Goal: Task Accomplishment & Management: Complete application form

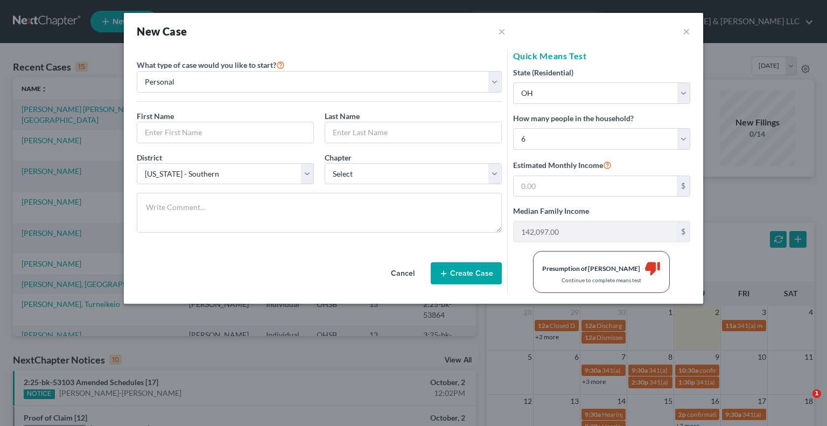
select select "62"
select select "36"
select select "5"
click at [687, 33] on button "×" at bounding box center [686, 31] width 8 height 13
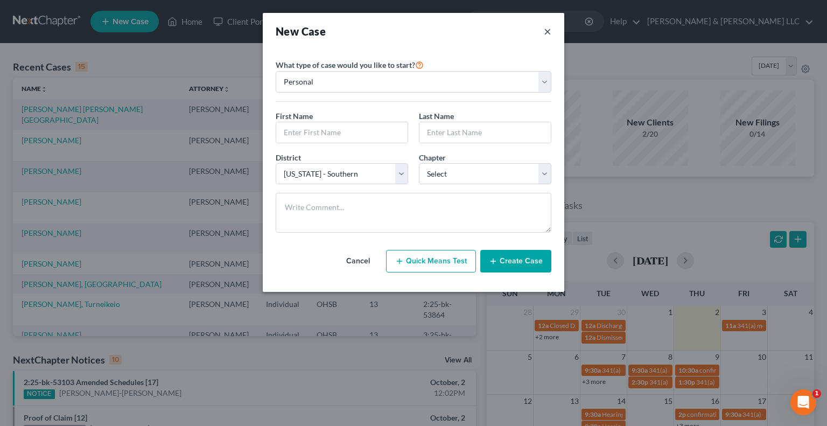
click at [549, 34] on button "×" at bounding box center [548, 31] width 8 height 15
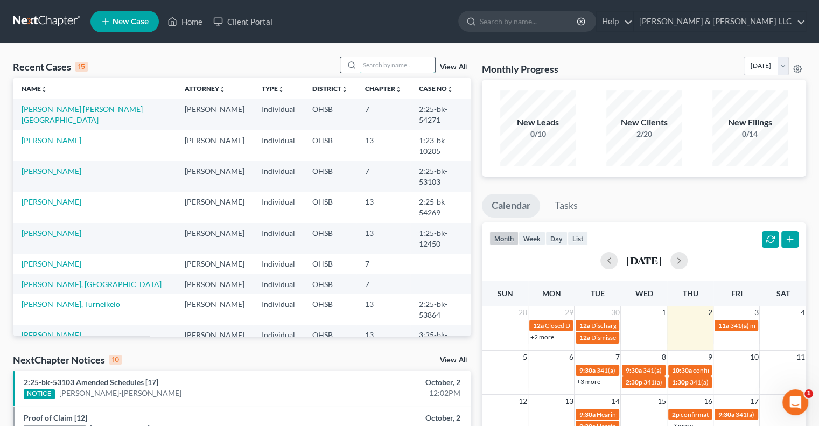
click at [368, 59] on input "search" at bounding box center [397, 65] width 75 height 16
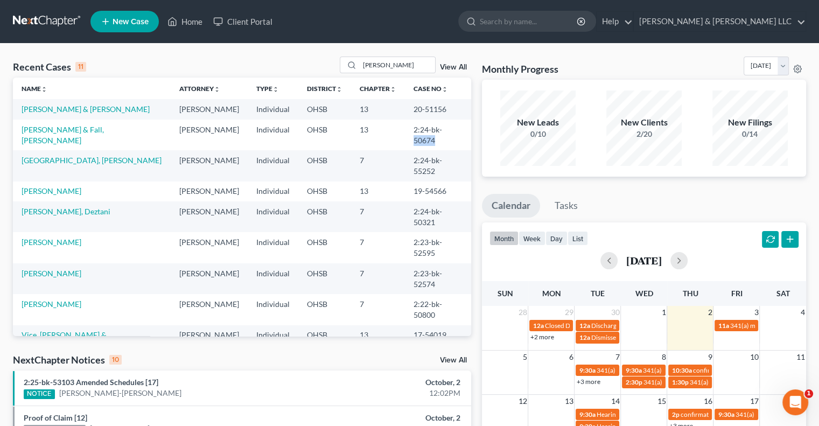
drag, startPoint x: 439, startPoint y: 128, endPoint x: 459, endPoint y: 132, distance: 20.5
click at [459, 132] on td "2:24-bk-50674" at bounding box center [438, 134] width 66 height 31
copy td "50674"
drag, startPoint x: 391, startPoint y: 62, endPoint x: 279, endPoint y: 71, distance: 112.8
click at [279, 71] on div "Recent Cases 11 [PERSON_NAME] View All" at bounding box center [242, 67] width 458 height 21
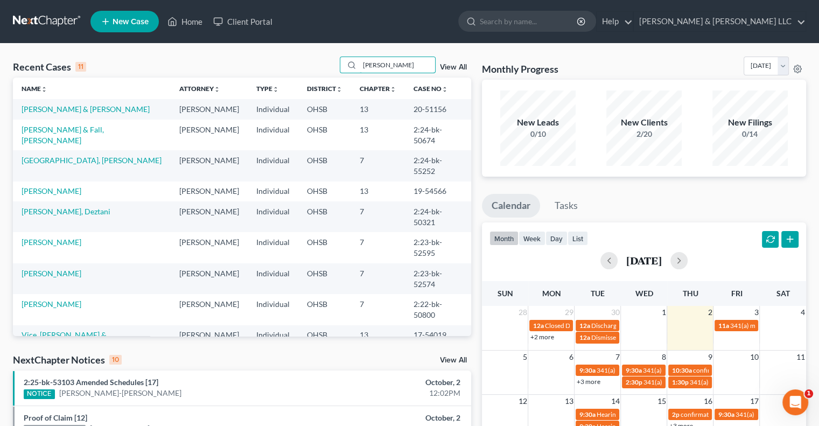
type input "[PERSON_NAME]"
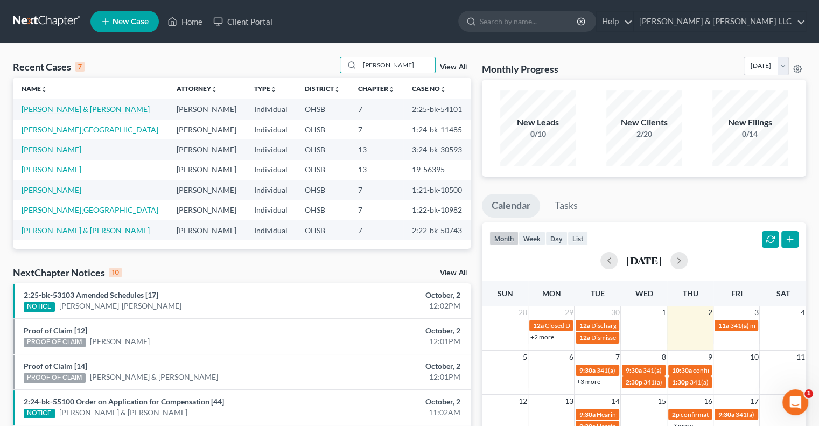
click at [83, 112] on link "[PERSON_NAME] & [PERSON_NAME]" at bounding box center [86, 108] width 128 height 9
select select "3"
select select "0"
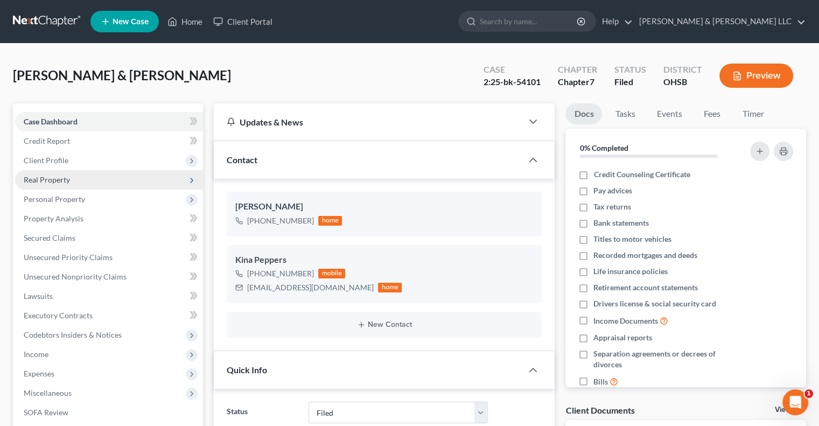
click at [65, 183] on span "Real Property" at bounding box center [47, 179] width 46 height 9
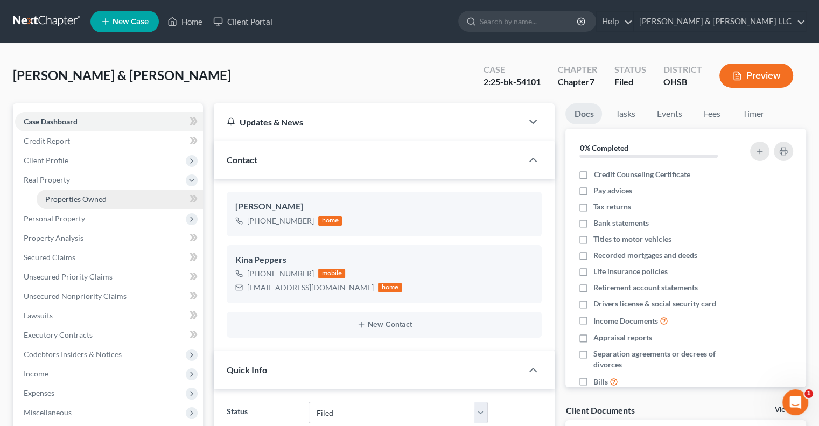
click at [72, 198] on span "Properties Owned" at bounding box center [75, 198] width 61 height 9
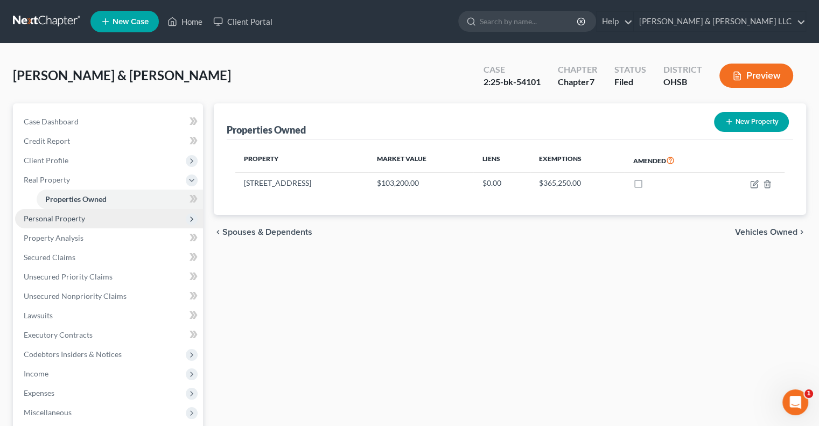
click at [69, 219] on span "Personal Property" at bounding box center [54, 218] width 61 height 9
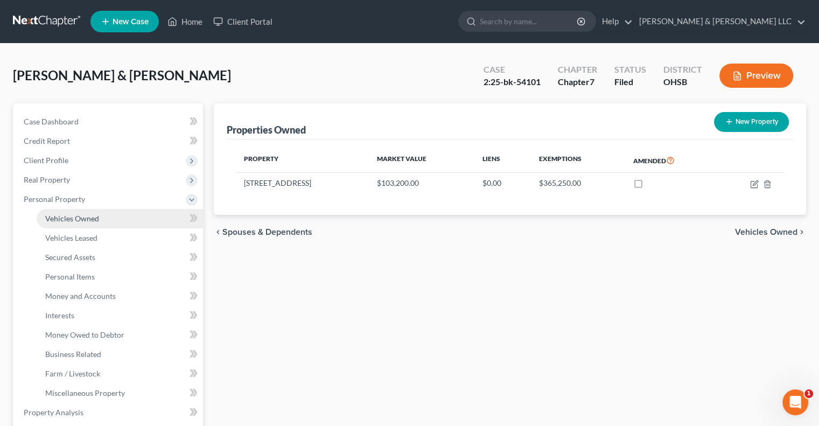
click at [67, 216] on span "Vehicles Owned" at bounding box center [72, 218] width 54 height 9
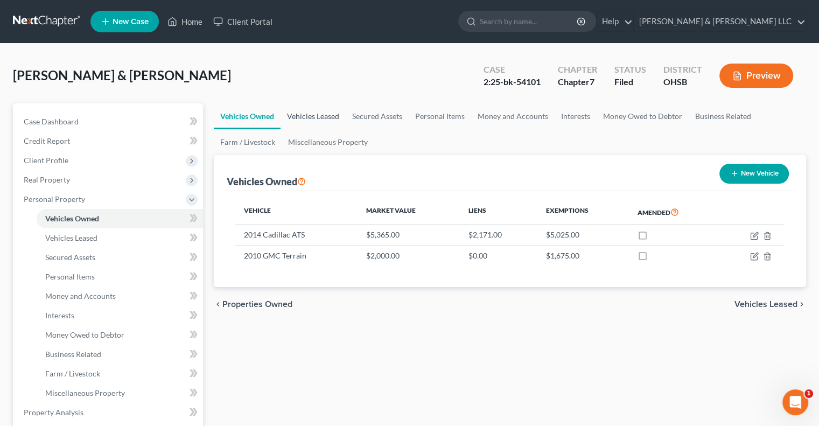
click at [310, 123] on link "Vehicles Leased" at bounding box center [312, 116] width 65 height 26
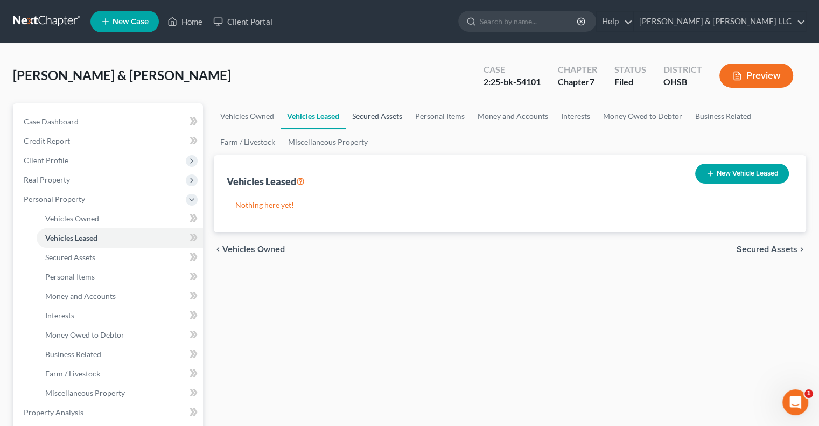
click at [386, 122] on link "Secured Assets" at bounding box center [377, 116] width 63 height 26
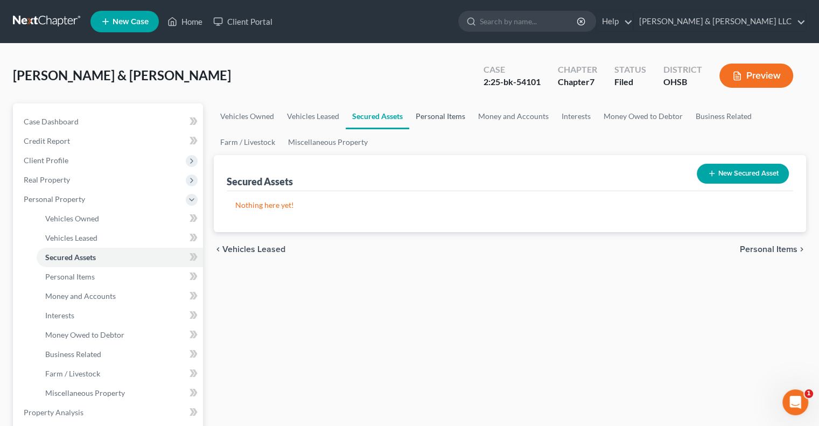
click at [454, 118] on link "Personal Items" at bounding box center [440, 116] width 62 height 26
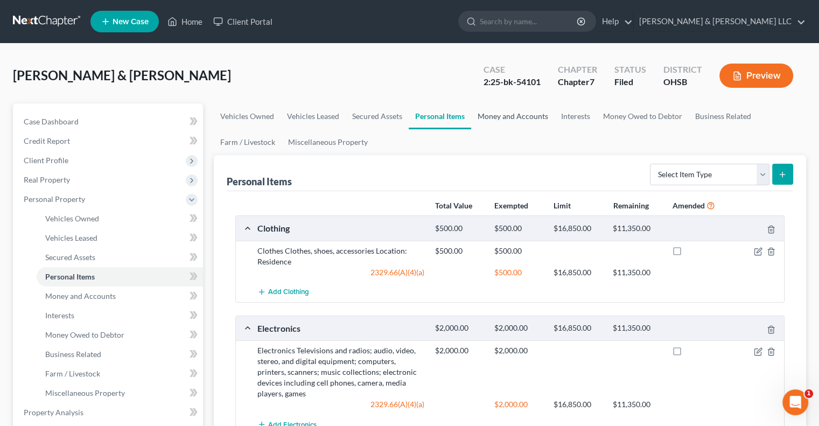
click at [502, 115] on link "Money and Accounts" at bounding box center [512, 116] width 83 height 26
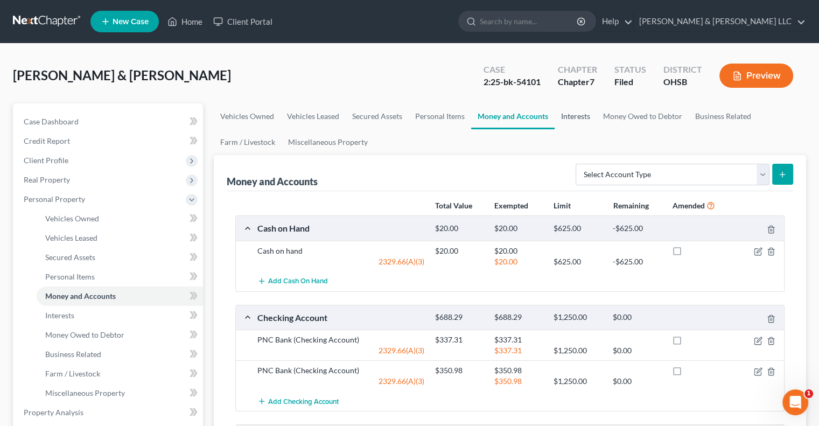
click at [573, 114] on link "Interests" at bounding box center [575, 116] width 42 height 26
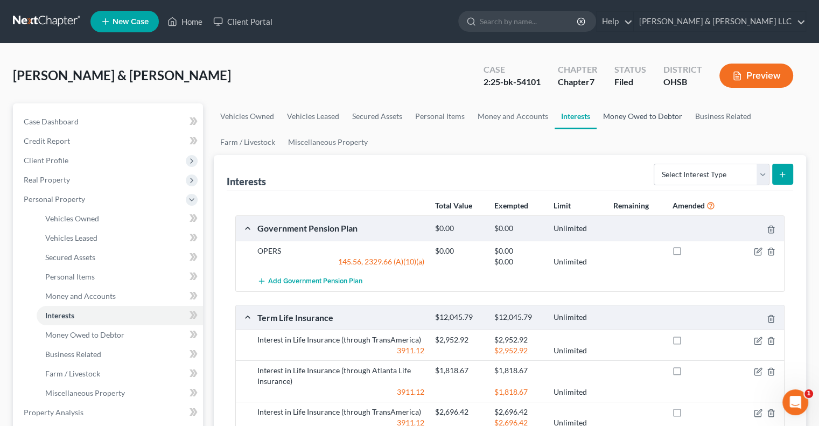
click at [616, 118] on link "Money Owed to Debtor" at bounding box center [642, 116] width 92 height 26
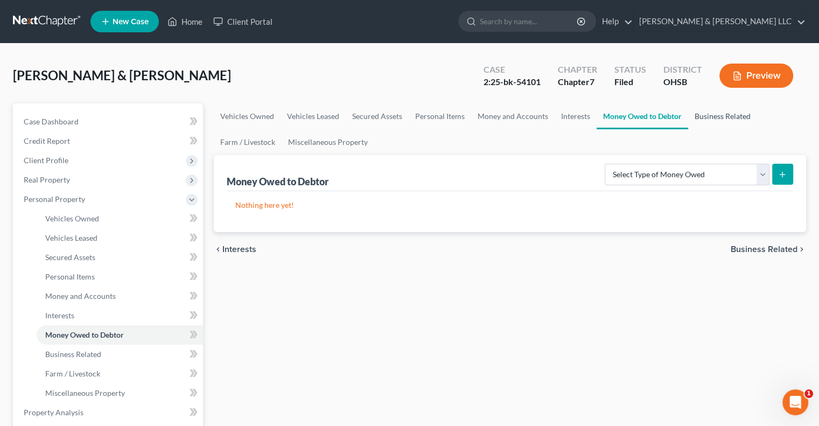
click at [716, 114] on link "Business Related" at bounding box center [722, 116] width 69 height 26
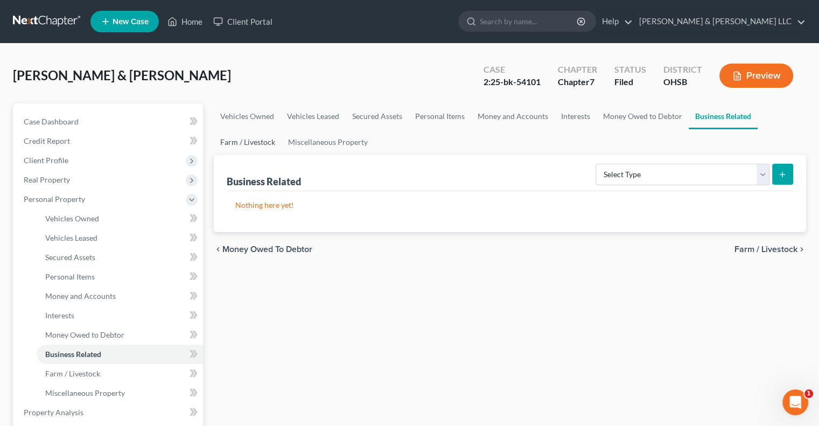
click at [260, 139] on link "Farm / Livestock" at bounding box center [248, 142] width 68 height 26
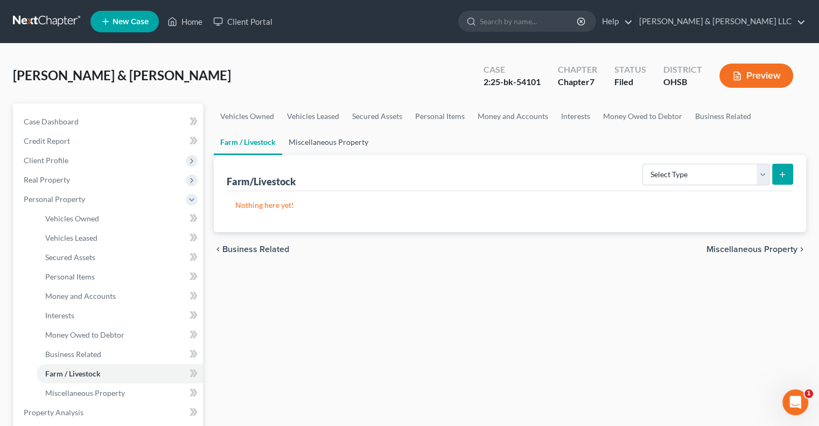
click at [356, 143] on link "Miscellaneous Property" at bounding box center [328, 142] width 93 height 26
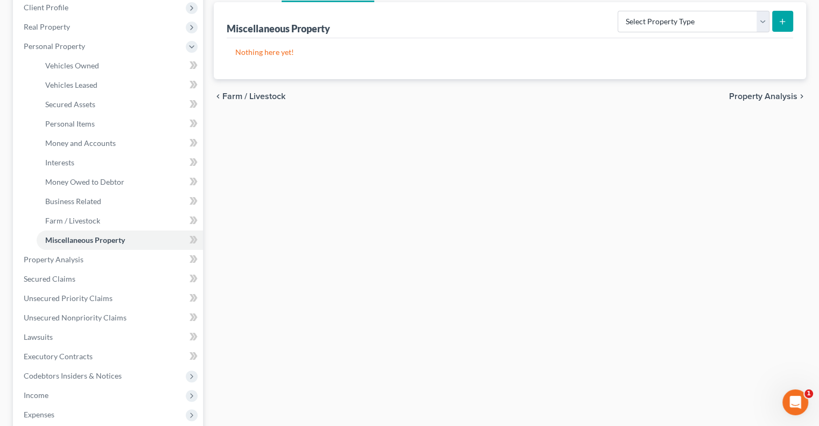
scroll to position [161, 0]
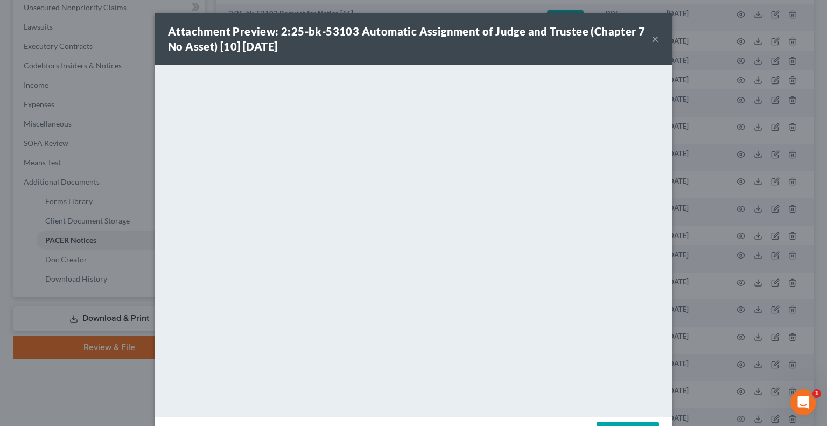
click at [651, 43] on button "×" at bounding box center [655, 38] width 8 height 13
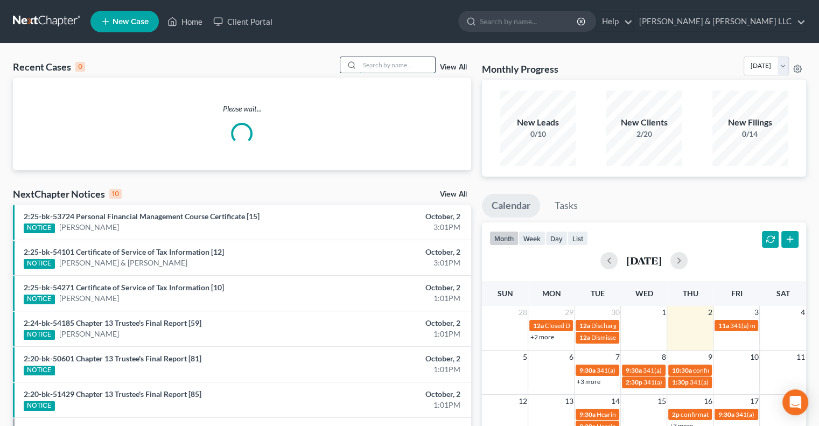
click at [376, 62] on input "search" at bounding box center [397, 65] width 75 height 16
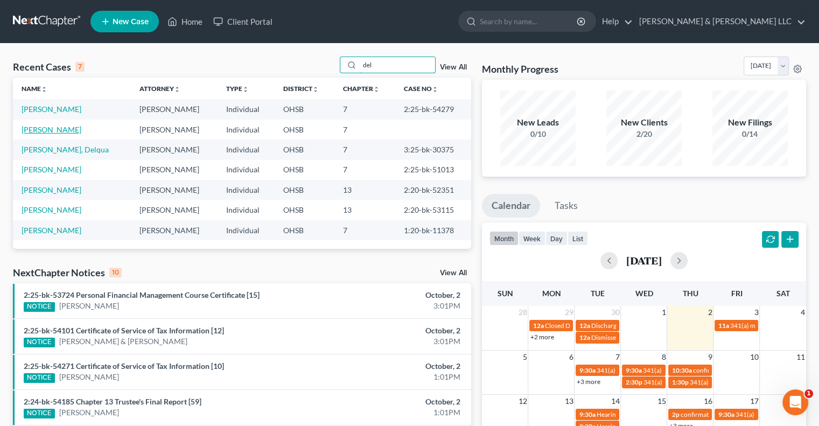
type input "del"
click at [61, 132] on link "DeLauder, Matthew" at bounding box center [52, 129] width 60 height 9
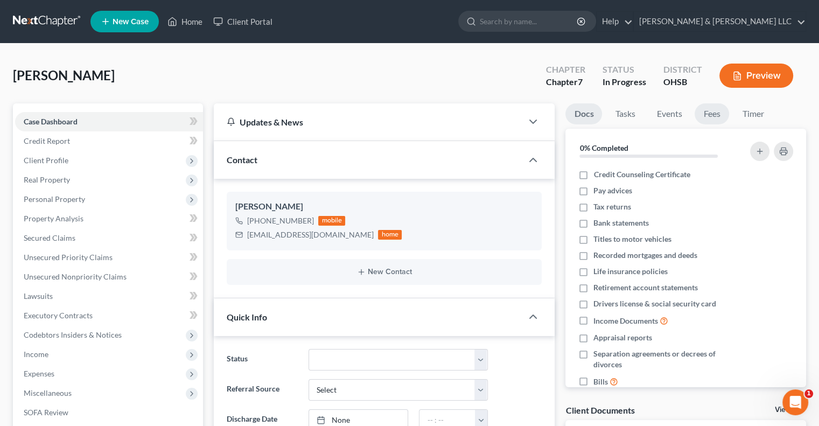
click at [716, 107] on link "Fees" at bounding box center [711, 113] width 34 height 21
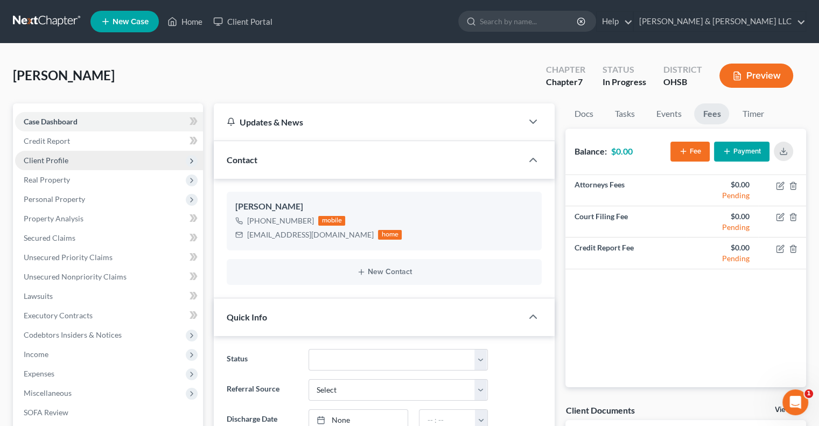
click at [43, 165] on span "Client Profile" at bounding box center [109, 160] width 188 height 19
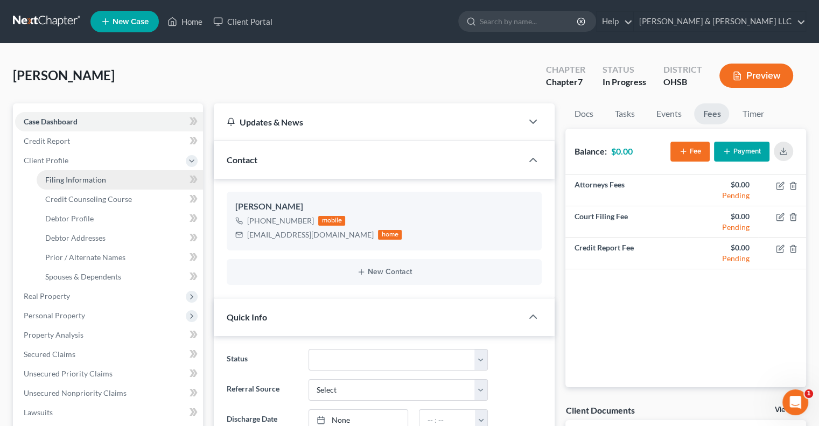
click at [73, 185] on link "Filing Information" at bounding box center [120, 179] width 166 height 19
select select "1"
select select "0"
select select "36"
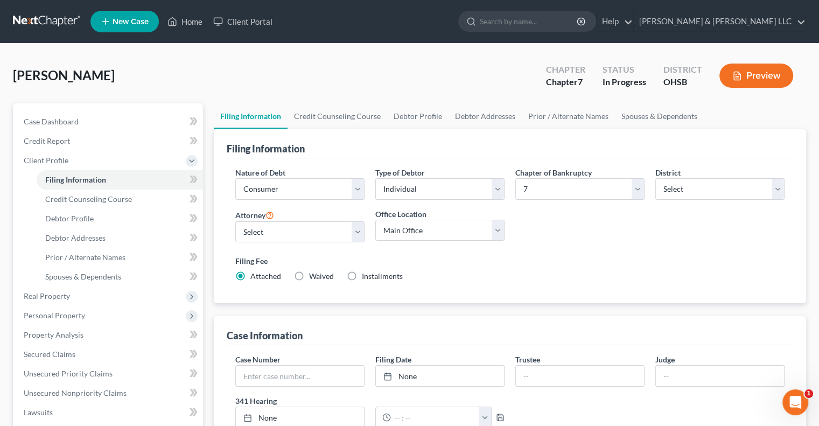
click at [362, 277] on label "Installments Installments" at bounding box center [382, 276] width 41 height 11
click at [366, 277] on input "Installments Installments" at bounding box center [369, 274] width 7 height 7
radio input "true"
radio input "false"
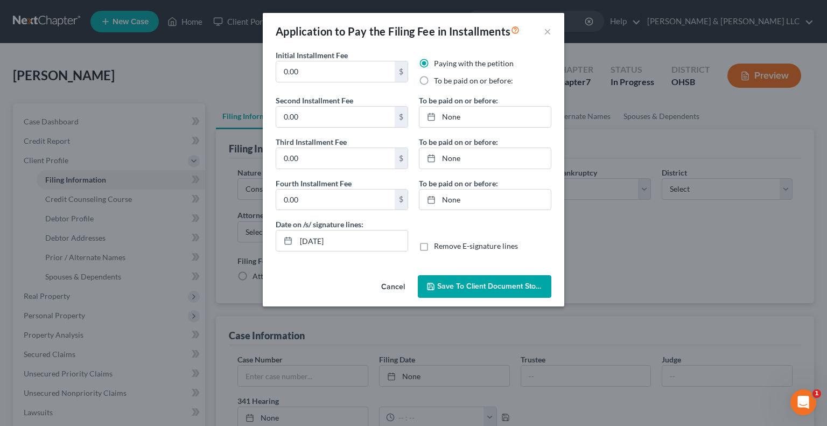
click at [434, 80] on label "To be paid on or before:" at bounding box center [473, 80] width 79 height 11
click at [438, 80] on input "To be paid on or before:" at bounding box center [441, 78] width 7 height 7
radio input "true"
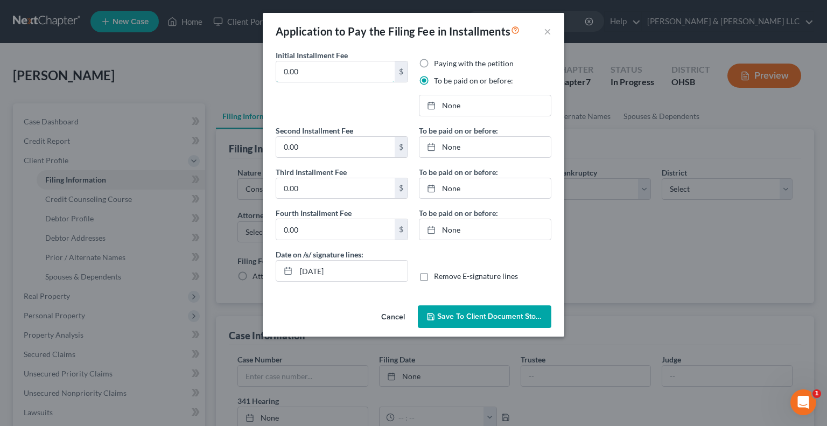
drag, startPoint x: 337, startPoint y: 68, endPoint x: 237, endPoint y: 71, distance: 100.1
click at [237, 71] on div "Application to Pay the Filing Fee in Installments × Initial Installment Fee 0.0…" at bounding box center [413, 213] width 827 height 426
type input "169"
type input "10/2/2025"
click at [454, 103] on link "None" at bounding box center [484, 105] width 131 height 20
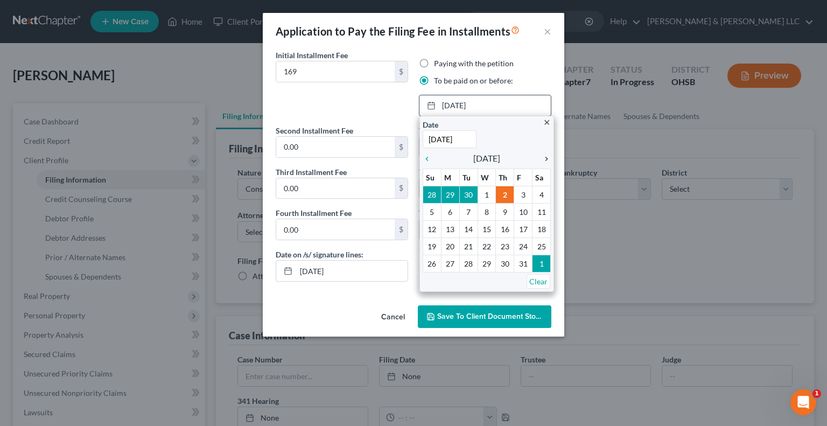
click at [545, 159] on icon "chevron_right" at bounding box center [544, 158] width 14 height 9
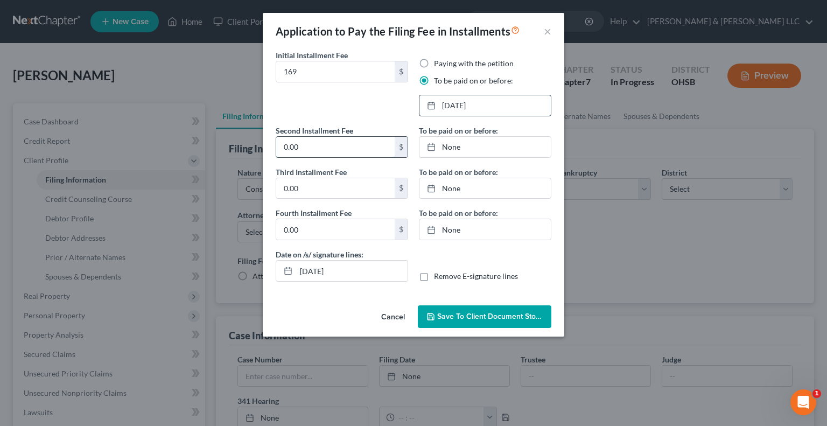
click at [340, 147] on input "0.00" at bounding box center [335, 147] width 118 height 20
type input "169"
click at [442, 151] on link "10/2/2025" at bounding box center [484, 147] width 131 height 20
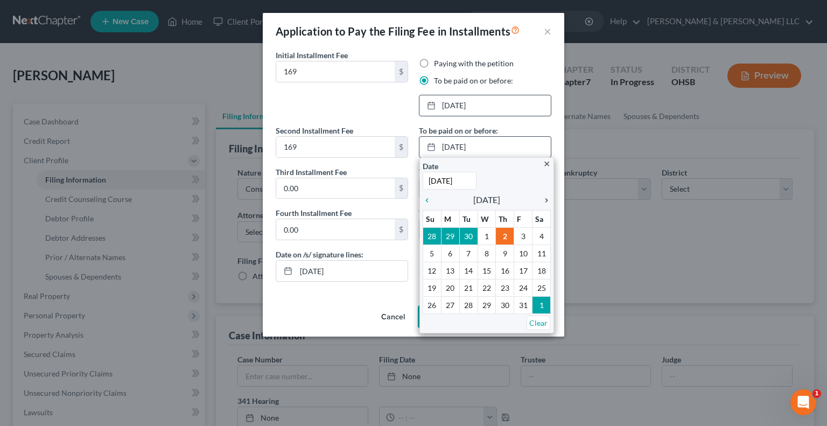
click at [545, 202] on icon "chevron_right" at bounding box center [544, 200] width 14 height 9
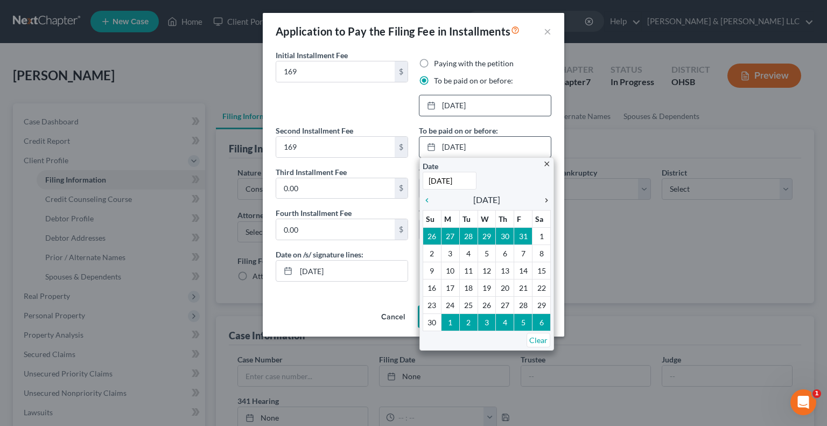
click at [545, 202] on icon "chevron_right" at bounding box center [544, 200] width 14 height 9
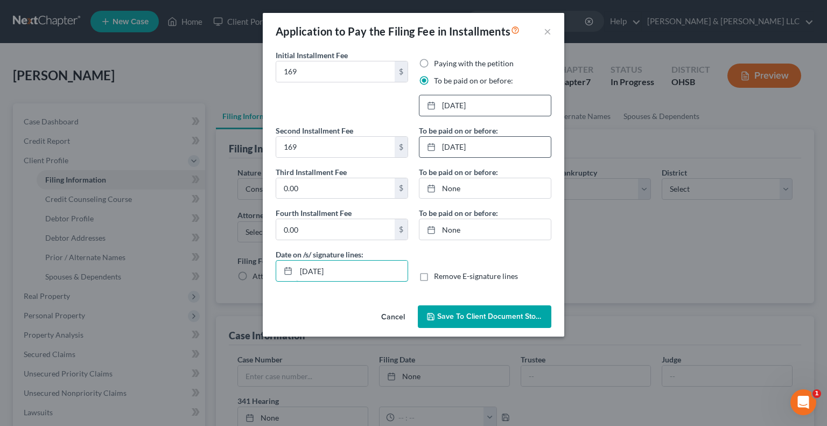
drag, startPoint x: 390, startPoint y: 274, endPoint x: 206, endPoint y: 286, distance: 184.5
click at [206, 286] on div "Application to Pay the Filing Fee in Installments × Initial Installment Fee 169…" at bounding box center [413, 213] width 827 height 426
click at [456, 277] on label "Remove E-signature lines" at bounding box center [476, 276] width 84 height 11
click at [445, 277] on input "Remove E-signature lines" at bounding box center [441, 274] width 7 height 7
checkbox input "true"
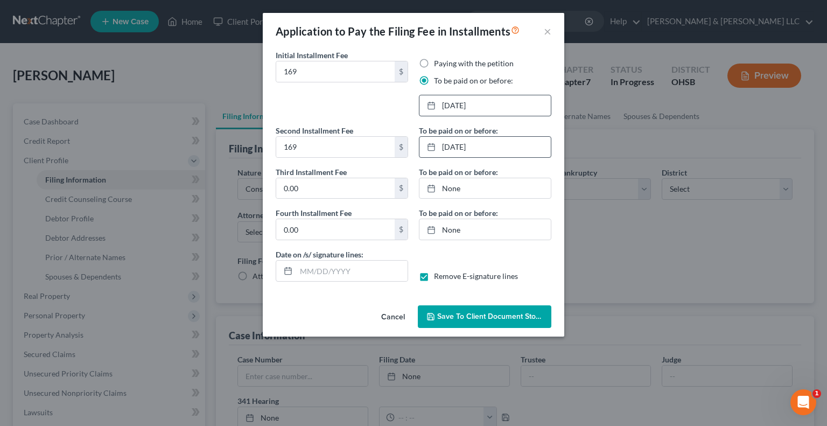
click at [466, 316] on span "Save to Client Document Storage" at bounding box center [494, 316] width 114 height 9
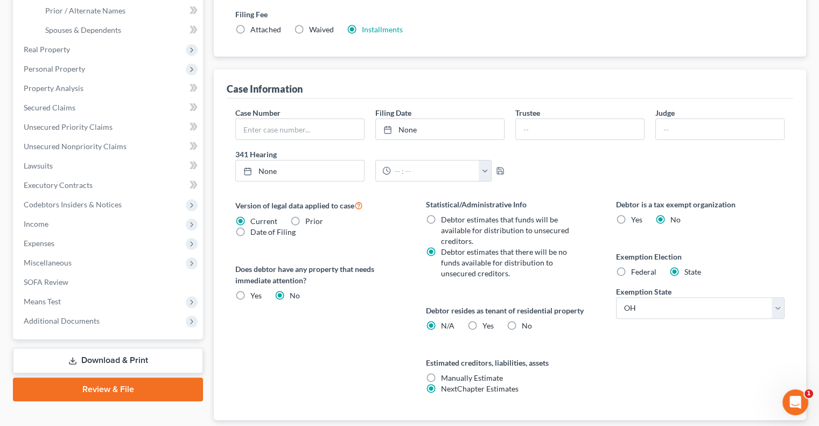
scroll to position [269, 0]
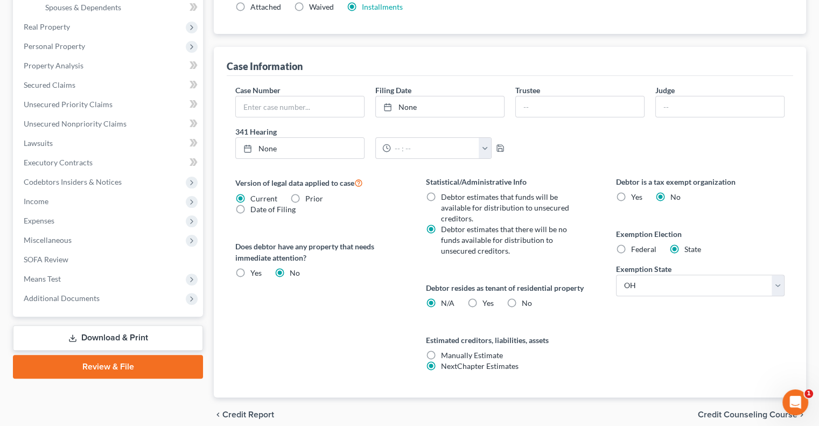
click at [482, 300] on label "Yes Yes" at bounding box center [487, 303] width 11 height 11
click at [487, 300] on input "Yes Yes" at bounding box center [490, 301] width 7 height 7
radio input "true"
radio input "false"
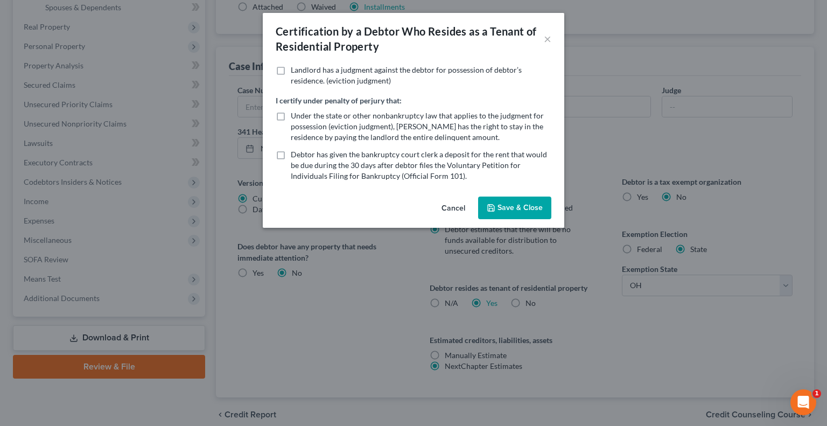
click at [499, 213] on button "Save & Close" at bounding box center [514, 207] width 73 height 23
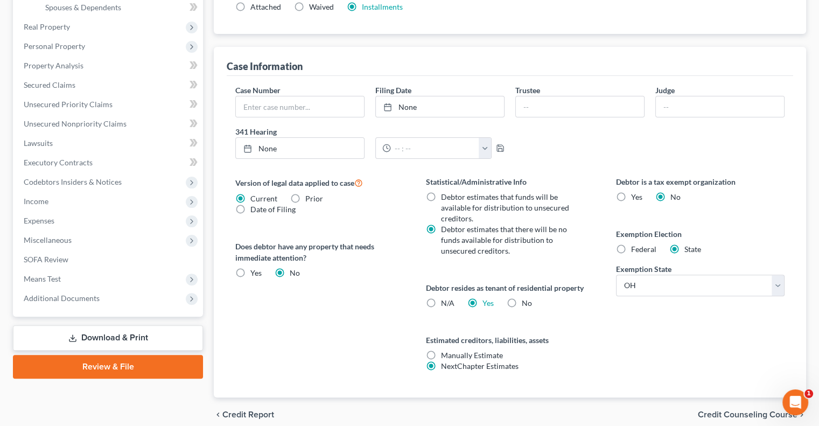
click at [706, 411] on span "Credit Counseling Course" at bounding box center [747, 414] width 100 height 9
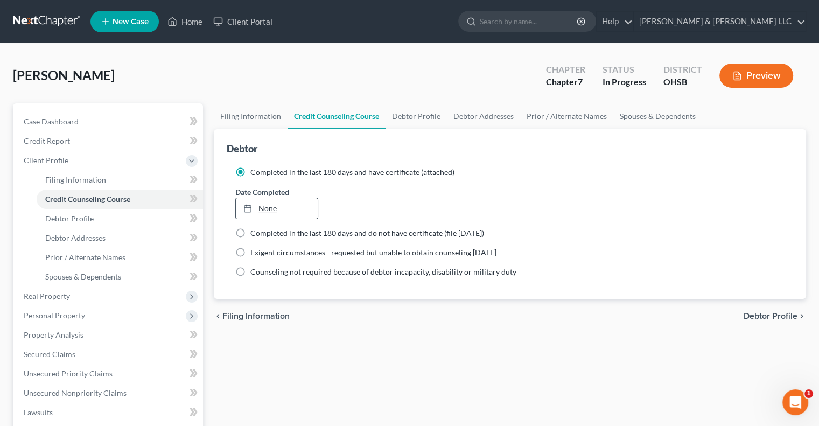
click at [270, 208] on link "None" at bounding box center [276, 208] width 81 height 20
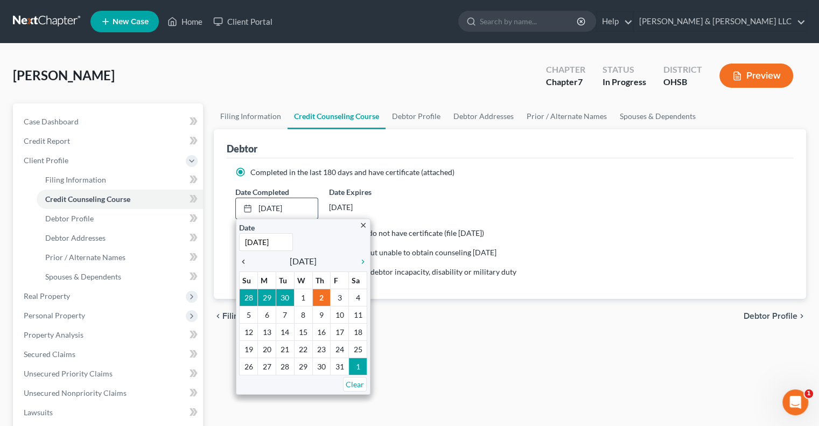
click at [244, 262] on icon "chevron_left" at bounding box center [246, 261] width 14 height 9
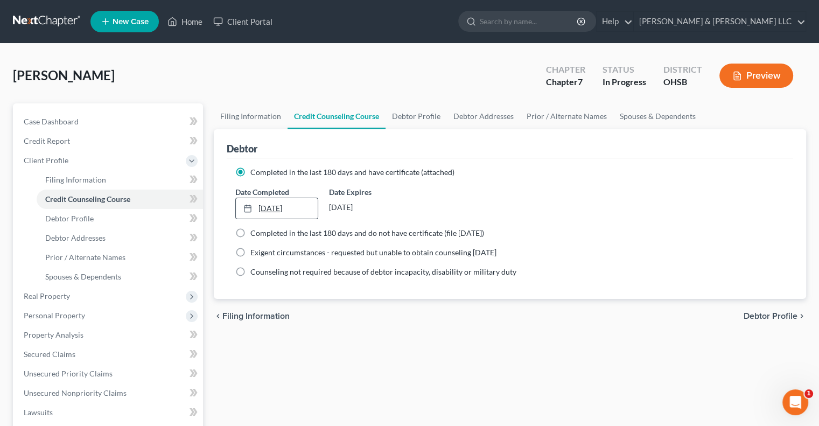
click at [277, 205] on link "8/18/2025" at bounding box center [276, 208] width 81 height 20
click at [405, 119] on link "Debtor Profile" at bounding box center [415, 116] width 61 height 26
select select "0"
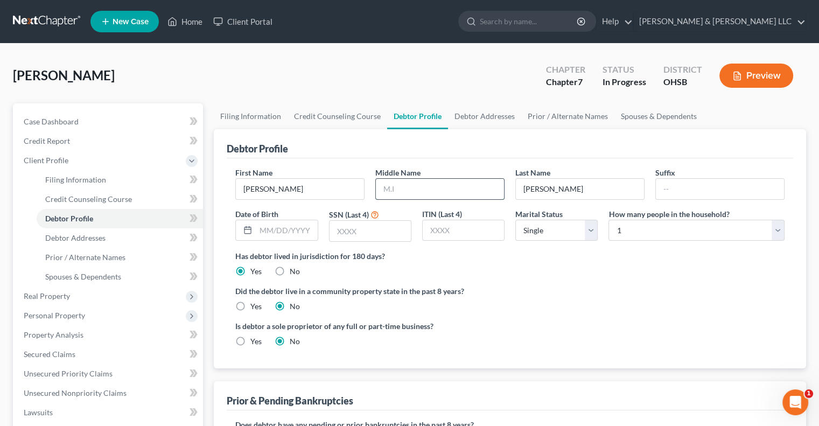
click at [408, 191] on input "text" at bounding box center [440, 189] width 128 height 20
type input "D"
click at [284, 234] on input "text" at bounding box center [286, 230] width 61 height 20
type input "06/10/1992"
type input "0346"
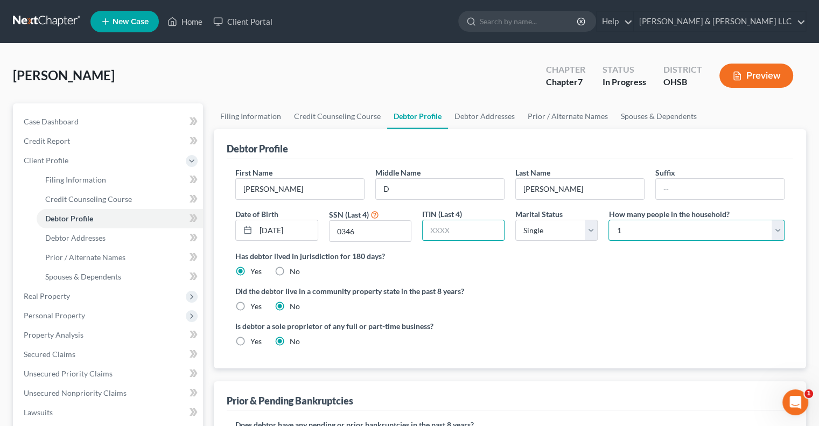
click at [630, 229] on select "Select 1 2 3 4 5 6 7 8 9 10 11 12 13 14 15 16 17 18 19 20" at bounding box center [696, 231] width 176 height 22
select select "2"
click at [608, 220] on select "Select 1 2 3 4 5 6 7 8 9 10 11 12 13 14 15 16 17 18 19 20" at bounding box center [696, 231] width 176 height 22
click at [330, 111] on link "Credit Counseling Course" at bounding box center [337, 116] width 100 height 26
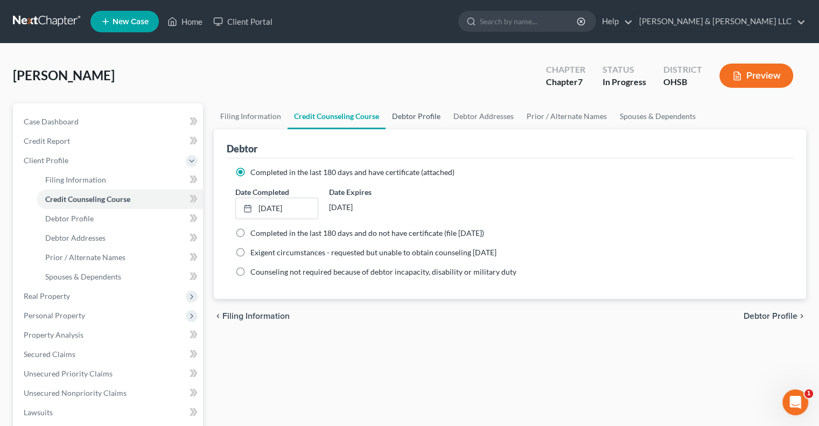
click at [411, 112] on link "Debtor Profile" at bounding box center [415, 116] width 61 height 26
select select "0"
select select "2"
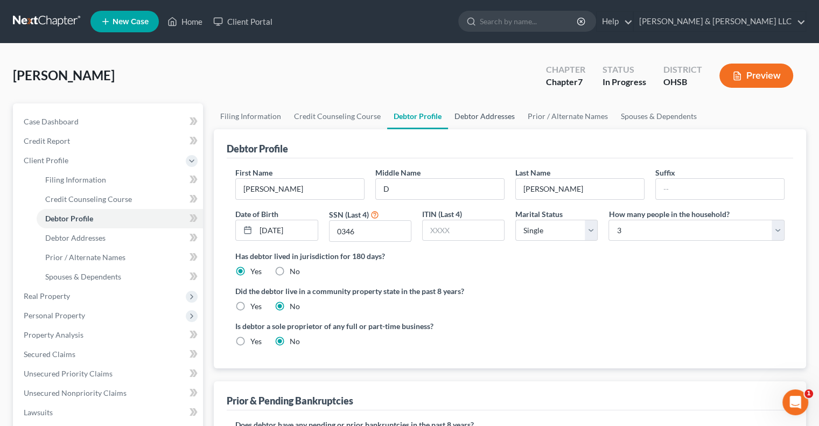
click at [478, 118] on link "Debtor Addresses" at bounding box center [484, 116] width 73 height 26
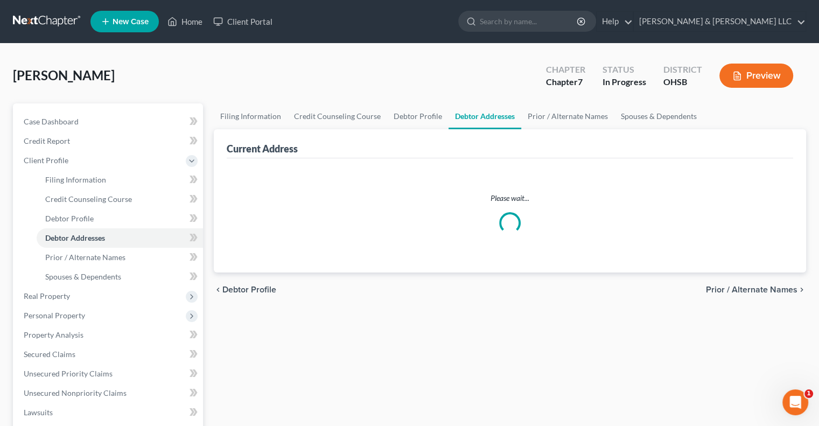
select select "0"
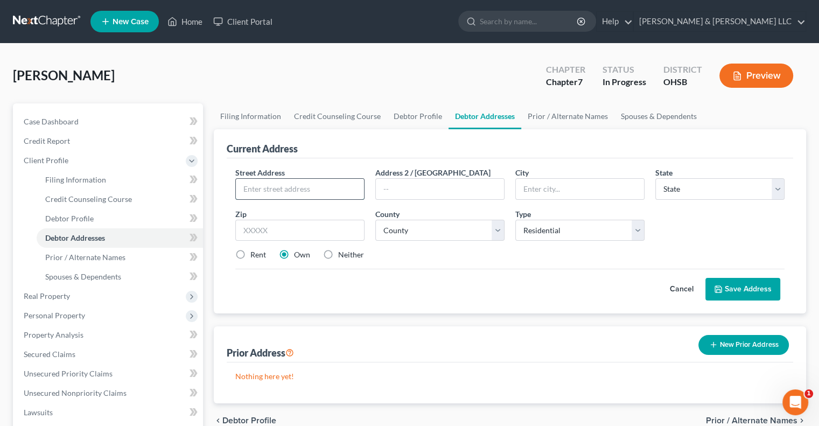
click at [312, 187] on input "text" at bounding box center [300, 189] width 128 height 20
drag, startPoint x: 326, startPoint y: 188, endPoint x: 178, endPoint y: 182, distance: 148.1
click at [178, 182] on div "Petition Navigation Case Dashboard Payments Invoices Payments Payments Credit R…" at bounding box center [410, 375] width 804 height 544
click at [282, 186] on input "905 Glen Dower Avenue" at bounding box center [300, 189] width 128 height 20
type input "905 Glendower Avenue"
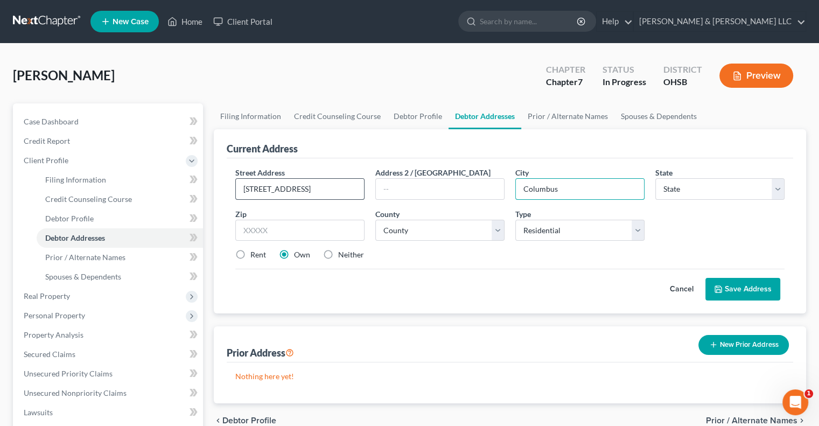
type input "Columbus"
select select "36"
type input "43207"
select select "24"
click at [338, 251] on label "Neither" at bounding box center [351, 254] width 26 height 11
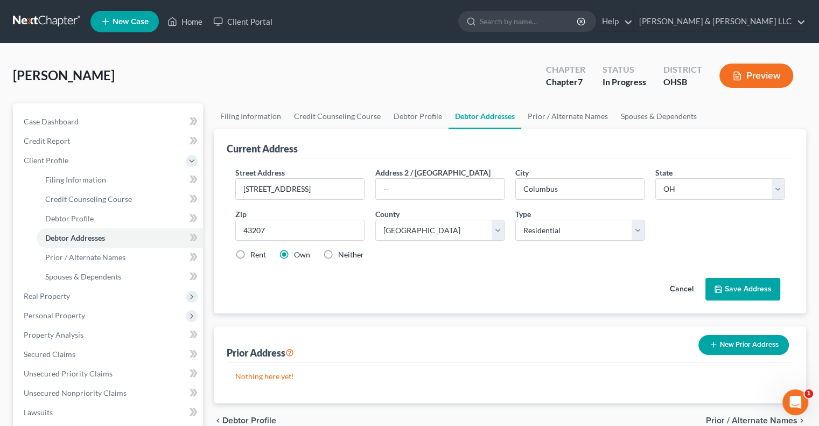
click at [342, 251] on input "Neither" at bounding box center [345, 252] width 7 height 7
radio input "true"
click at [761, 293] on button "Save Address" at bounding box center [742, 289] width 75 height 23
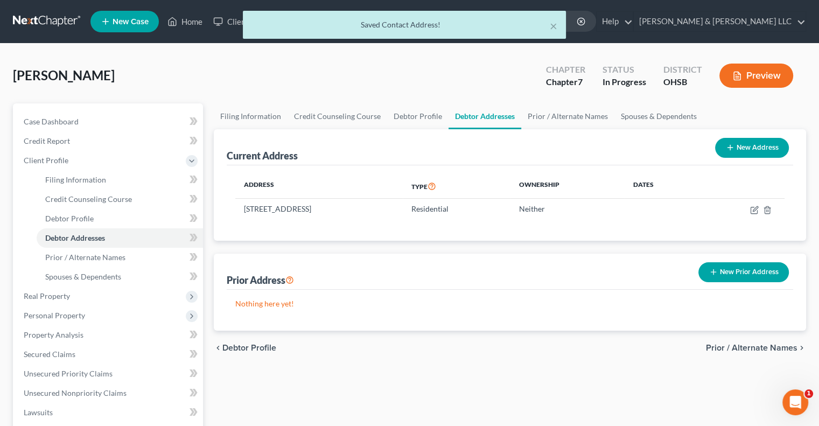
click at [728, 277] on button "New Prior Address" at bounding box center [743, 272] width 90 height 20
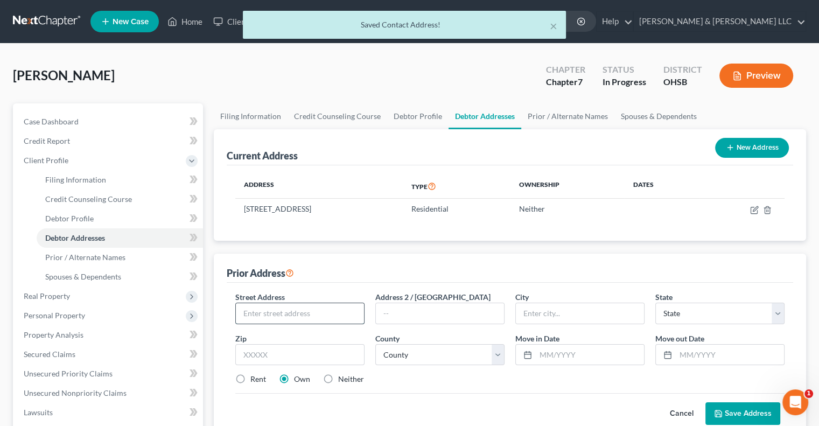
click at [320, 313] on input "text" at bounding box center [300, 313] width 128 height 20
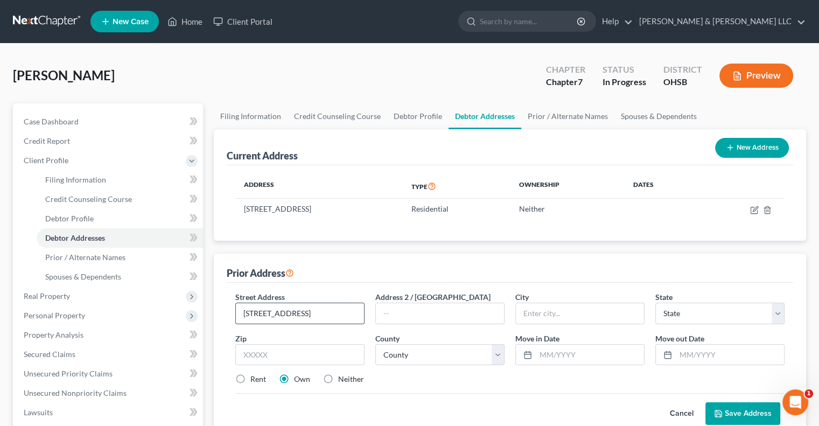
type input "52 Canal St"
type input "43018"
type input "Etna"
select select "36"
click at [405, 357] on select "County Adams County Allen County Ashland County Ashtabula County Athens County …" at bounding box center [439, 355] width 129 height 22
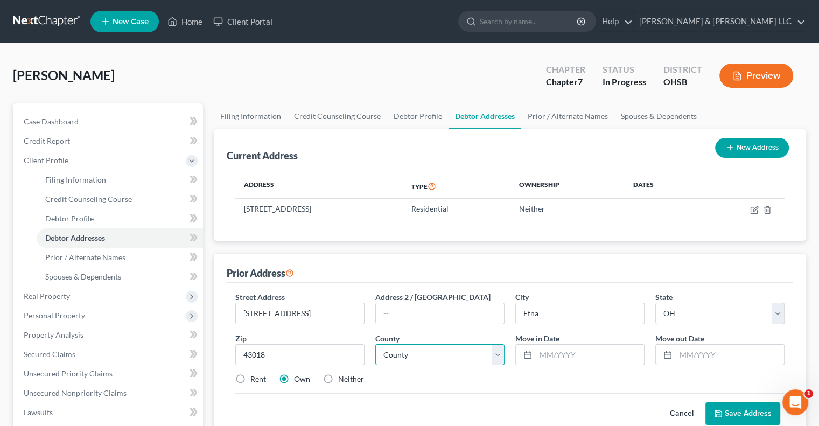
select select "44"
click at [375, 344] on select "County Adams County Allen County Ashland County Ashtabula County Athens County …" at bounding box center [439, 355] width 129 height 22
click at [553, 356] on input "text" at bounding box center [589, 354] width 108 height 20
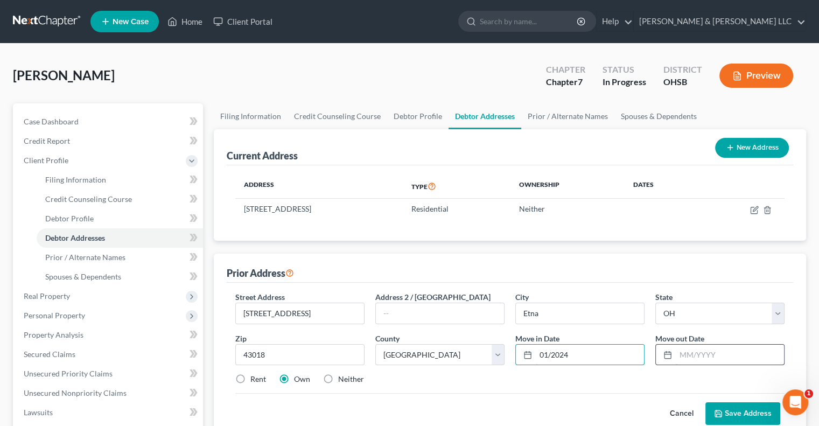
type input "01/2024"
click at [691, 354] on input "text" at bounding box center [729, 354] width 108 height 20
type input "06/2025"
click at [742, 413] on button "Save Address" at bounding box center [742, 413] width 75 height 23
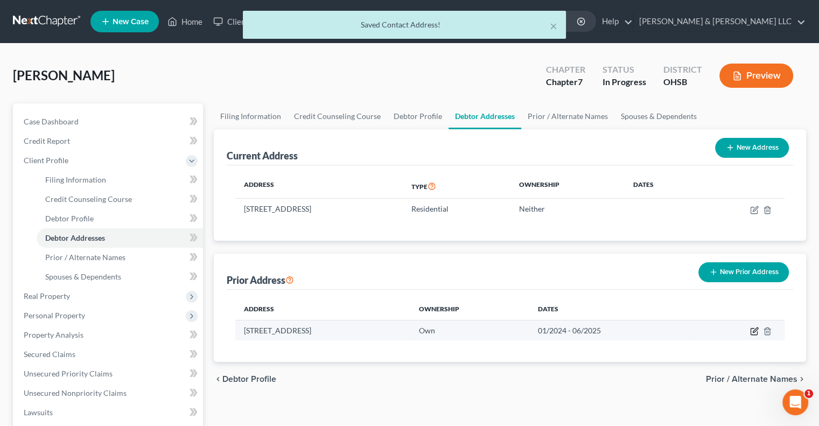
click at [755, 330] on icon "button" at bounding box center [754, 329] width 5 height 5
select select "36"
select select "44"
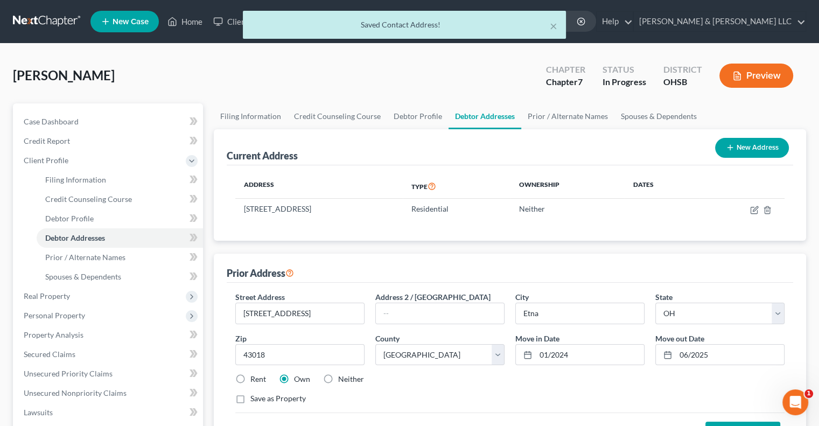
click at [338, 376] on label "Neither" at bounding box center [351, 378] width 26 height 11
click at [342, 376] on input "Neither" at bounding box center [345, 376] width 7 height 7
radio input "true"
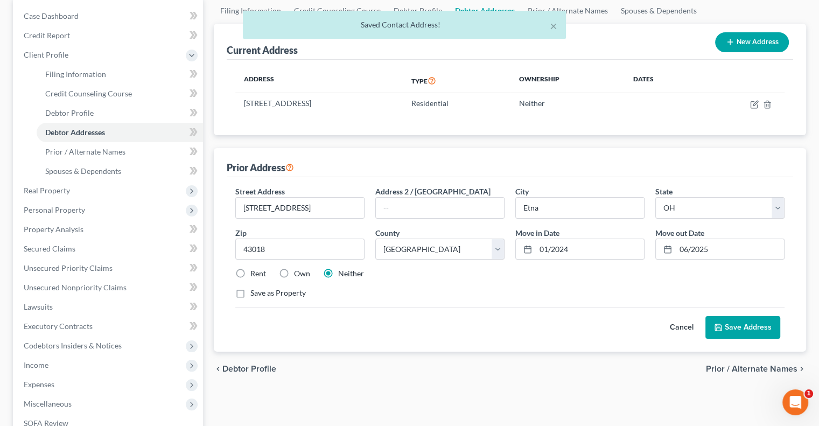
scroll to position [108, 0]
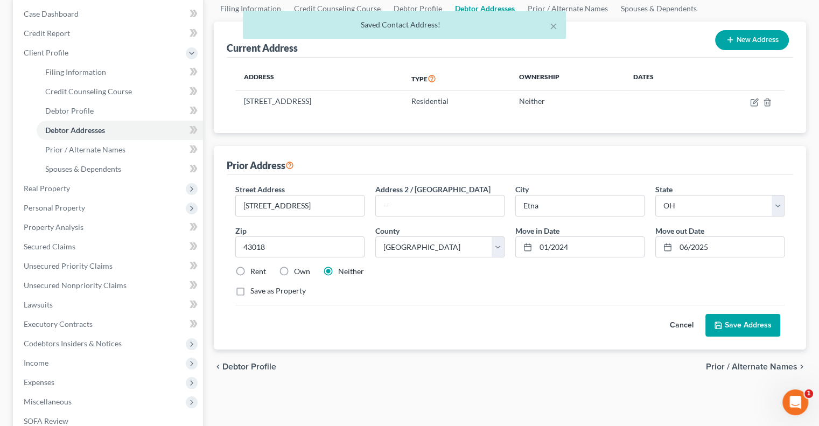
click at [732, 327] on button "Save Address" at bounding box center [742, 325] width 75 height 23
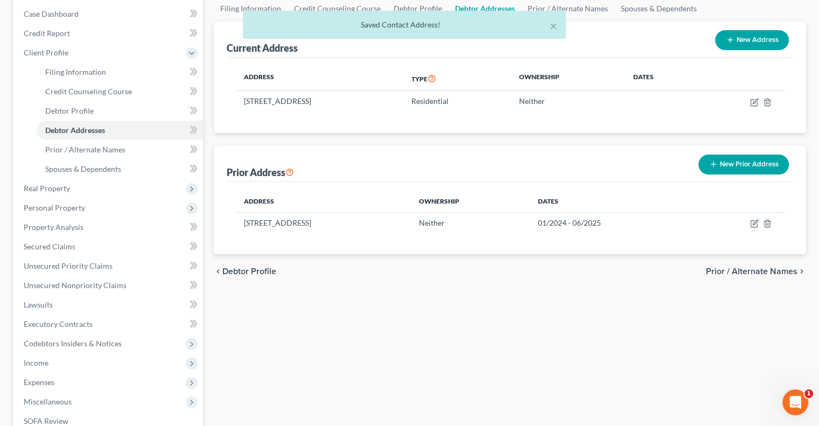
click at [731, 270] on span "Prior / Alternate Names" at bounding box center [751, 271] width 91 height 9
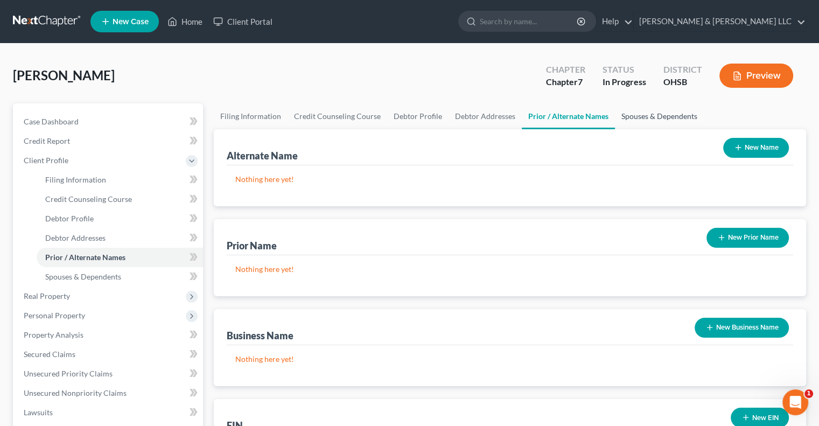
click at [663, 107] on link "Spouses & Dependents" at bounding box center [659, 116] width 89 height 26
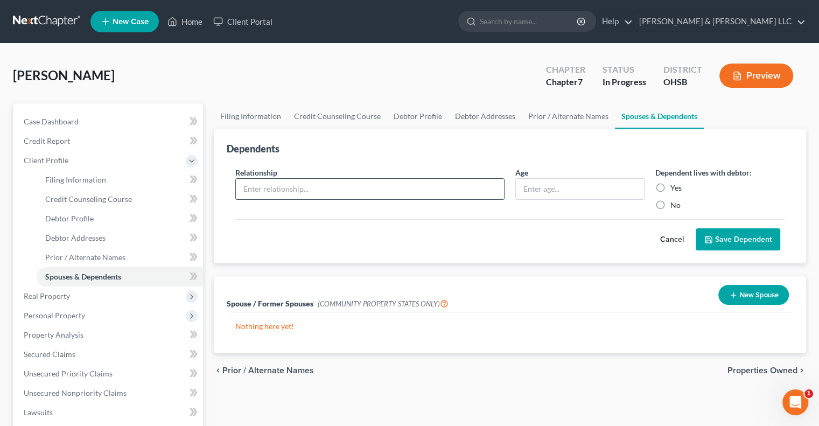
click at [431, 189] on input "text" at bounding box center [370, 189] width 268 height 20
type input "Dependent"
click at [565, 185] on input "text" at bounding box center [580, 189] width 128 height 20
type input "14"
click at [670, 204] on label "No" at bounding box center [675, 205] width 10 height 11
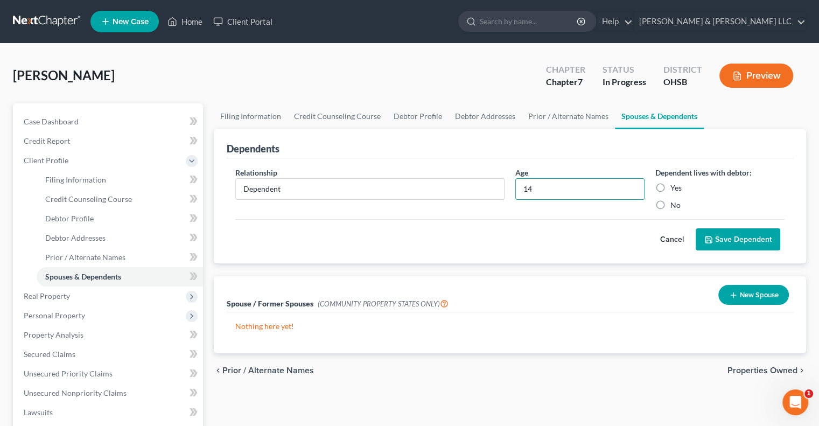
click at [674, 204] on input "No" at bounding box center [677, 203] width 7 height 7
radio input "true"
click at [724, 238] on button "Save Dependent" at bounding box center [737, 239] width 84 height 23
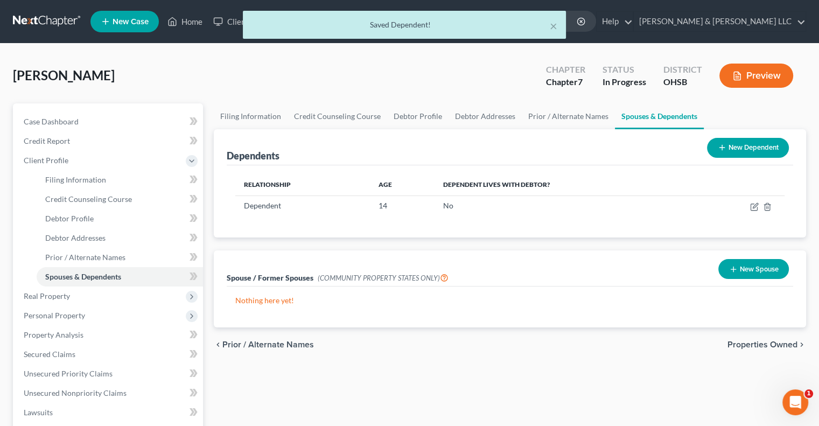
click at [725, 150] on button "New Dependent" at bounding box center [748, 148] width 82 height 20
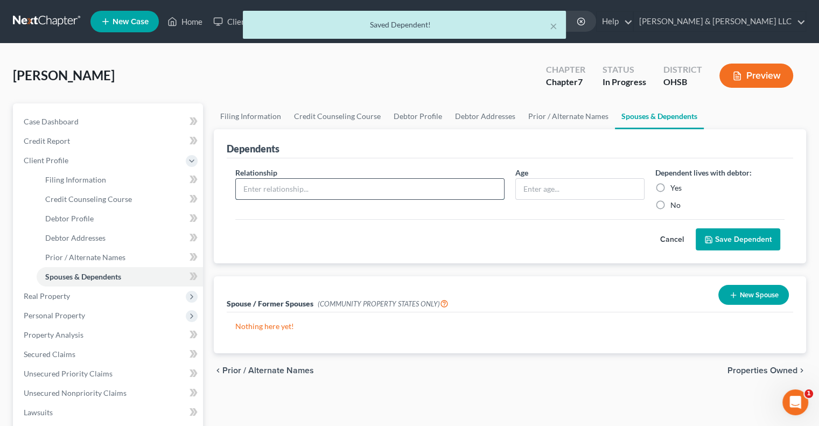
click at [322, 189] on input "text" at bounding box center [370, 189] width 268 height 20
type input "Dependent"
click at [602, 192] on input "text" at bounding box center [580, 189] width 128 height 20
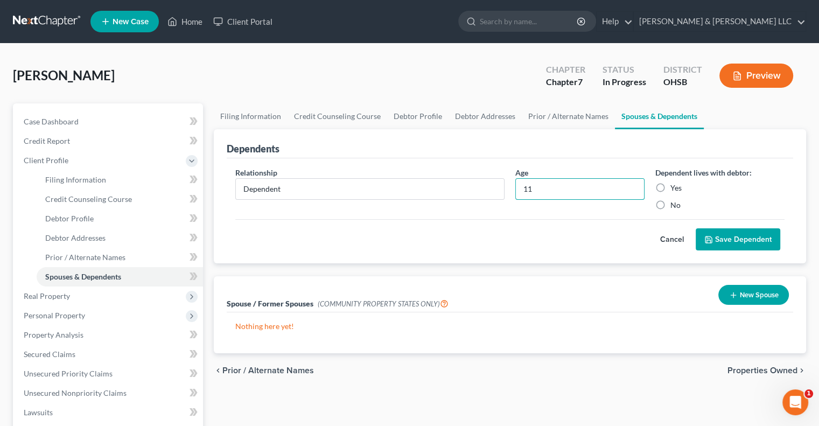
type input "11"
click at [670, 205] on label "No" at bounding box center [675, 205] width 10 height 11
click at [674, 205] on input "No" at bounding box center [677, 203] width 7 height 7
radio input "true"
click at [731, 237] on button "Save Dependent" at bounding box center [737, 239] width 84 height 23
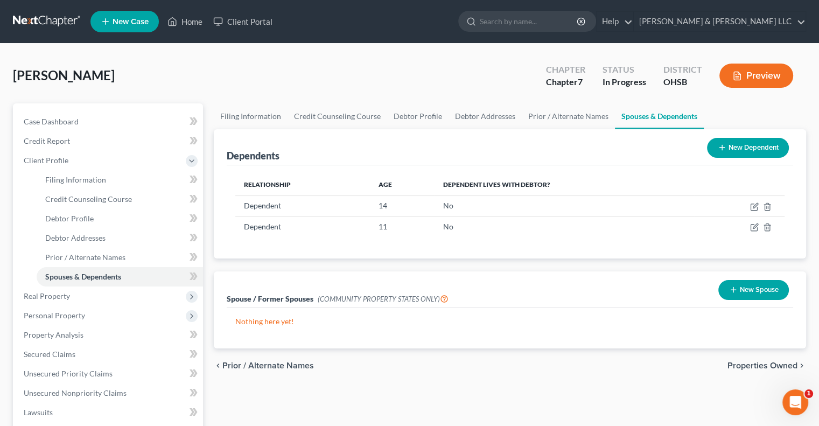
click at [776, 363] on span "Properties Owned" at bounding box center [762, 365] width 70 height 9
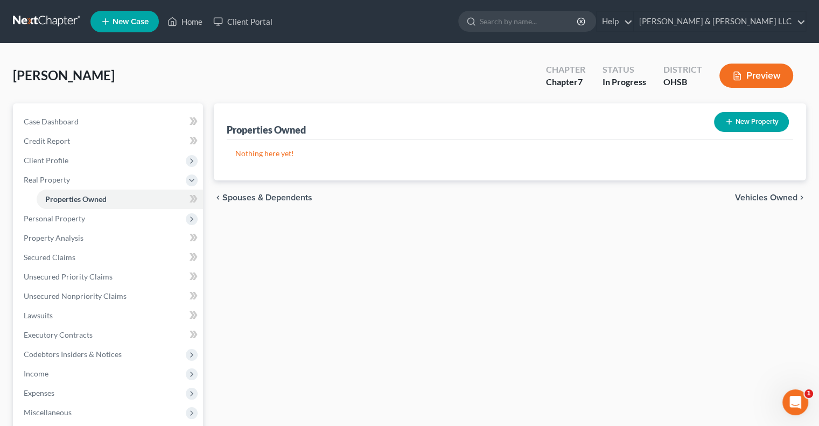
drag, startPoint x: 757, startPoint y: 202, endPoint x: 752, endPoint y: 195, distance: 7.8
click at [756, 202] on div "chevron_left Spouses & Dependents Vehicles Owned chevron_right" at bounding box center [510, 197] width 592 height 34
click at [752, 193] on span "Vehicles Owned" at bounding box center [766, 197] width 62 height 9
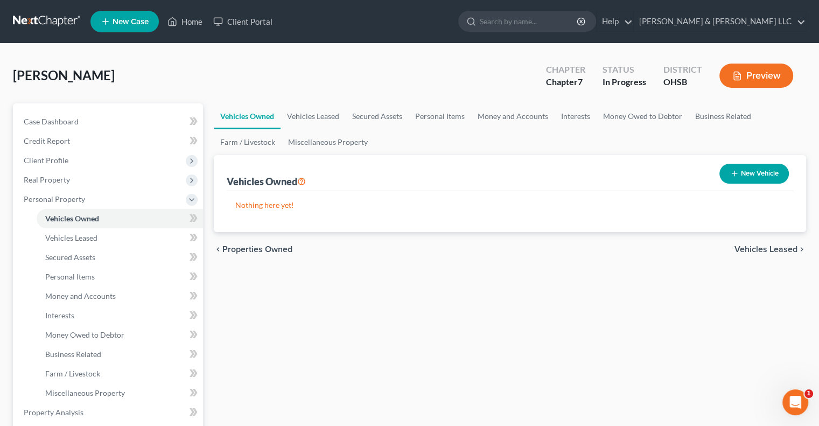
click at [757, 175] on button "New Vehicle" at bounding box center [753, 174] width 69 height 20
select select "0"
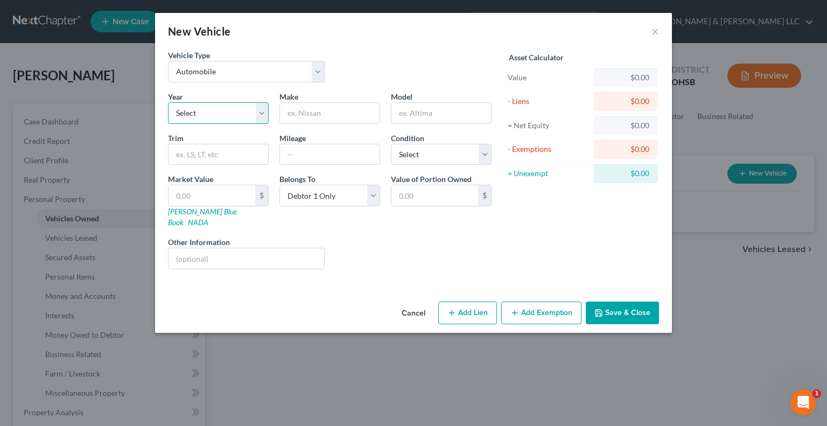
click at [260, 114] on select "Select 2026 2025 2024 2023 2022 2021 2020 2019 2018 2017 2016 2015 2014 2013 20…" at bounding box center [218, 113] width 101 height 22
click at [233, 79] on select "Select Automobile Truck Trailer Watercraft Aircraft Motor Home Atv Other Vehicle" at bounding box center [246, 72] width 157 height 22
select select "7"
click at [168, 61] on select "Select Automobile Truck Trailer Watercraft Aircraft Motor Home Atv Other Vehicle" at bounding box center [246, 72] width 157 height 22
click at [216, 112] on select "Select 2026 2025 2024 2023 2022 2021 2020 2019 2018 2017 2016 2015 2014 2013 20…" at bounding box center [218, 113] width 101 height 22
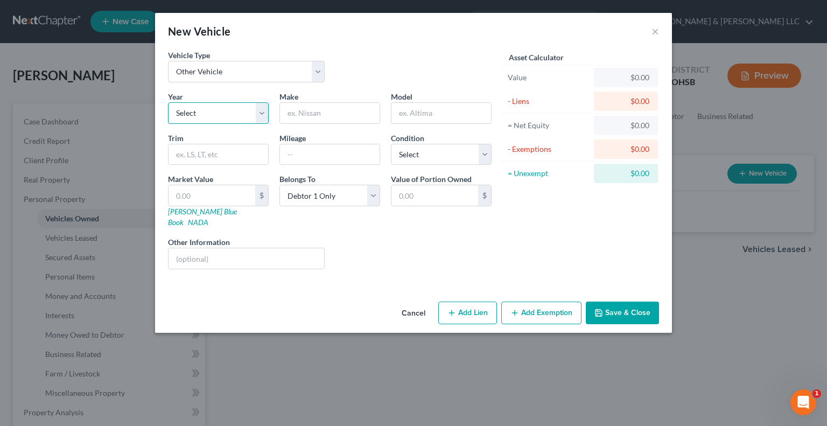
select select "20"
click at [168, 102] on select "Select 2026 2025 2024 2023 2022 2021 2020 2019 2018 2017 2016 2015 2014 2013 20…" at bounding box center [218, 113] width 101 height 22
click at [301, 112] on input "text" at bounding box center [330, 113] width 100 height 20
type input "Suzuki"
type input "Motorcycle"
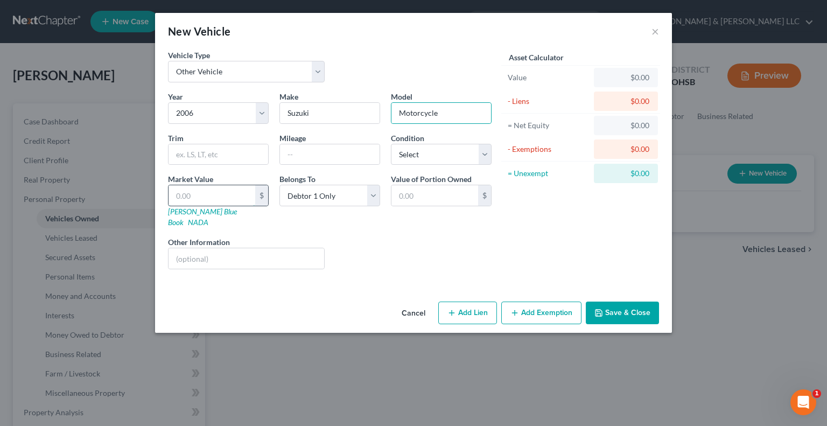
click at [214, 196] on input "text" at bounding box center [211, 195] width 87 height 20
type input "5"
type input "5.00"
type input "50"
type input "50.00"
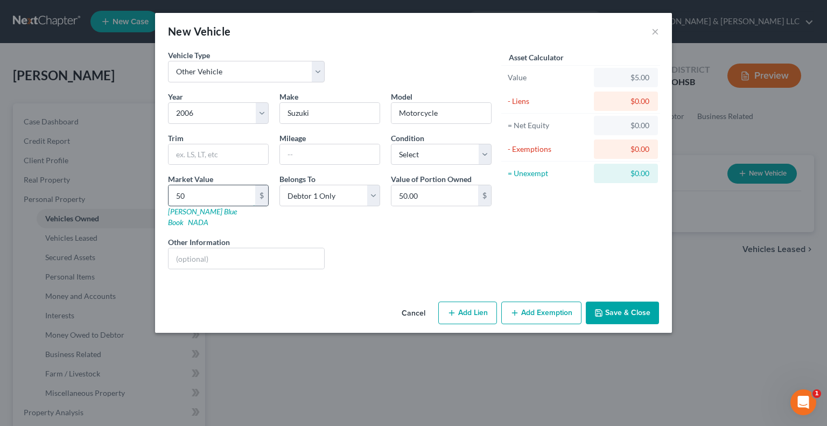
type input "500"
type input "500.00"
type input "5000"
type input "5,000.00"
type input "5,000"
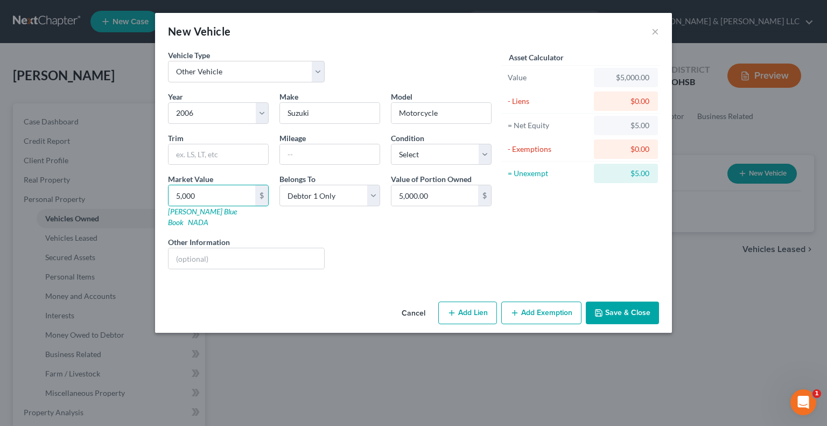
click at [534, 301] on button "Add Exemption" at bounding box center [541, 312] width 80 height 23
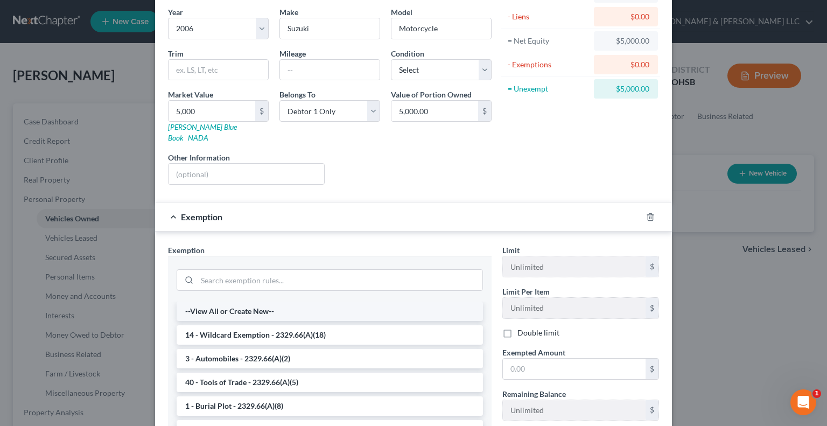
scroll to position [108, 0]
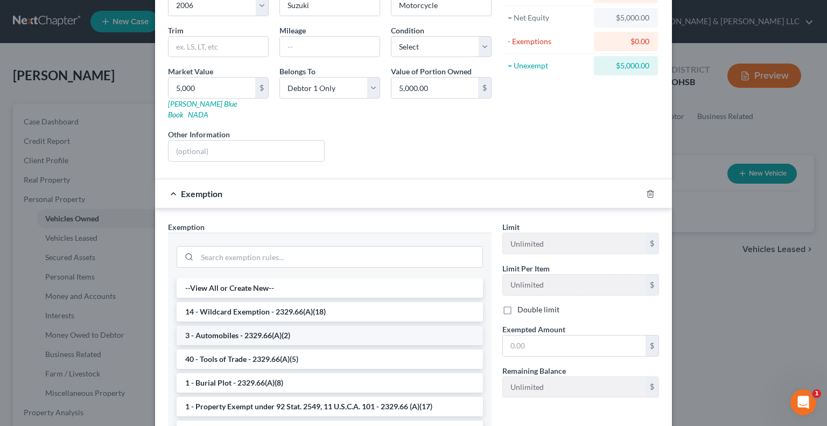
click at [239, 326] on li "3 - Automobiles - 2329.66(A)(2)" at bounding box center [330, 335] width 306 height 19
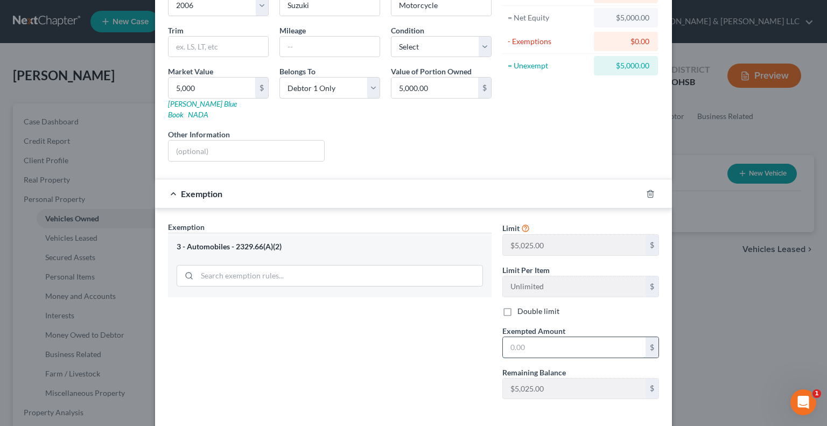
click at [541, 339] on input "text" at bounding box center [574, 347] width 143 height 20
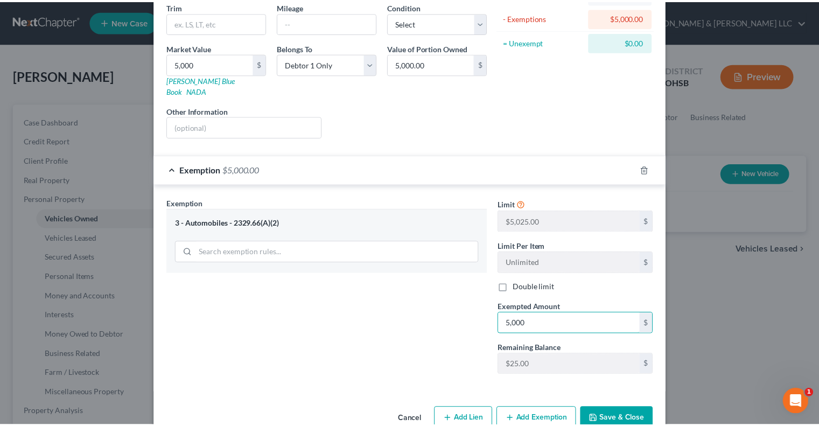
scroll to position [144, 0]
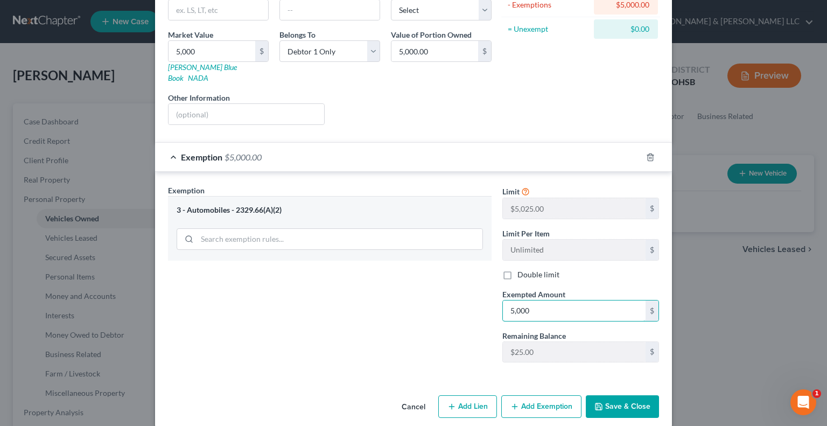
type input "5,000"
click at [596, 398] on button "Save & Close" at bounding box center [622, 406] width 73 height 23
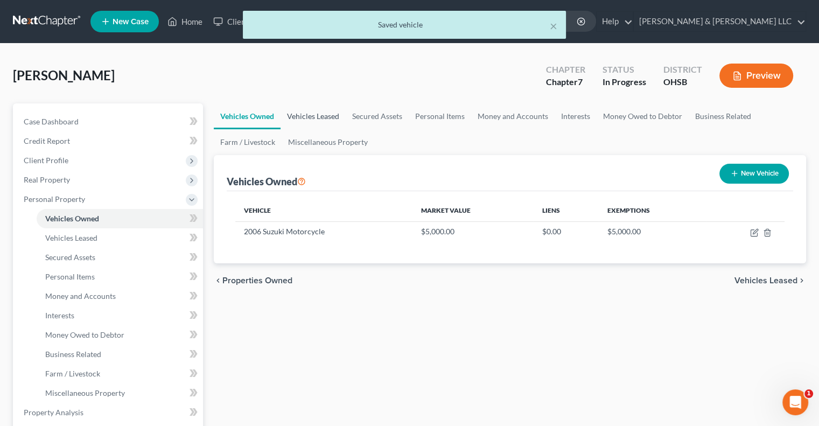
click at [299, 111] on link "Vehicles Leased" at bounding box center [312, 116] width 65 height 26
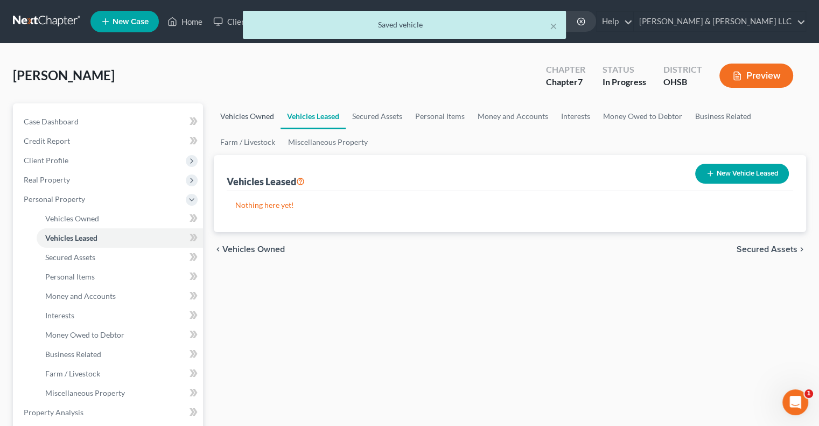
click at [248, 116] on link "Vehicles Owned" at bounding box center [247, 116] width 67 height 26
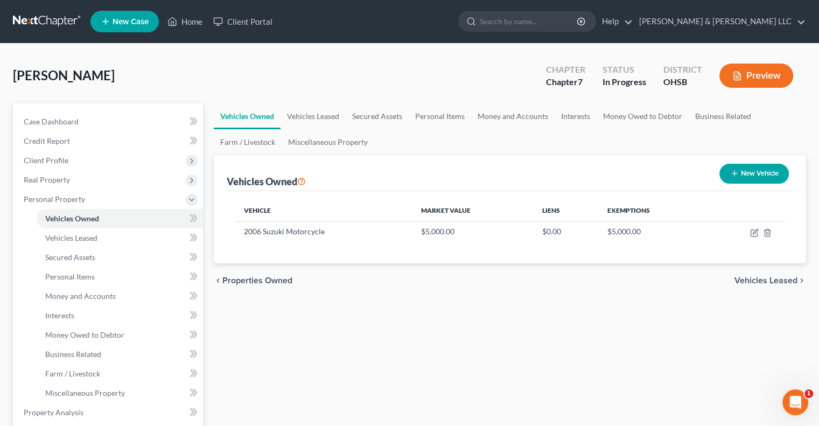
click at [750, 185] on div "New Vehicle" at bounding box center [754, 173] width 78 height 29
click at [744, 175] on button "New Vehicle" at bounding box center [753, 174] width 69 height 20
select select "0"
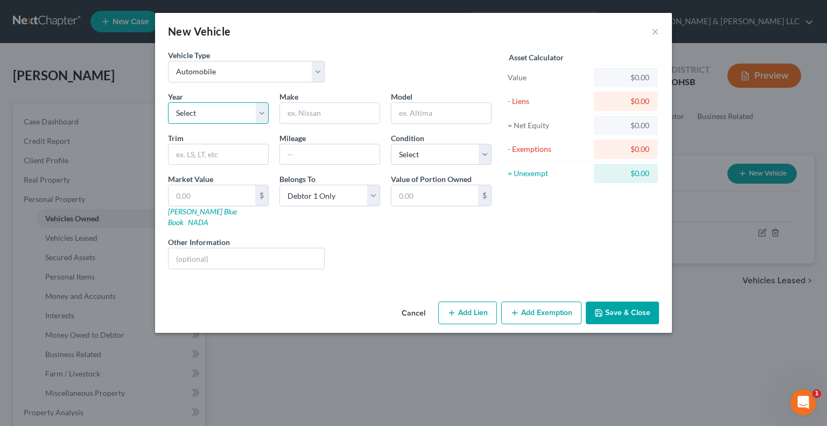
click at [191, 116] on select "Select 2026 2025 2024 2023 2022 2021 2020 2019 2018 2017 2016 2015 2014 2013 20…" at bounding box center [218, 113] width 101 height 22
select select "4"
click at [168, 102] on select "Select 2026 2025 2024 2023 2022 2021 2020 2019 2018 2017 2016 2015 2014 2013 20…" at bounding box center [218, 113] width 101 height 22
click at [317, 113] on input "text" at bounding box center [330, 113] width 100 height 20
type input "Dodge"
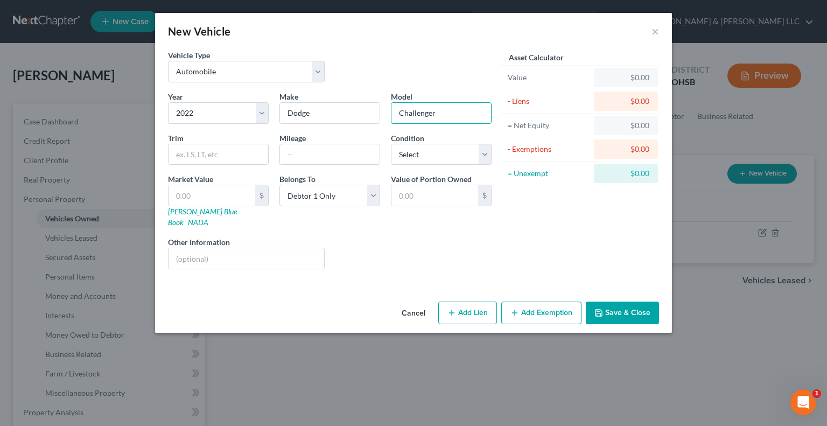
type input "Challenger"
click at [216, 194] on input "text" at bounding box center [211, 195] width 87 height 20
type input "2"
type input "2.00"
type input "27"
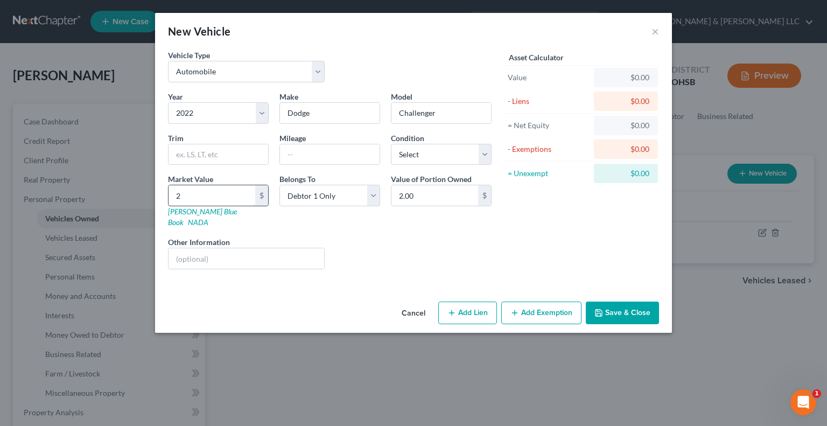
type input "27.00"
type input "272"
type input "272.00"
type input "2725"
type input "2,725.00"
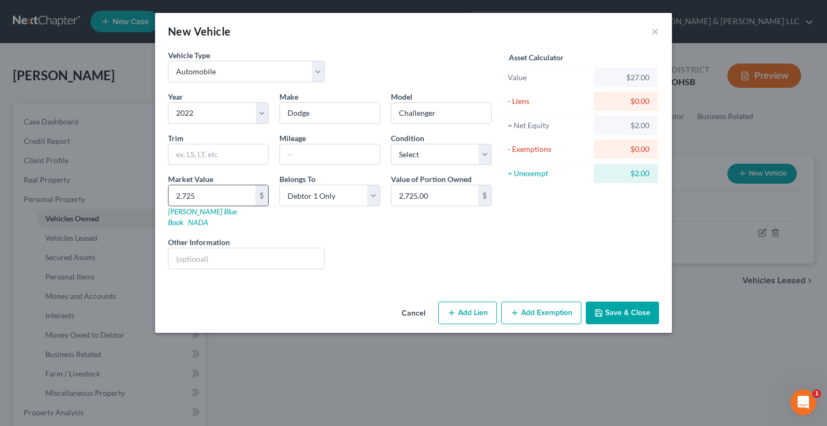
type input "2,7250"
type input "27,250.00"
type input "27,250"
click at [638, 302] on button "Save & Close" at bounding box center [622, 312] width 73 height 23
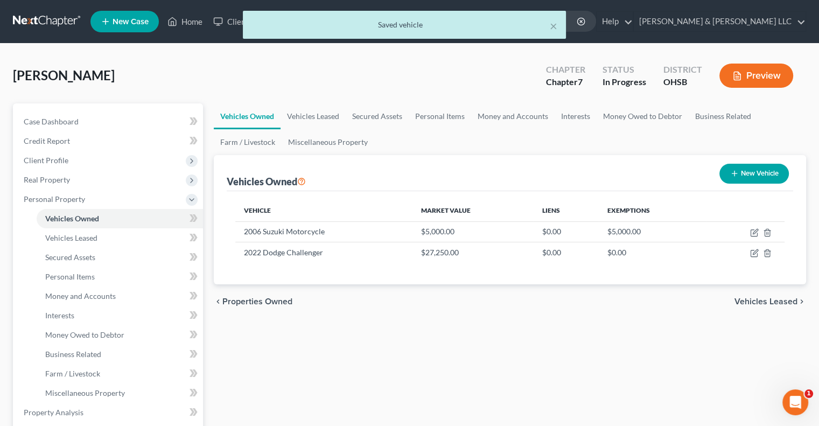
click at [751, 300] on span "Vehicles Leased" at bounding box center [765, 301] width 63 height 9
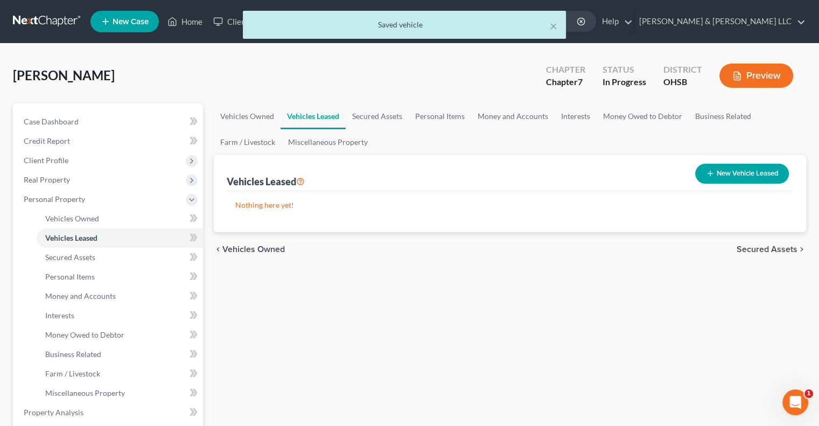
click at [748, 245] on span "Secured Assets" at bounding box center [766, 249] width 61 height 9
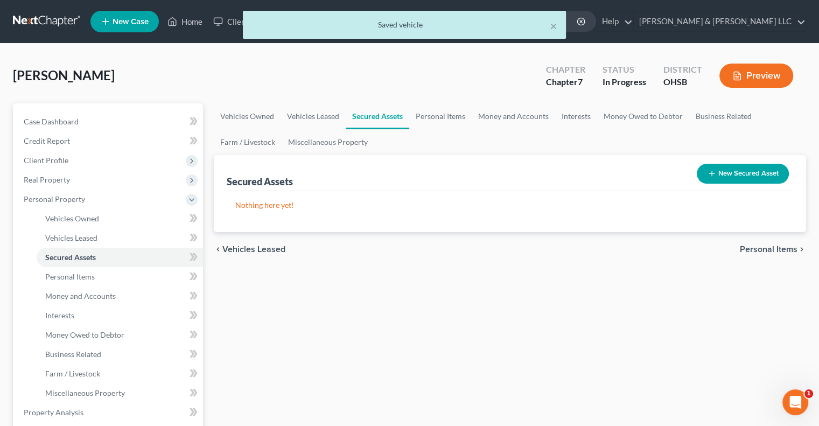
click at [755, 249] on span "Personal Items" at bounding box center [768, 249] width 58 height 9
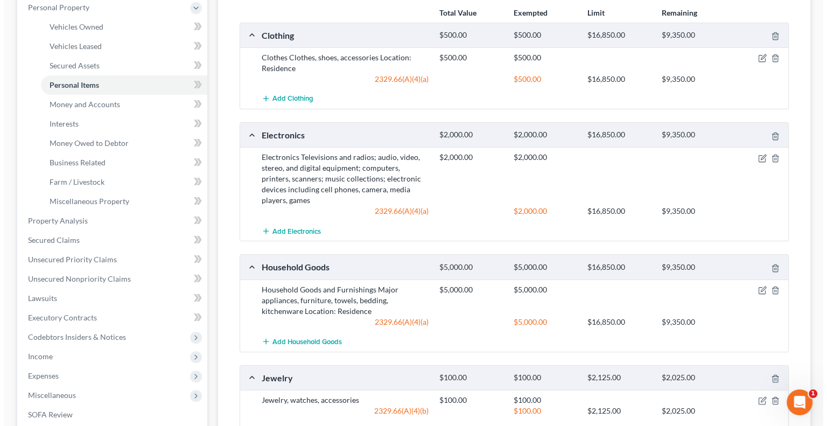
scroll to position [215, 0]
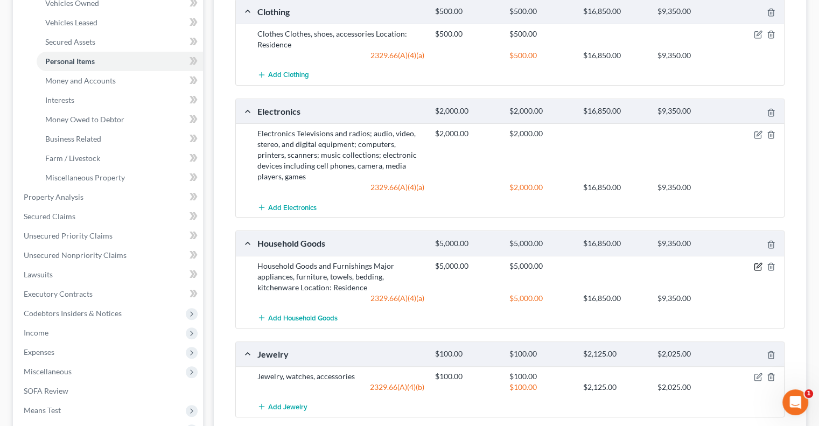
click at [759, 265] on icon "button" at bounding box center [757, 266] width 9 height 9
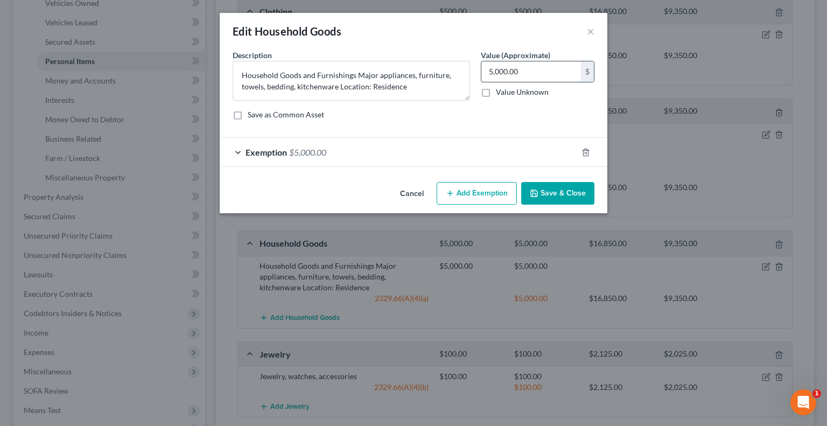
click at [527, 72] on input "5,000.00" at bounding box center [531, 71] width 100 height 20
type input "3,000"
click at [284, 145] on div "Exemption $5,000.00" at bounding box center [398, 152] width 357 height 29
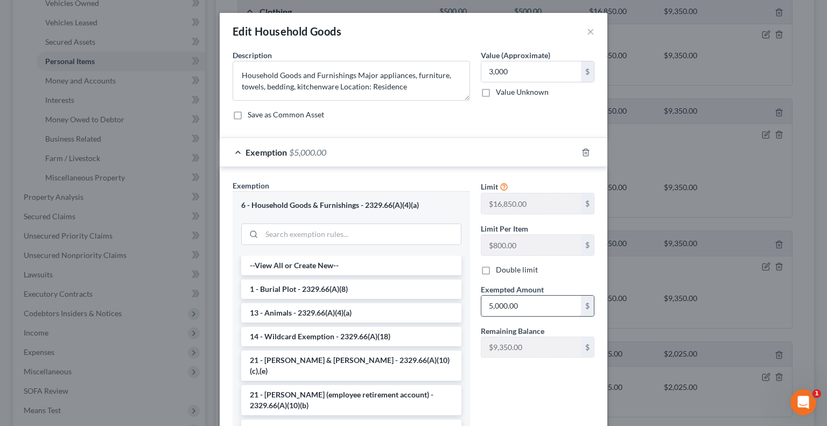
click at [536, 305] on input "5,000.00" at bounding box center [531, 305] width 100 height 20
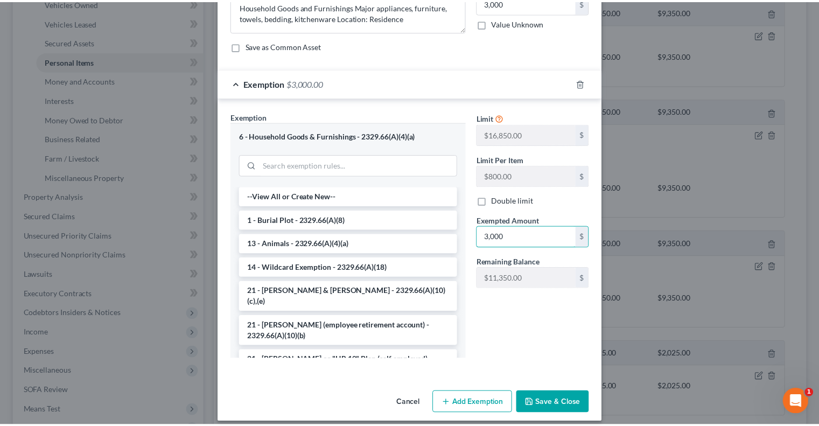
scroll to position [77, 0]
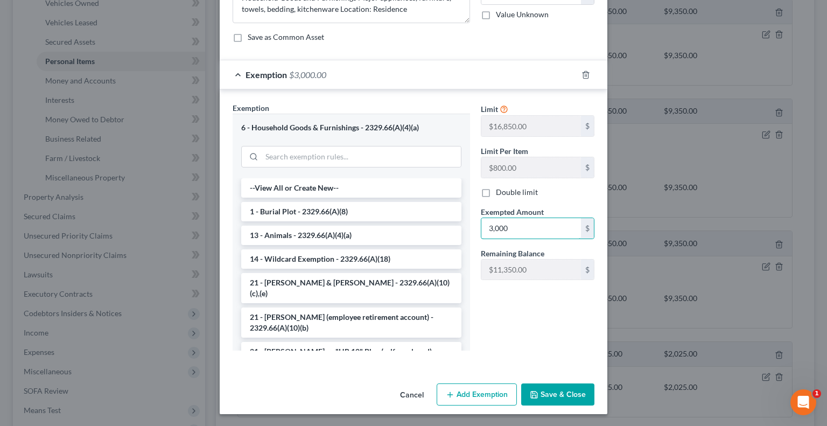
type input "3,000"
click at [550, 397] on button "Save & Close" at bounding box center [557, 394] width 73 height 23
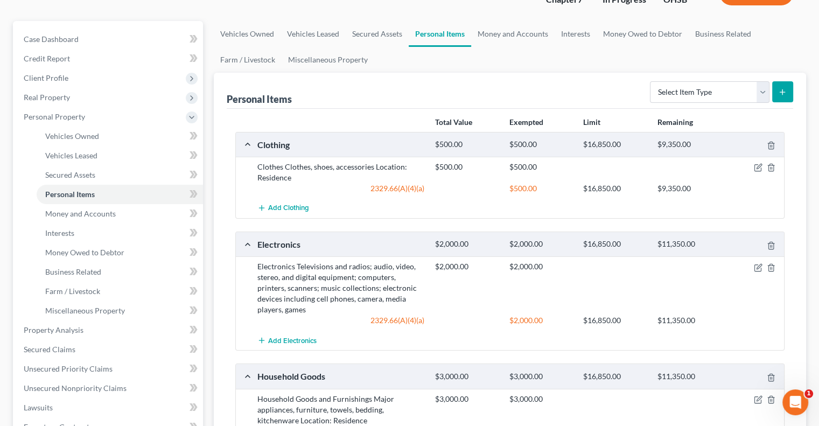
scroll to position [0, 0]
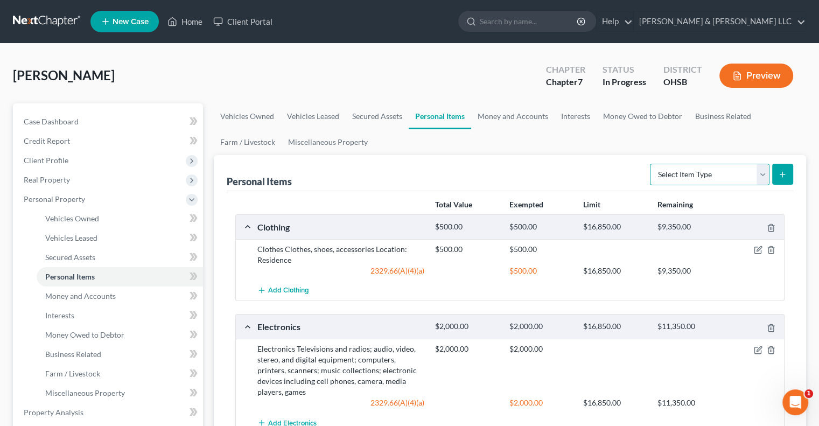
click at [764, 173] on select "Select Item Type Clothing Collectibles Of Value Electronics Firearms Household …" at bounding box center [709, 175] width 119 height 22
select select "collectibles_of_value"
click at [651, 164] on select "Select Item Type Clothing Collectibles Of Value Electronics Firearms Household …" at bounding box center [709, 175] width 119 height 22
click at [780, 176] on icon "submit" at bounding box center [782, 174] width 9 height 9
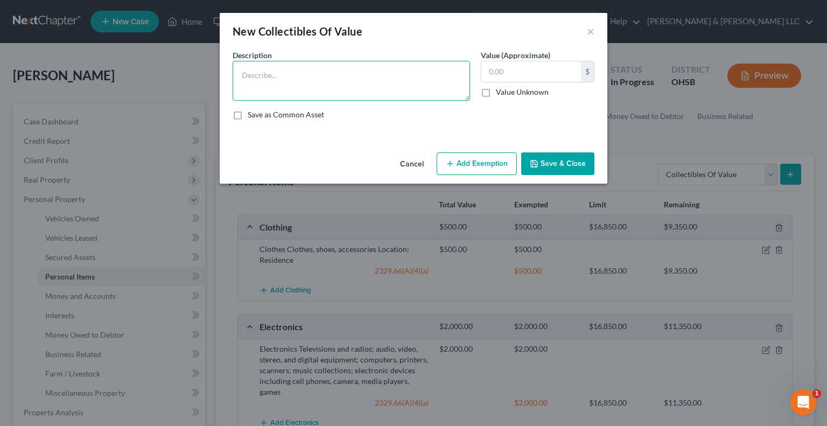
click at [316, 80] on textarea at bounding box center [350, 81] width 237 height 40
type textarea "Coin Collection"
click at [550, 167] on button "Save & Close" at bounding box center [557, 163] width 73 height 23
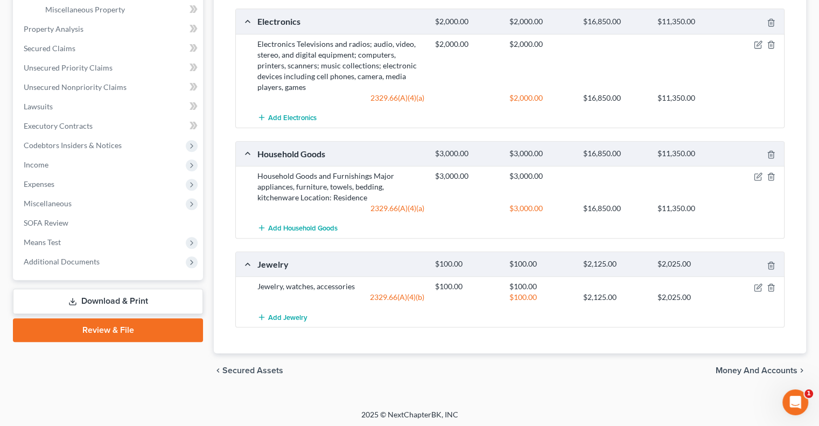
scroll to position [383, 0]
click at [736, 369] on span "Money and Accounts" at bounding box center [756, 370] width 82 height 9
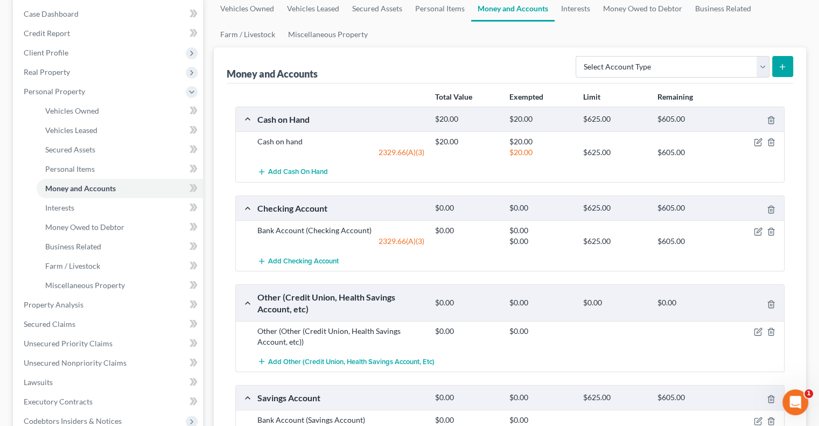
scroll to position [161, 0]
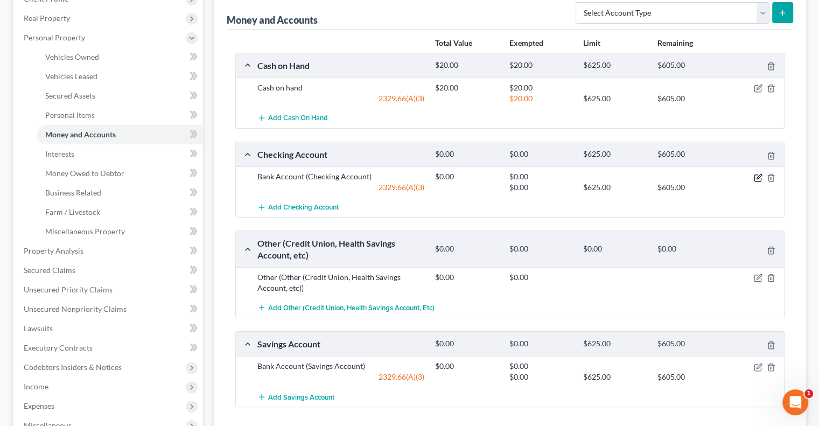
drag, startPoint x: 756, startPoint y: 178, endPoint x: 695, endPoint y: 172, distance: 61.1
click at [755, 178] on icon "button" at bounding box center [757, 177] width 9 height 9
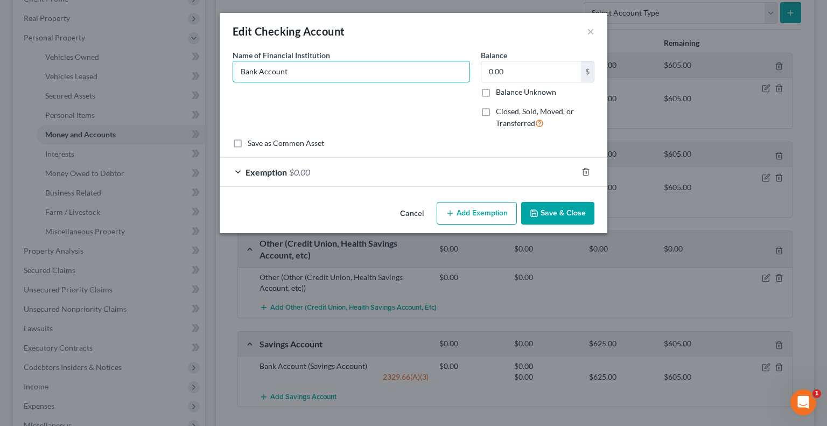
drag, startPoint x: 311, startPoint y: 73, endPoint x: 147, endPoint y: 96, distance: 164.7
click at [147, 96] on div "Edit Checking Account × An exemption set must first be selected from the Filing…" at bounding box center [413, 213] width 827 height 426
type input "Woodforest Bank"
click at [547, 219] on button "Save & Close" at bounding box center [557, 213] width 73 height 23
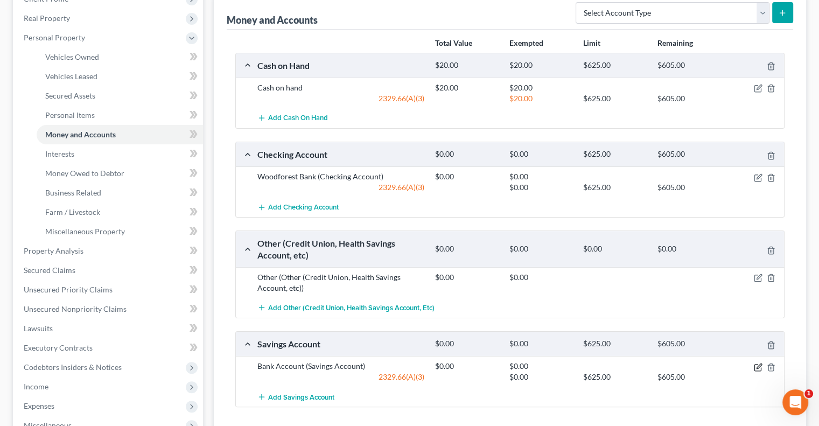
click at [759, 364] on icon "button" at bounding box center [757, 367] width 9 height 9
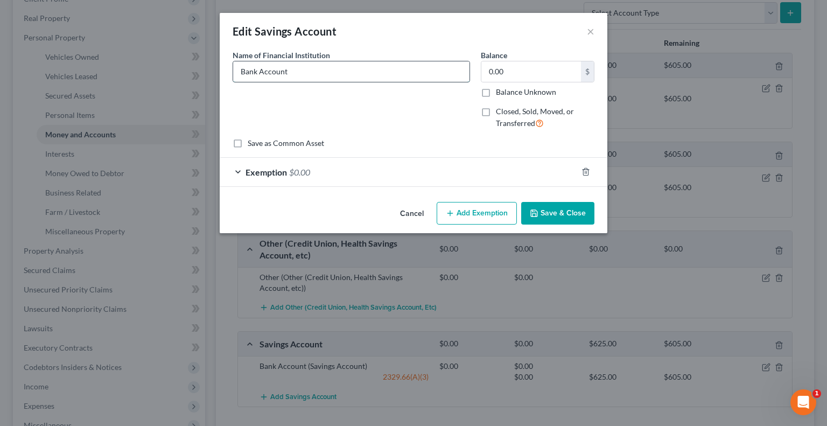
click at [306, 75] on input "Bank Account" at bounding box center [351, 71] width 236 height 20
drag, startPoint x: 306, startPoint y: 75, endPoint x: 174, endPoint y: 94, distance: 132.7
click at [174, 94] on div "Edit Savings Account × An exemption set must first be selected from the Filing …" at bounding box center [413, 213] width 827 height 426
type input "Woodforest Bank"
click at [540, 208] on button "Save & Close" at bounding box center [557, 213] width 73 height 23
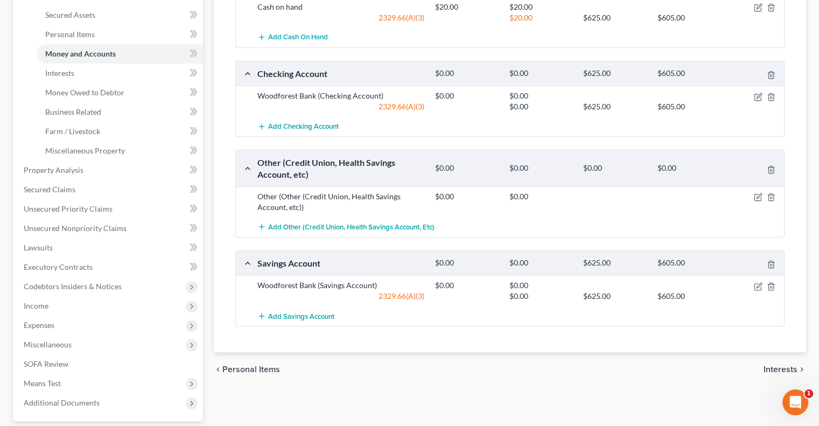
scroll to position [269, 0]
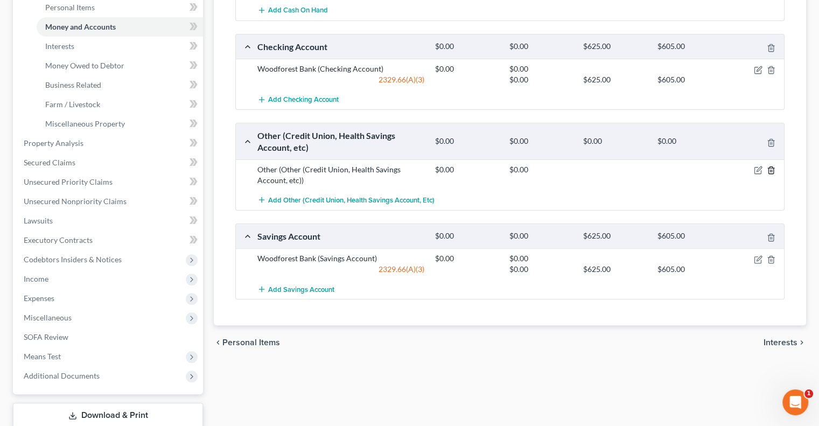
click at [770, 167] on icon "button" at bounding box center [770, 170] width 9 height 9
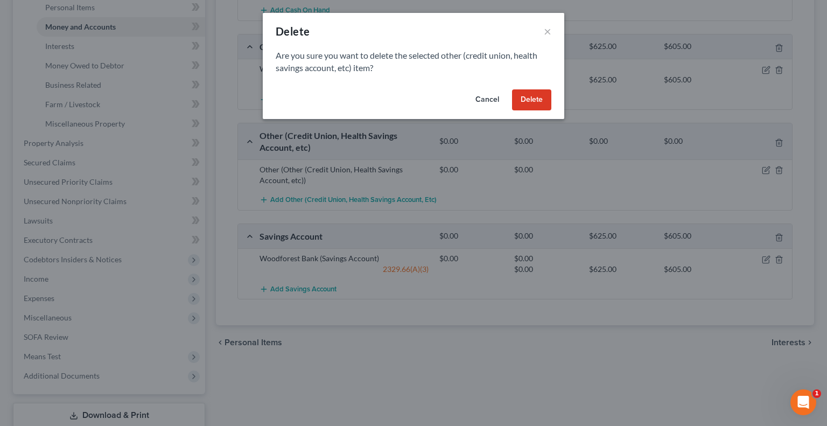
click at [530, 95] on button "Delete" at bounding box center [531, 100] width 39 height 22
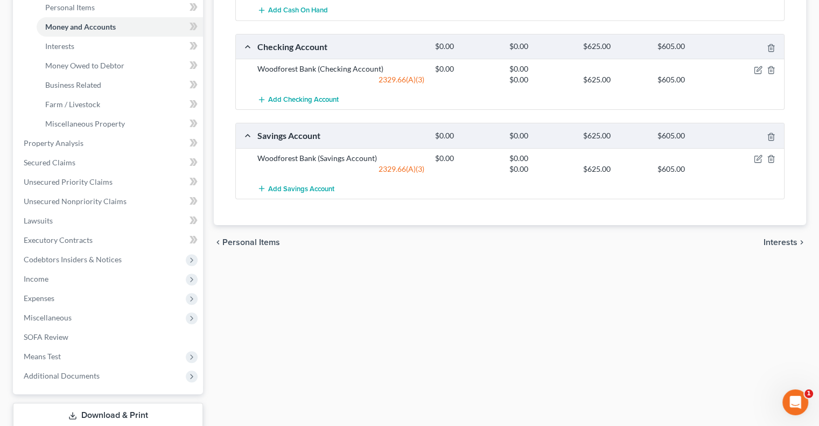
click at [777, 241] on span "Interests" at bounding box center [780, 242] width 34 height 9
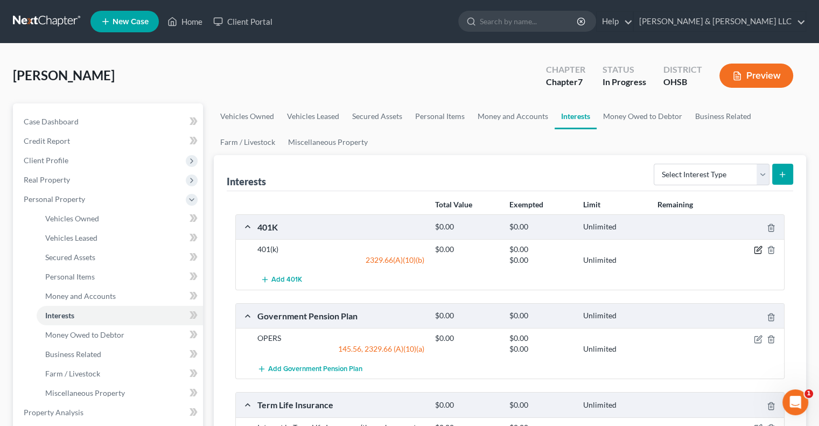
click at [759, 248] on icon "button" at bounding box center [757, 249] width 9 height 9
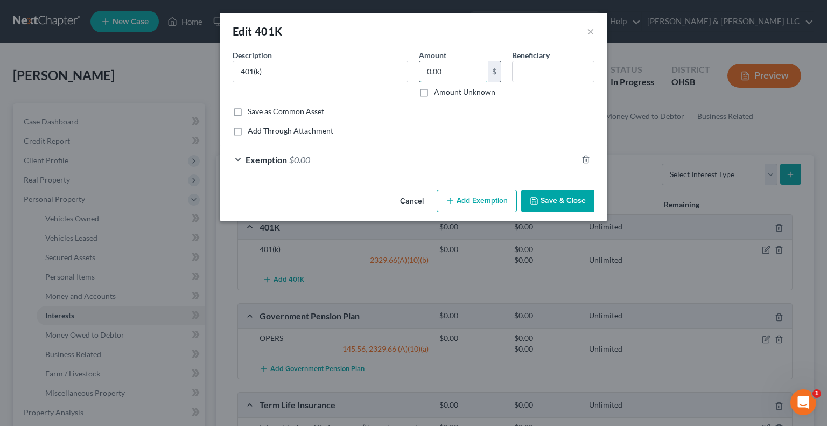
click at [461, 73] on input "0.00" at bounding box center [453, 71] width 68 height 20
type input "111.54"
click at [276, 152] on div "Exemption $0.00" at bounding box center [398, 159] width 357 height 29
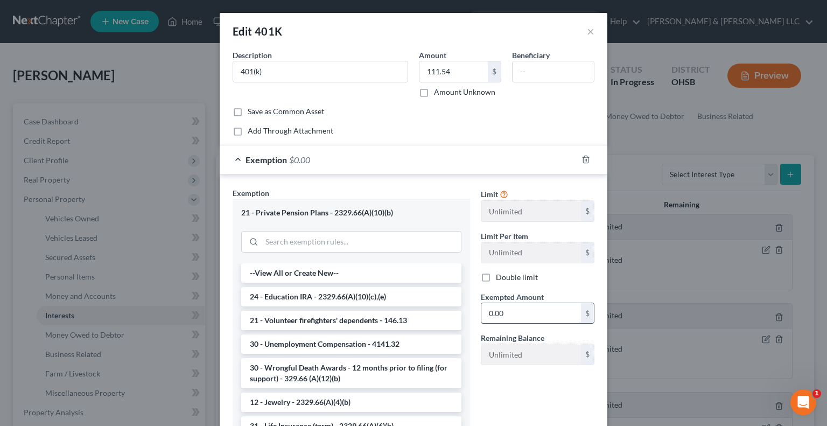
click at [513, 319] on input "0.00" at bounding box center [531, 313] width 100 height 20
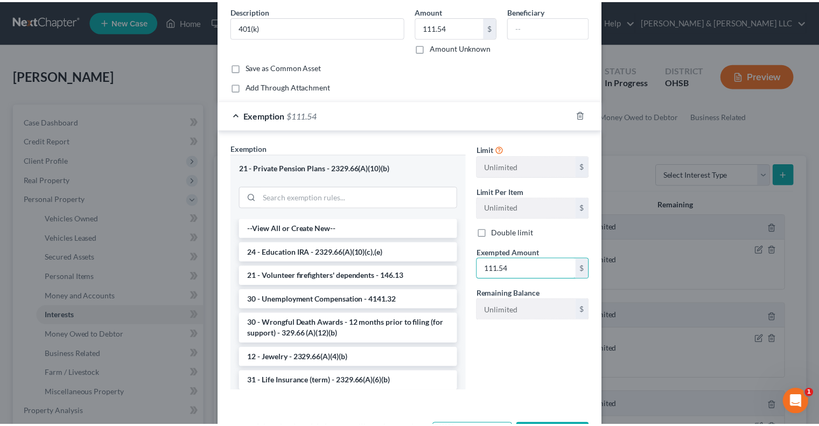
scroll to position [85, 0]
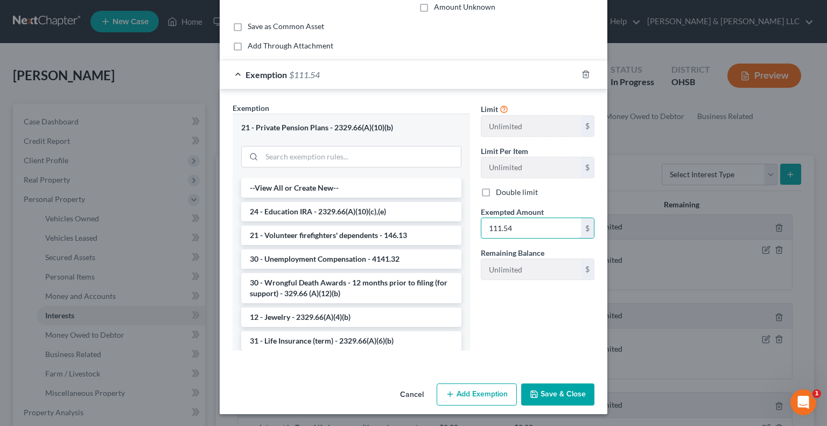
type input "111.54"
click at [542, 391] on button "Save & Close" at bounding box center [557, 394] width 73 height 23
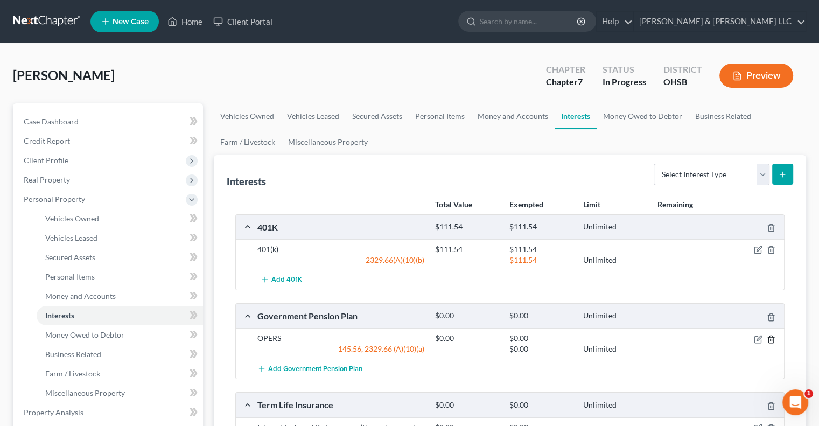
click at [771, 340] on icon "button" at bounding box center [770, 339] width 9 height 9
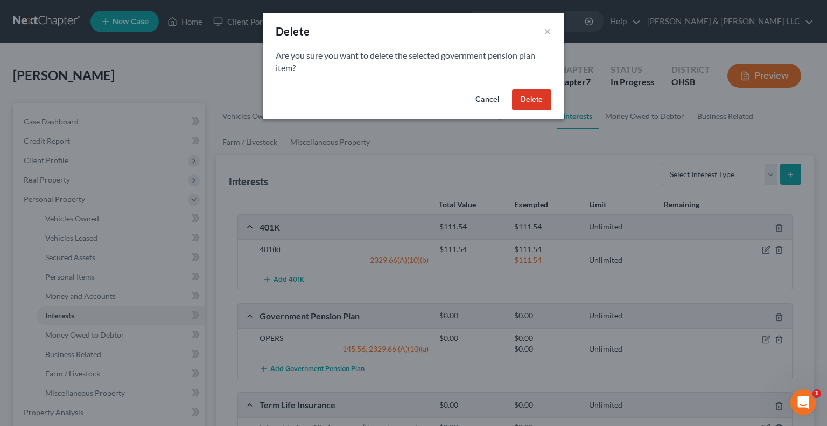
click at [542, 95] on button "Delete" at bounding box center [531, 100] width 39 height 22
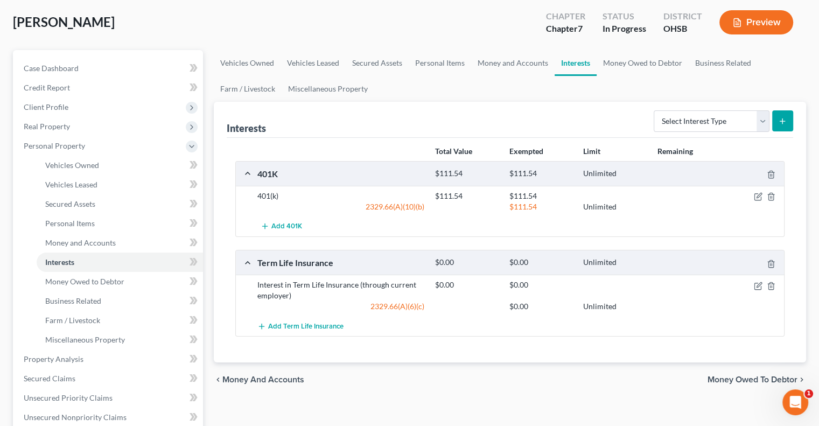
scroll to position [54, 0]
click at [723, 379] on span "Money Owed to Debtor" at bounding box center [752, 379] width 90 height 9
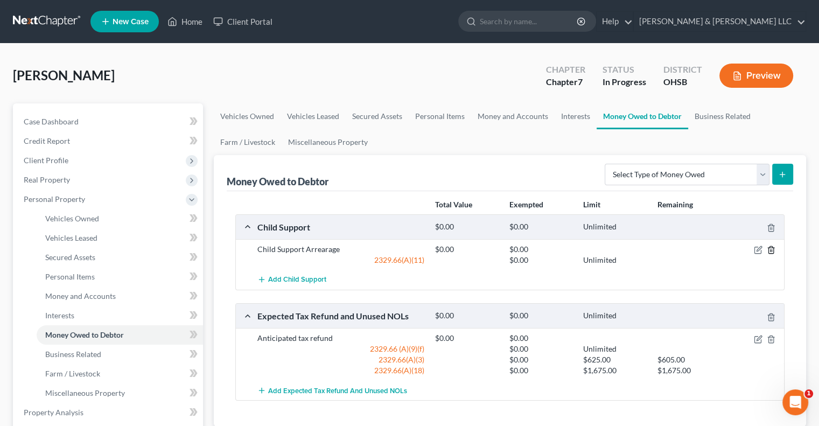
click at [771, 250] on icon "button" at bounding box center [770, 249] width 9 height 9
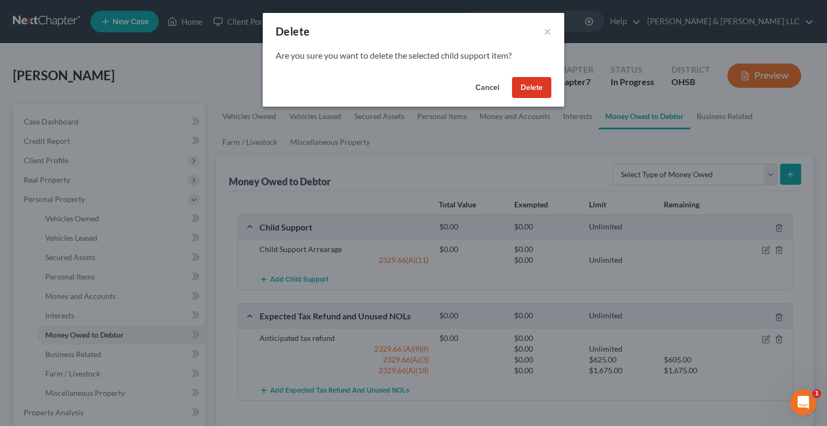
click at [526, 84] on button "Delete" at bounding box center [531, 88] width 39 height 22
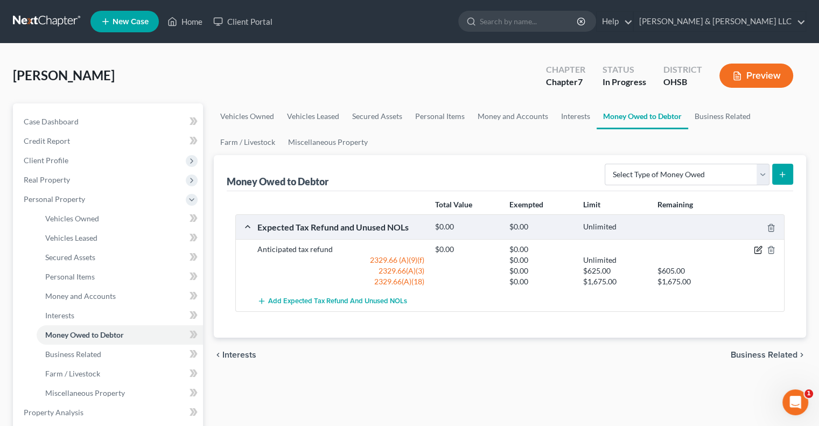
click at [756, 250] on icon "button" at bounding box center [757, 249] width 9 height 9
select select "0"
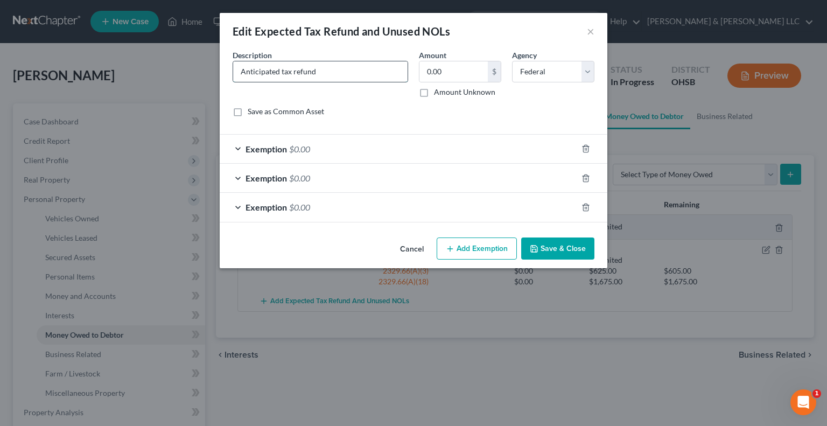
click at [280, 73] on input "Anticipated tax refund" at bounding box center [320, 71] width 174 height 20
type input "Anticipated 2025 tax refund"
click at [553, 252] on button "Save & Close" at bounding box center [557, 248] width 73 height 23
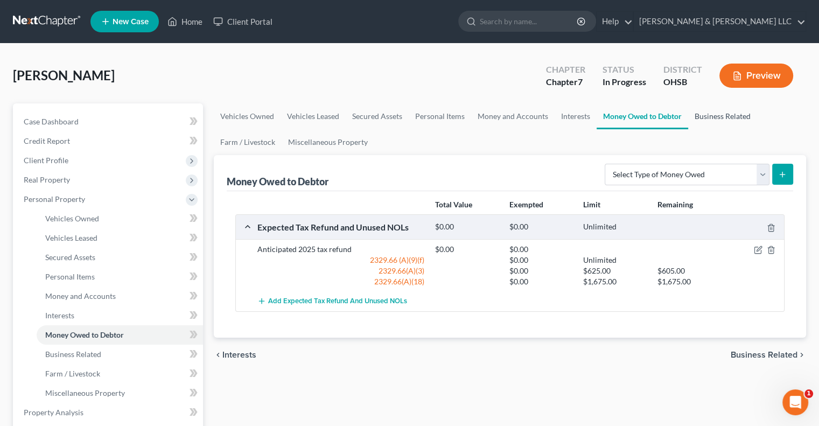
click at [708, 118] on link "Business Related" at bounding box center [722, 116] width 69 height 26
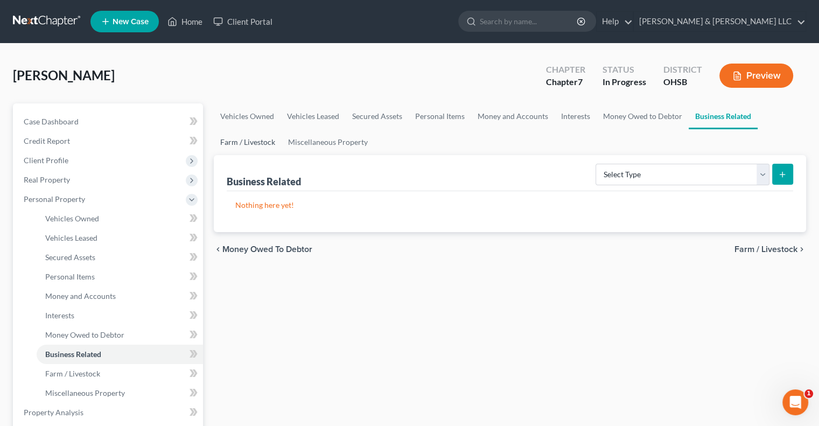
click at [254, 143] on link "Farm / Livestock" at bounding box center [248, 142] width 68 height 26
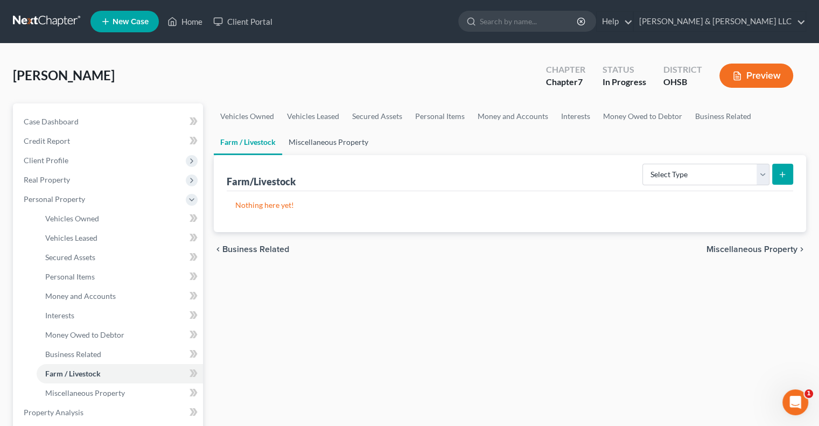
click at [312, 143] on link "Miscellaneous Property" at bounding box center [328, 142] width 93 height 26
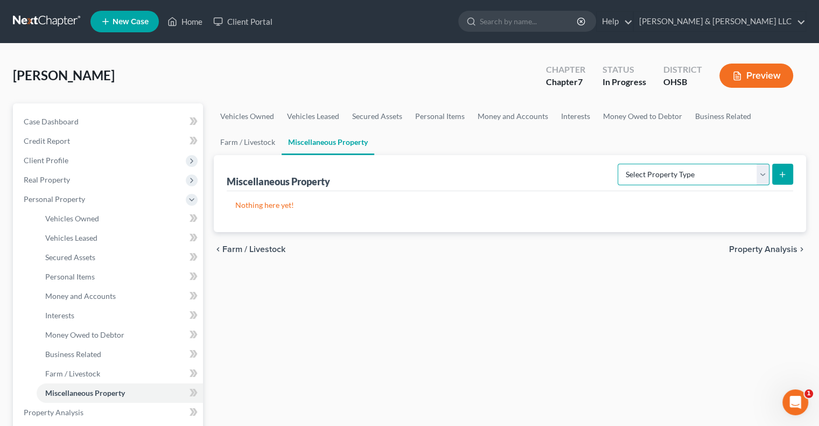
click at [764, 180] on select "Select Property Type Assigned for Creditor Benefit Within 1 Year Holding for An…" at bounding box center [693, 175] width 152 height 22
select select "transferred"
click at [617, 164] on select "Select Property Type Assigned for Creditor Benefit Within 1 Year Holding for An…" at bounding box center [693, 175] width 152 height 22
click at [783, 178] on button "submit" at bounding box center [782, 174] width 21 height 21
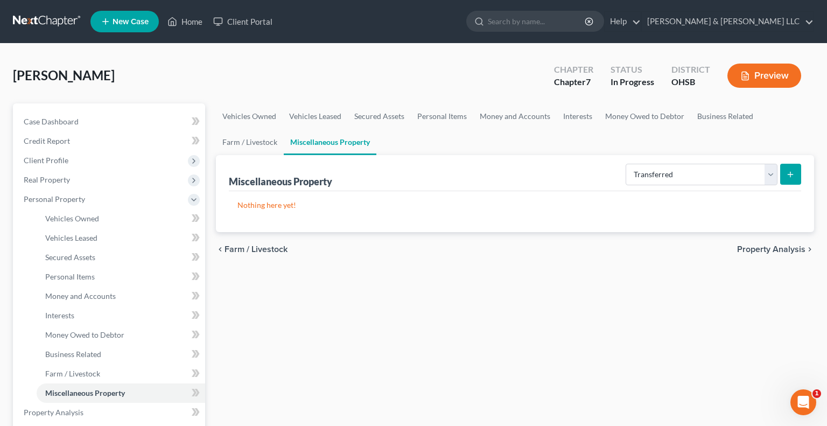
select select "Ordinary (within 2 years)"
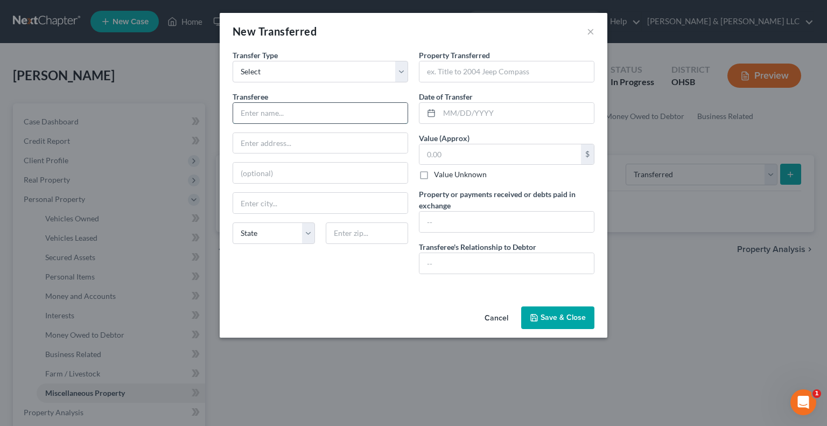
click at [351, 112] on input "text" at bounding box center [320, 113] width 174 height 20
click at [447, 69] on input "text" at bounding box center [506, 71] width 174 height 20
type input "Vehicle??"
click at [564, 316] on button "Save & Close" at bounding box center [557, 317] width 73 height 23
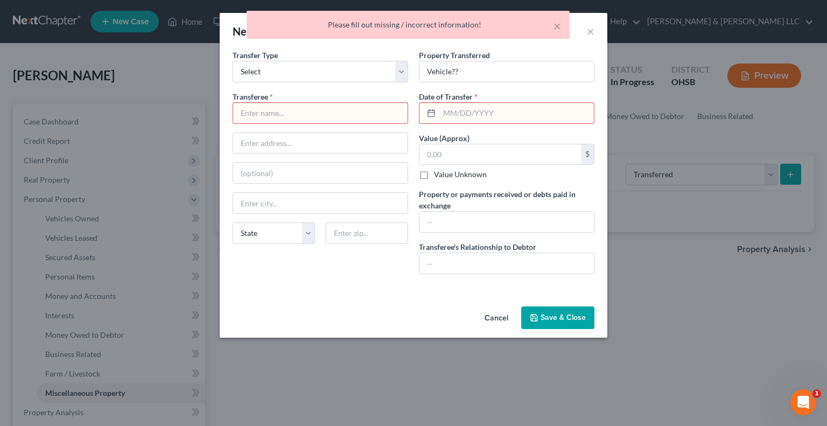
click at [348, 105] on input "text" at bounding box center [320, 113] width 174 height 20
type input "."
click at [452, 109] on input "text" at bounding box center [516, 113] width 154 height 20
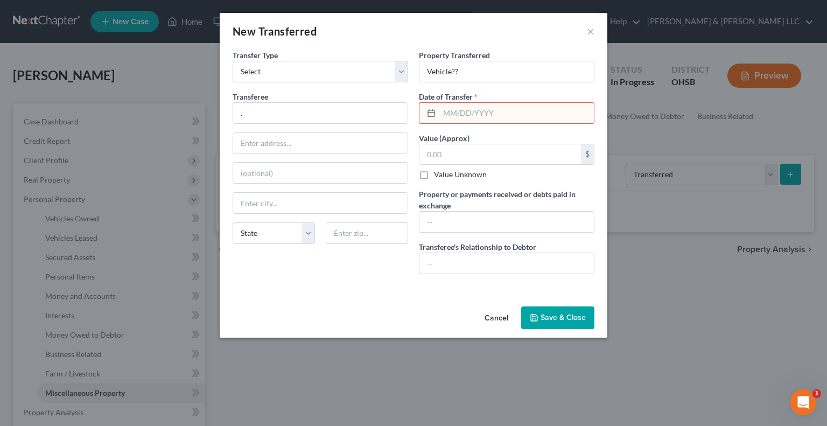
type input "08/10/2024"
click at [561, 315] on button "Save & Close" at bounding box center [557, 317] width 73 height 23
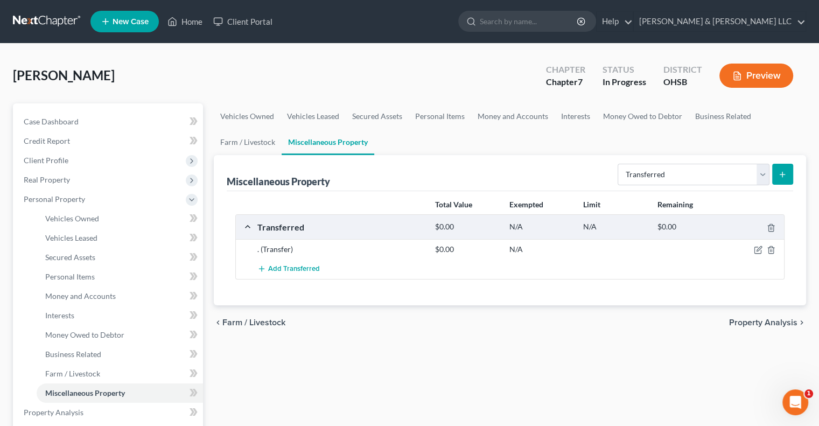
click at [758, 325] on span "Property Analysis" at bounding box center [763, 322] width 68 height 9
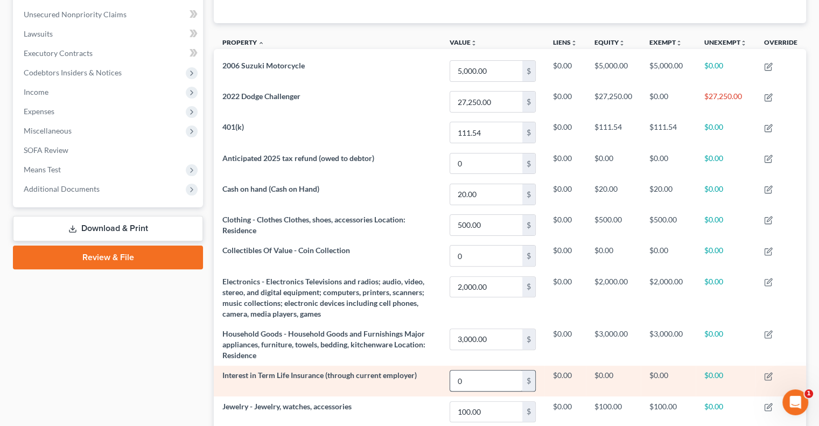
scroll to position [427, 0]
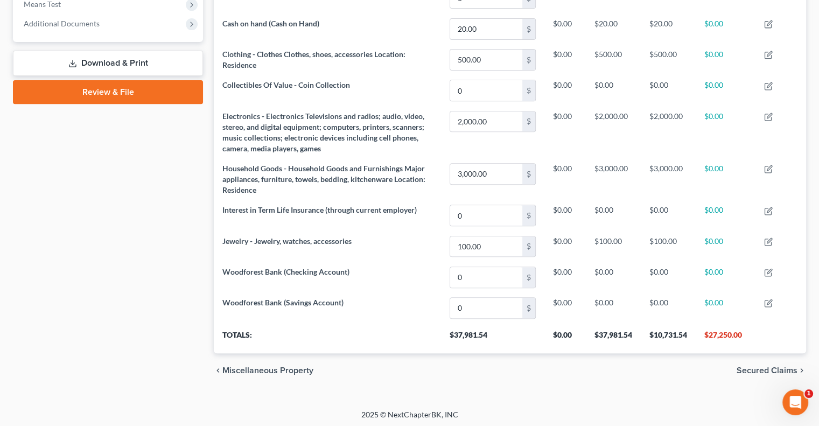
click at [765, 371] on span "Secured Claims" at bounding box center [766, 370] width 61 height 9
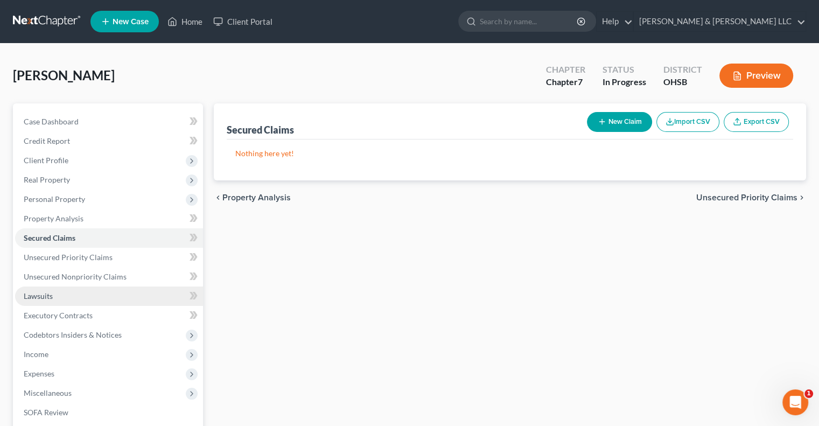
click at [69, 293] on link "Lawsuits" at bounding box center [109, 295] width 188 height 19
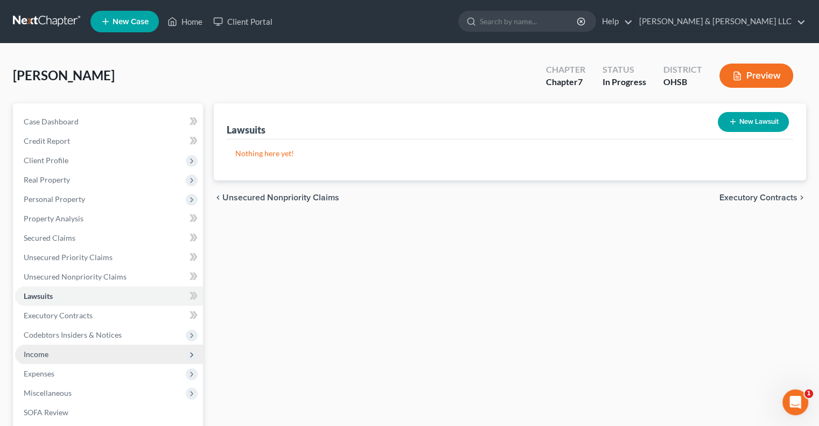
click at [50, 349] on span "Income" at bounding box center [109, 353] width 188 height 19
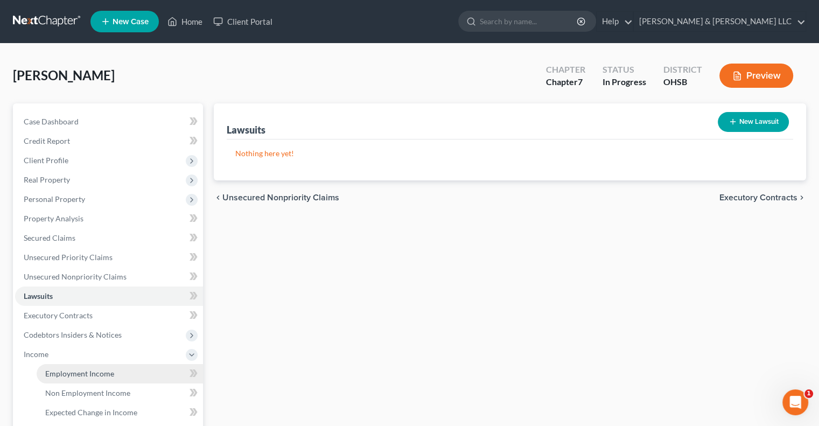
click at [66, 373] on span "Employment Income" at bounding box center [79, 373] width 69 height 9
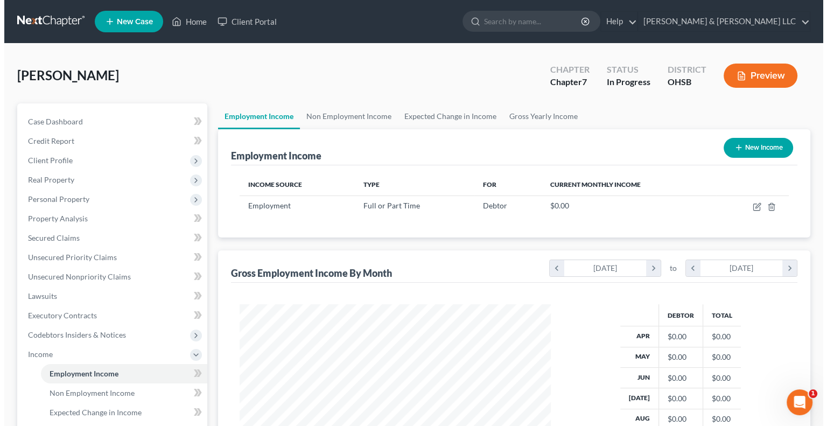
scroll to position [192, 332]
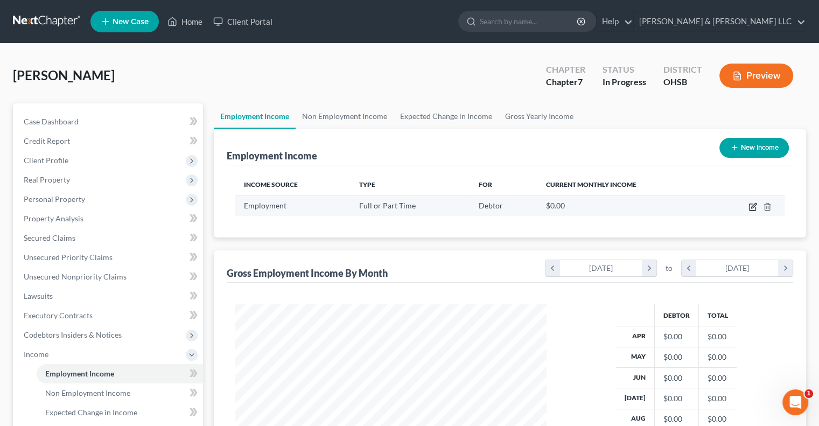
click at [751, 206] on icon "button" at bounding box center [753, 205] width 5 height 5
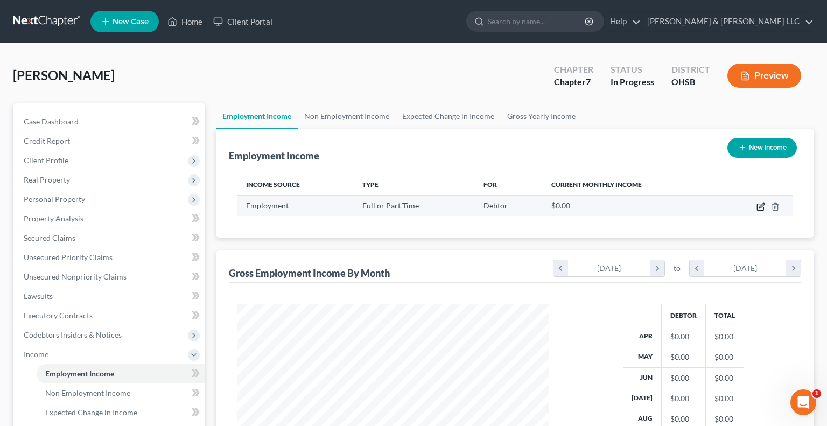
select select "0"
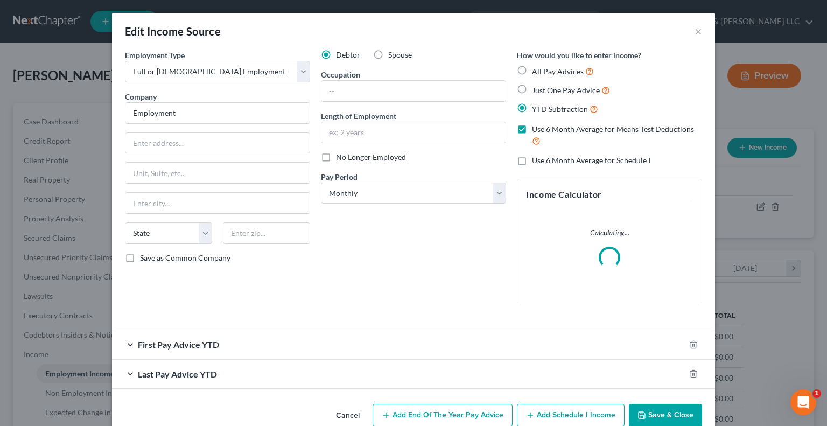
scroll to position [192, 336]
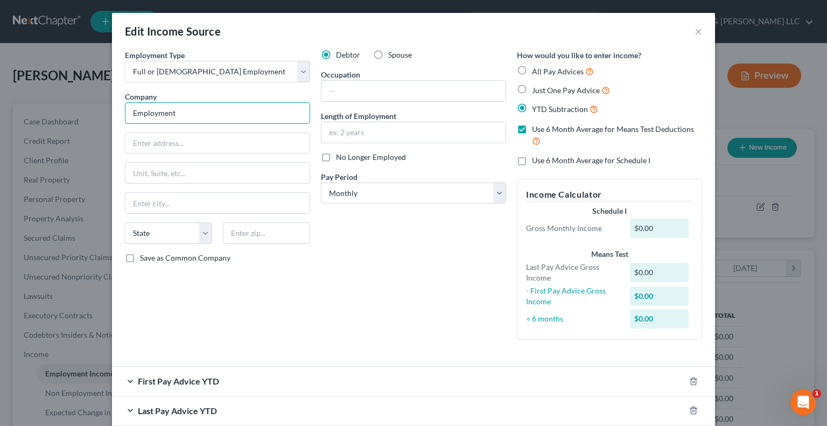
drag, startPoint x: 230, startPoint y: 112, endPoint x: 100, endPoint y: 123, distance: 130.7
click at [100, 123] on div "Edit Income Source × Employment Type * Select Full or Part Time Employment Self…" at bounding box center [413, 213] width 827 height 426
type input "Ohio Heating & Refrigeration"
click at [340, 91] on input "text" at bounding box center [413, 91] width 184 height 20
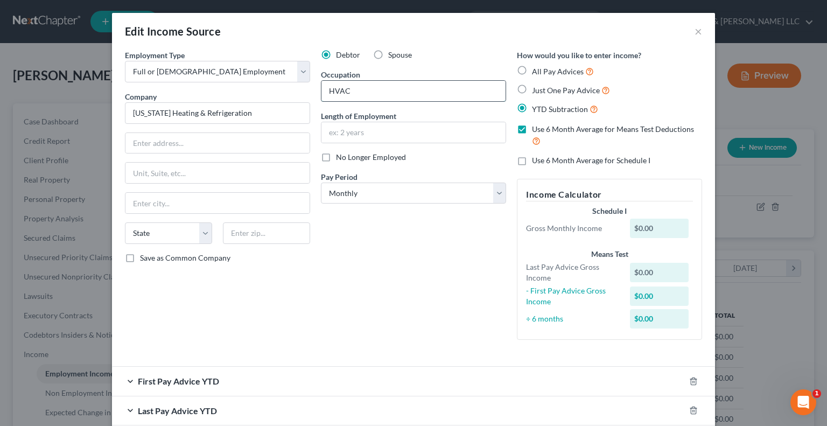
type input "HVAC"
type input "10 yrs"
drag, startPoint x: 378, startPoint y: 191, endPoint x: 376, endPoint y: 198, distance: 6.8
click at [378, 191] on select "Select Monthly Twice Monthly Every Other Week Weekly" at bounding box center [413, 193] width 185 height 22
select select "3"
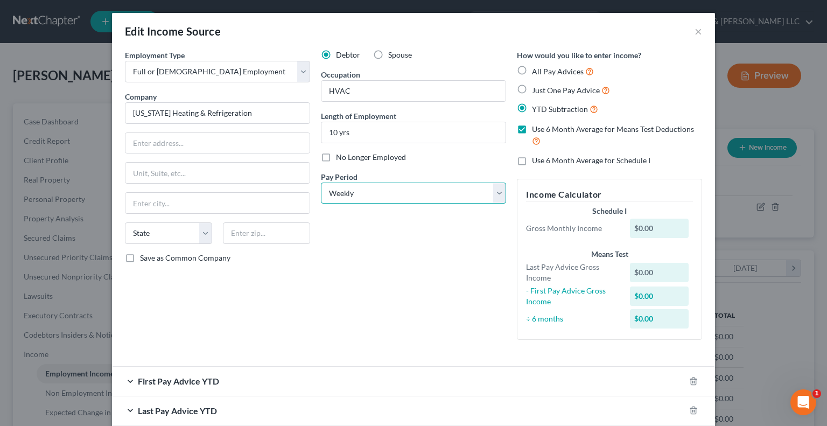
click at [321, 182] on select "Select Monthly Twice Monthly Every Other Week Weekly" at bounding box center [413, 193] width 185 height 22
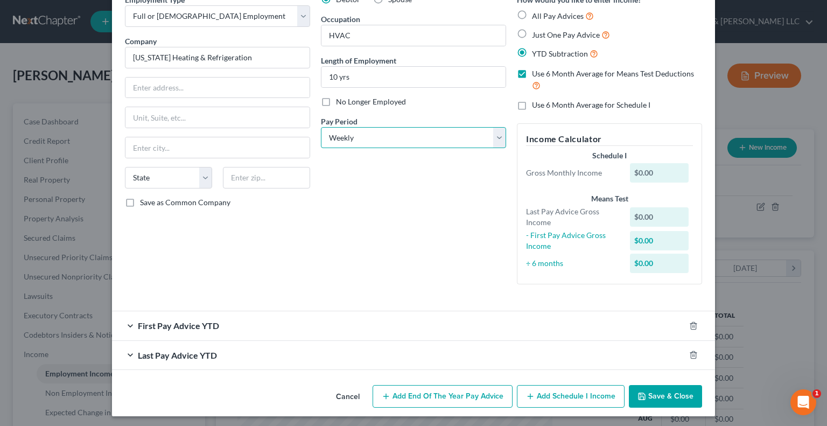
scroll to position [58, 0]
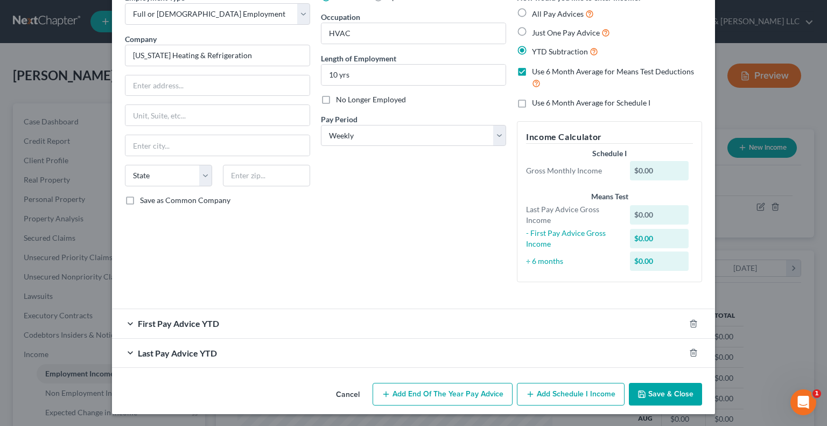
click at [178, 322] on span "First Pay Advice YTD" at bounding box center [178, 323] width 81 height 10
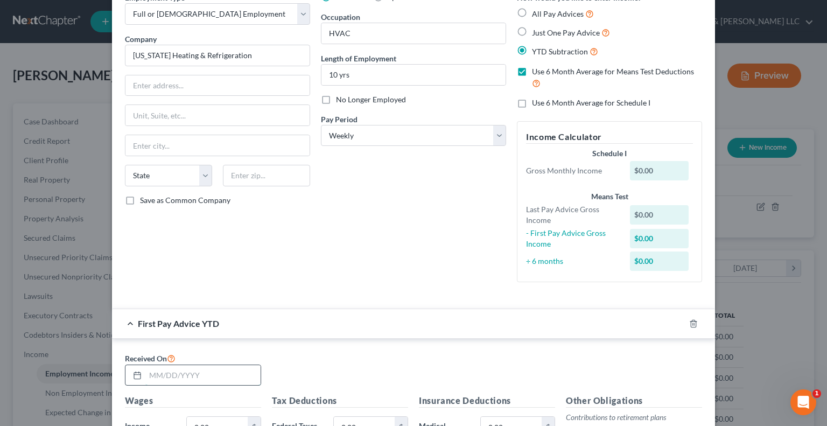
click at [202, 370] on input "text" at bounding box center [202, 375] width 115 height 20
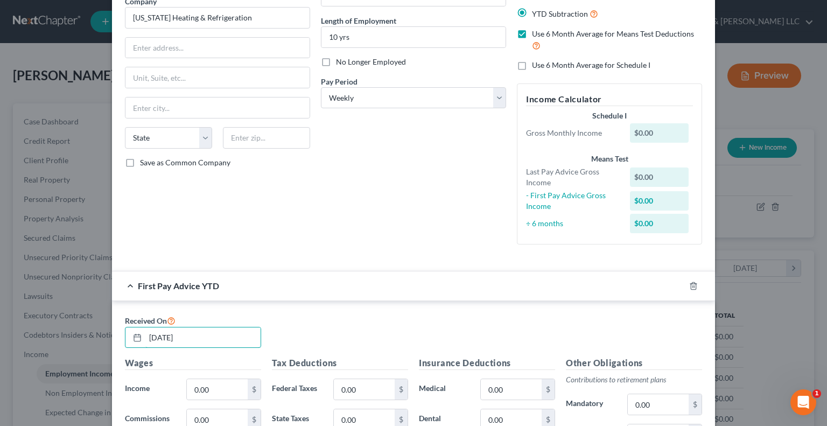
scroll to position [111, 0]
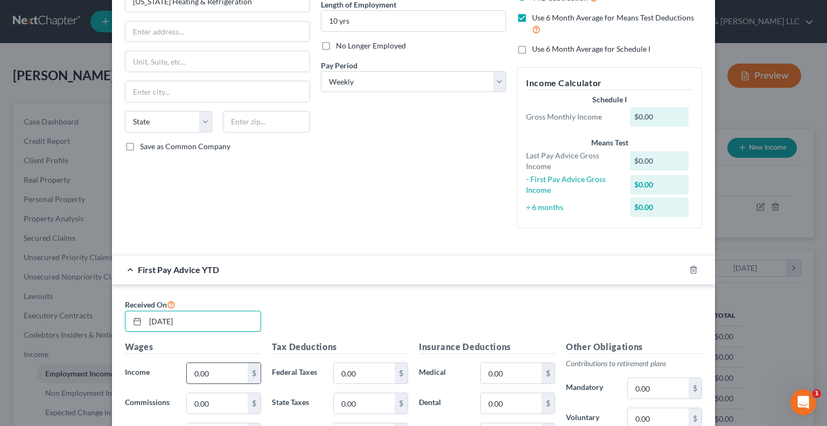
type input "03/28/2025"
click at [212, 370] on input "0.00" at bounding box center [217, 373] width 61 height 20
paste input "17,264.08"
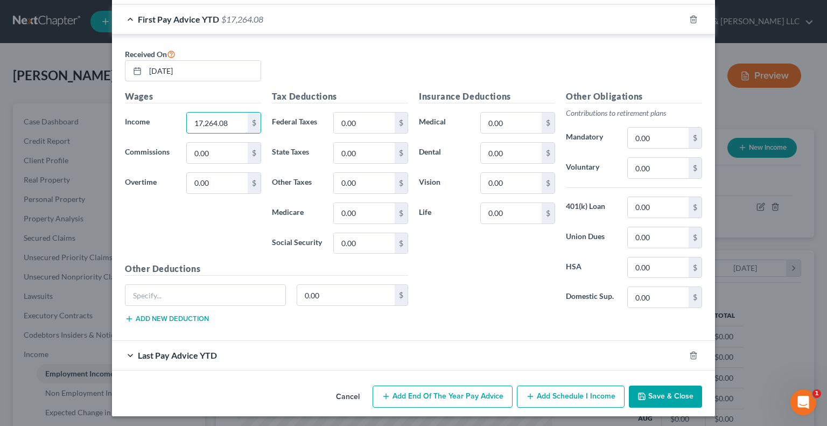
scroll to position [384, 0]
type input "17,264.08"
click at [165, 357] on span "Last Pay Advice YTD" at bounding box center [177, 354] width 79 height 10
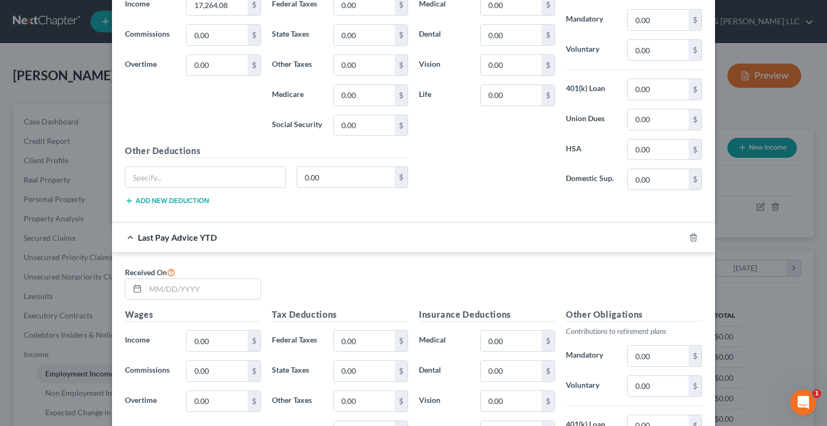
scroll to position [545, 0]
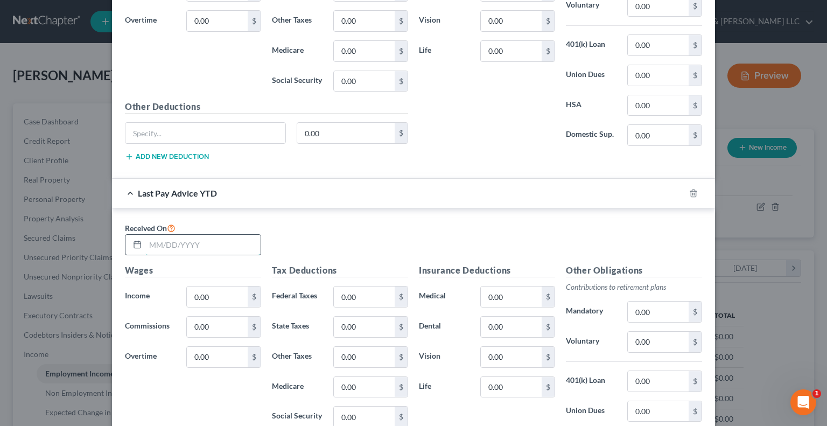
click at [208, 245] on input "text" at bounding box center [202, 245] width 115 height 20
click at [164, 242] on input "09/28/2025" at bounding box center [202, 245] width 115 height 20
type input "09/26/2025"
click at [364, 229] on div "Received On 09/26/2025" at bounding box center [413, 242] width 588 height 43
click at [214, 294] on input "0.00" at bounding box center [217, 296] width 61 height 20
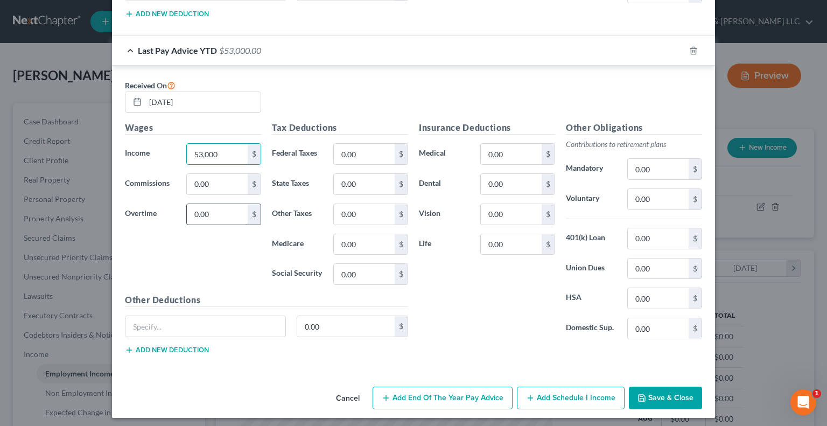
scroll to position [688, 0]
type input "53,000"
click at [541, 393] on button "Add Schedule I Income" at bounding box center [571, 397] width 108 height 23
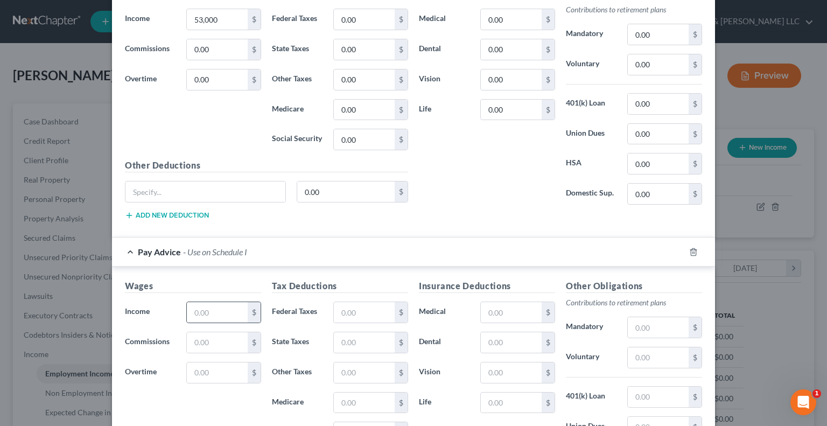
scroll to position [850, 0]
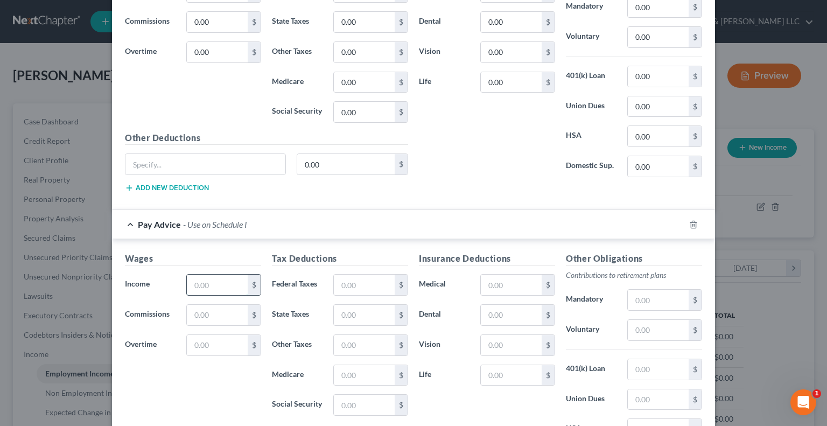
click at [198, 274] on input "text" at bounding box center [217, 284] width 61 height 20
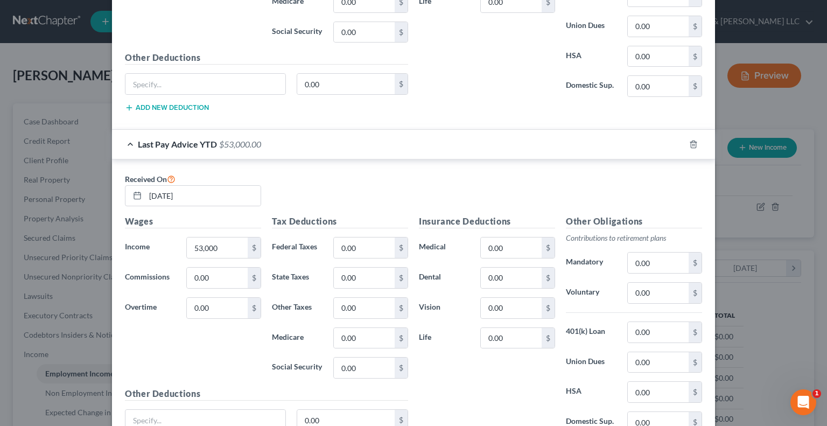
scroll to position [473, 0]
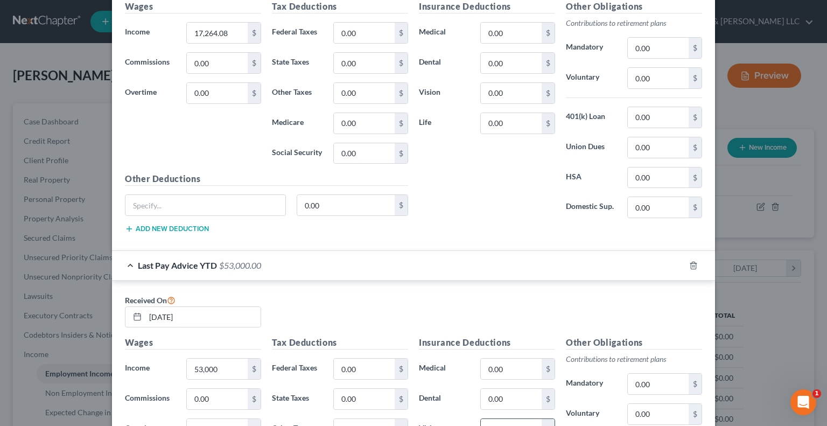
type input "1,410"
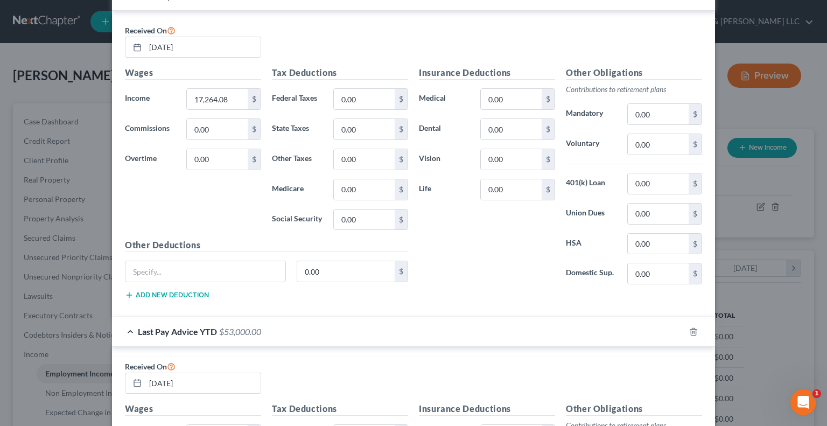
scroll to position [312, 0]
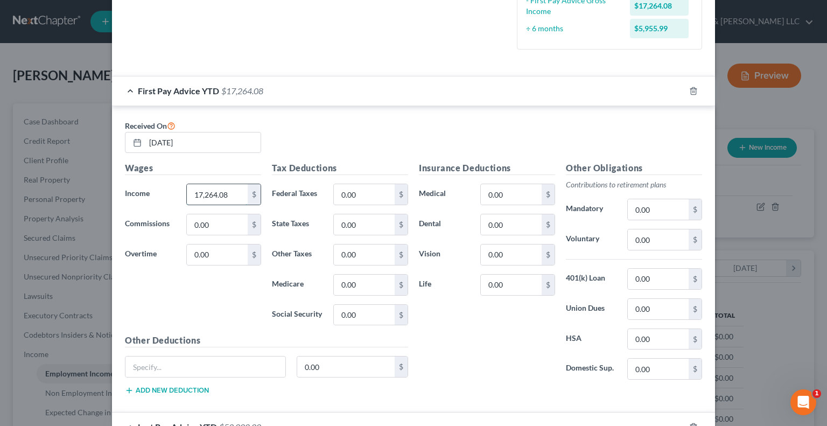
click at [233, 192] on input "17,264.08" at bounding box center [217, 194] width 61 height 20
paste input "27,513.94"
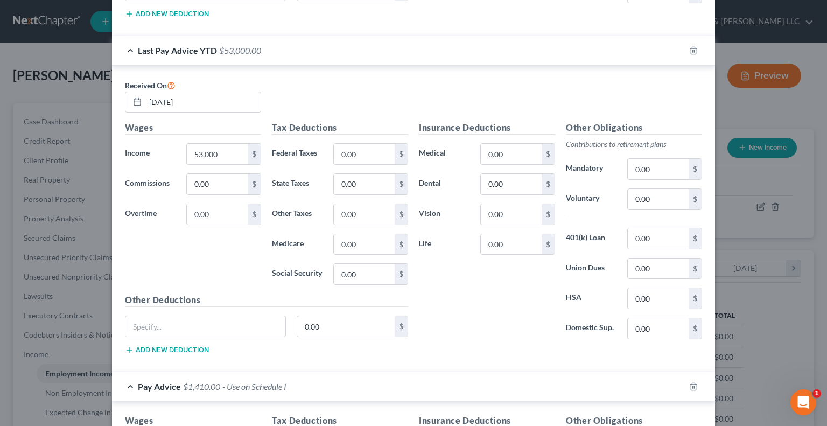
scroll to position [688, 0]
type input "27,513.94"
click at [216, 150] on input "53,000" at bounding box center [217, 153] width 61 height 20
click at [121, 159] on label "Income *" at bounding box center [149, 154] width 61 height 22
click at [215, 154] on input "53,000" at bounding box center [217, 153] width 61 height 20
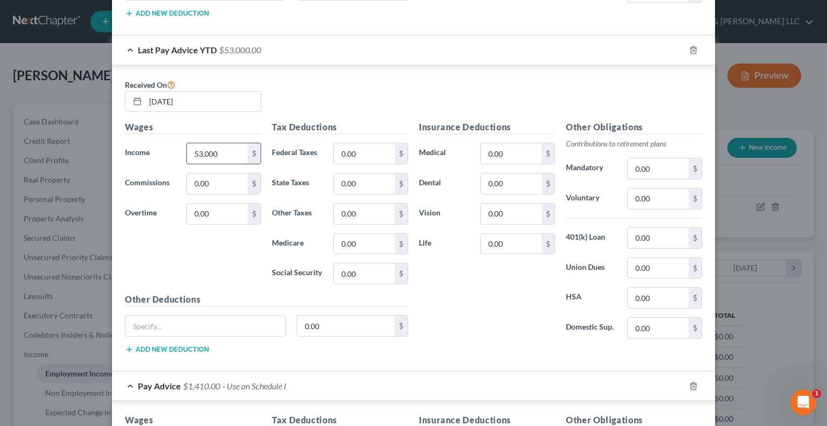
type input "7"
type input "80,000"
click at [220, 182] on input "0.00" at bounding box center [217, 183] width 61 height 20
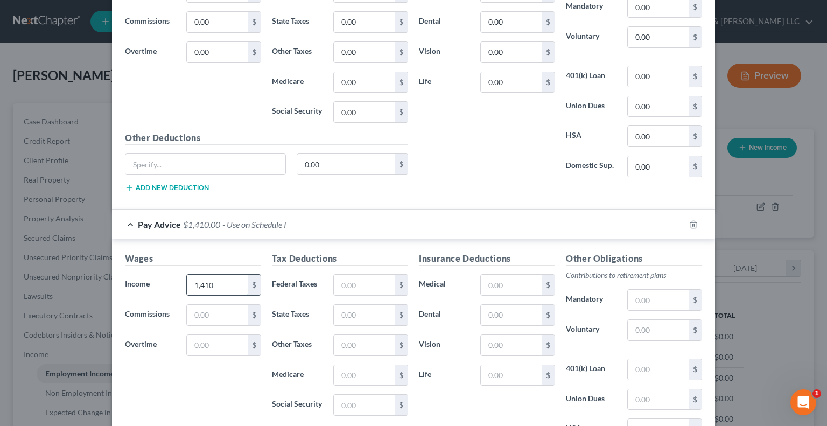
click at [226, 275] on input "1,410" at bounding box center [217, 284] width 61 height 20
type input "2,096.17"
click at [357, 401] on input "text" at bounding box center [364, 404] width 61 height 20
type input "129.02"
click at [353, 372] on input "text" at bounding box center [364, 375] width 61 height 20
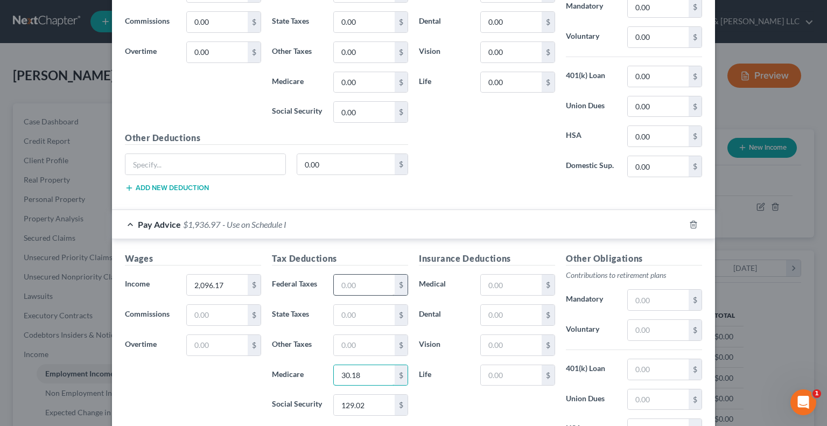
type input "30.18"
click at [362, 280] on input "text" at bounding box center [364, 284] width 61 height 20
type input "296.56"
click at [358, 314] on input "text" at bounding box center [364, 315] width 61 height 20
type input "57.78"
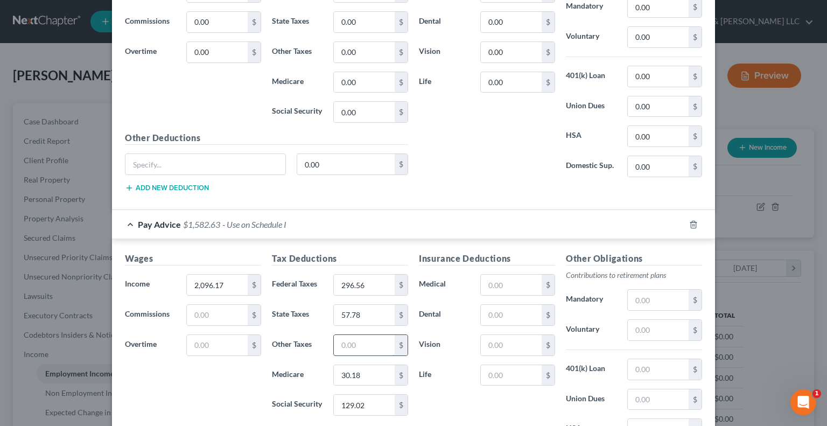
click at [362, 349] on input "text" at bounding box center [364, 345] width 61 height 20
type input "93.65"
click at [519, 280] on input "text" at bounding box center [511, 284] width 61 height 20
click at [644, 323] on input "text" at bounding box center [658, 330] width 61 height 20
type input "100"
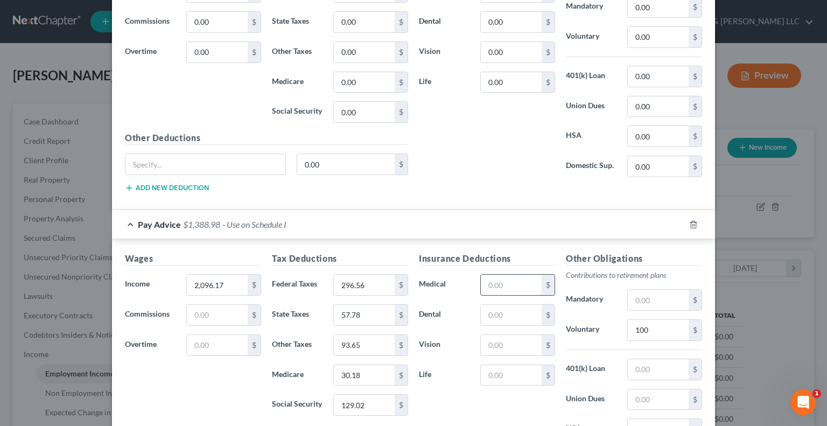
click at [496, 281] on input "text" at bounding box center [511, 284] width 61 height 20
click at [484, 283] on input "135.21" at bounding box center [511, 284] width 61 height 20
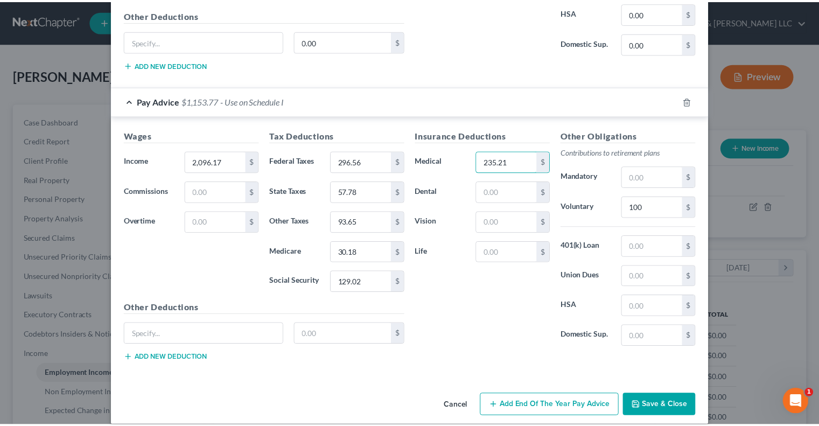
scroll to position [979, 0]
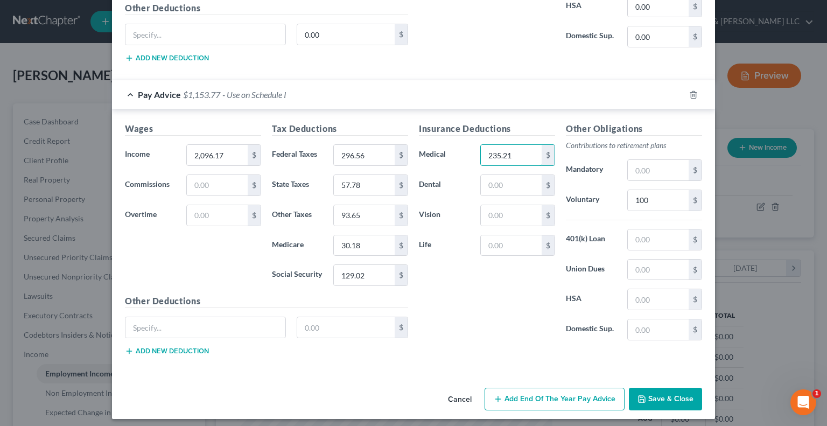
type input "235.21"
click at [672, 387] on button "Save & Close" at bounding box center [665, 398] width 73 height 23
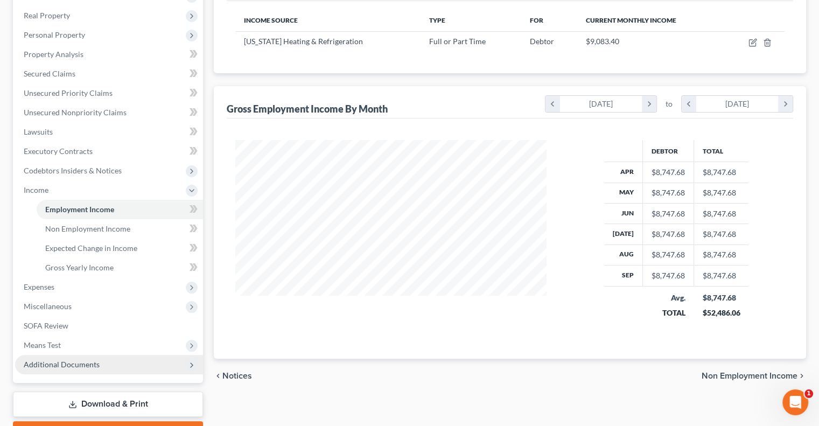
scroll to position [215, 0]
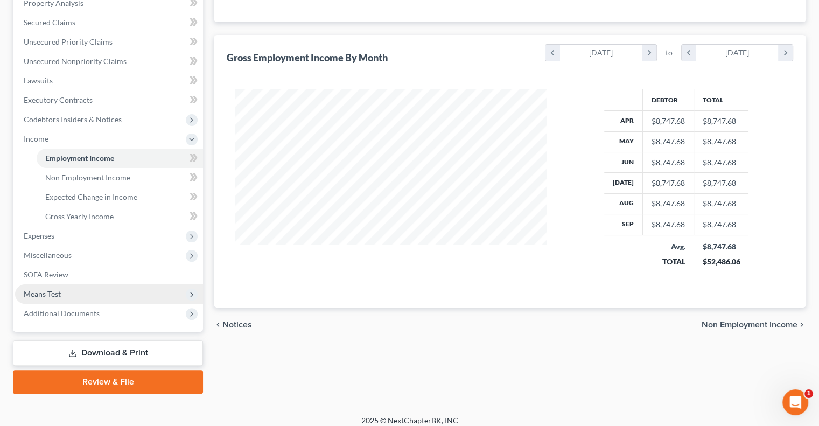
click at [62, 297] on span "Means Test" at bounding box center [109, 293] width 188 height 19
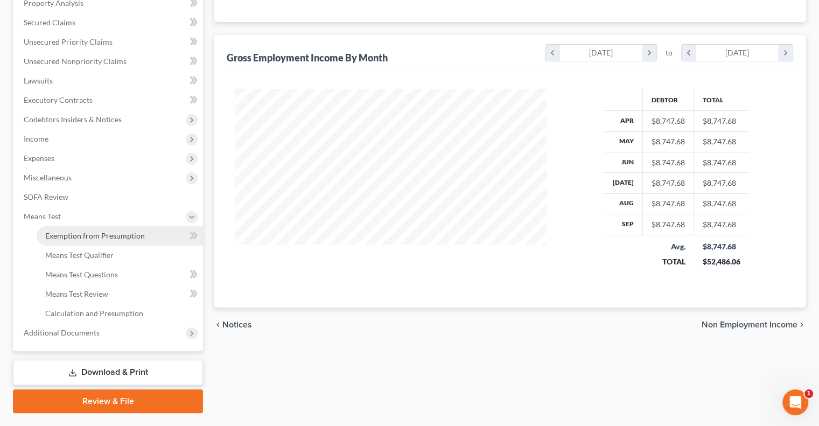
click at [84, 238] on span "Exemption from Presumption" at bounding box center [95, 235] width 100 height 9
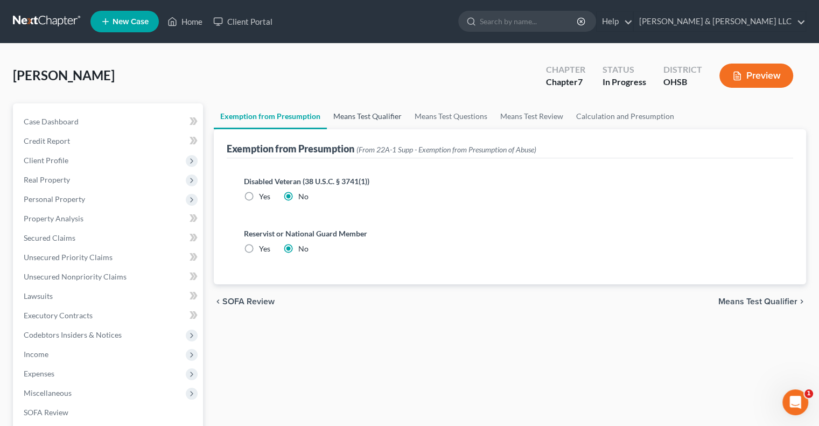
click at [374, 116] on link "Means Test Qualifier" at bounding box center [367, 116] width 81 height 26
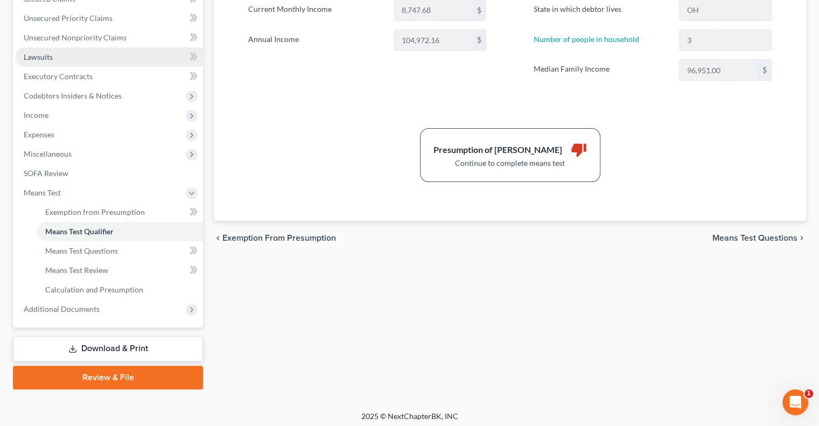
scroll to position [242, 0]
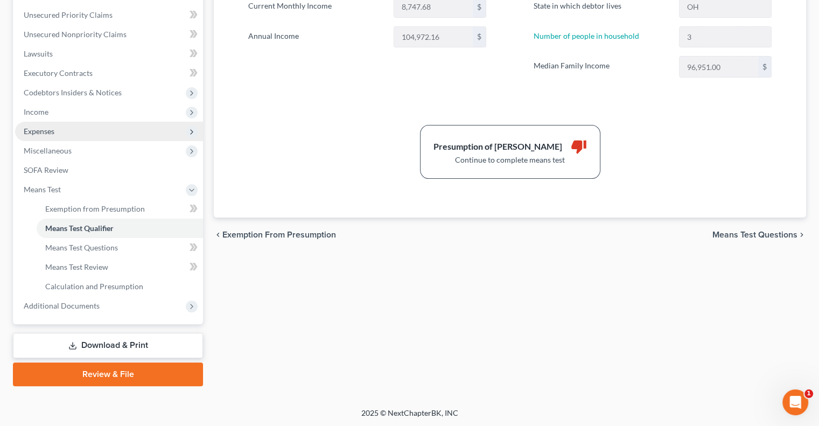
click at [57, 131] on span "Expenses" at bounding box center [109, 131] width 188 height 19
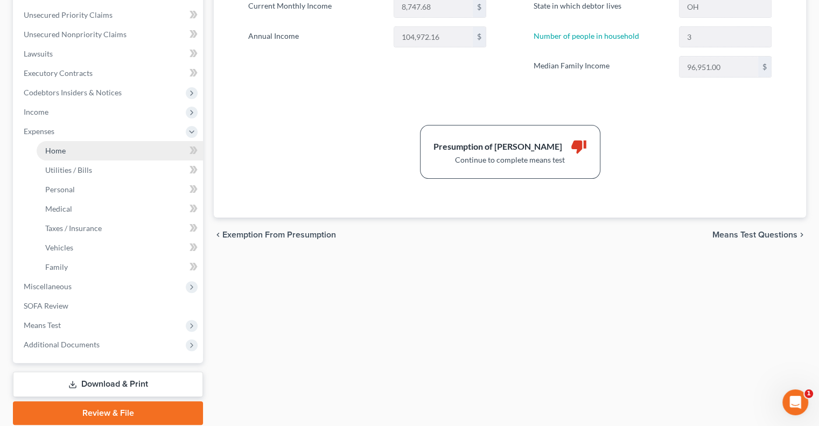
click at [65, 146] on span "Home" at bounding box center [55, 150] width 20 height 9
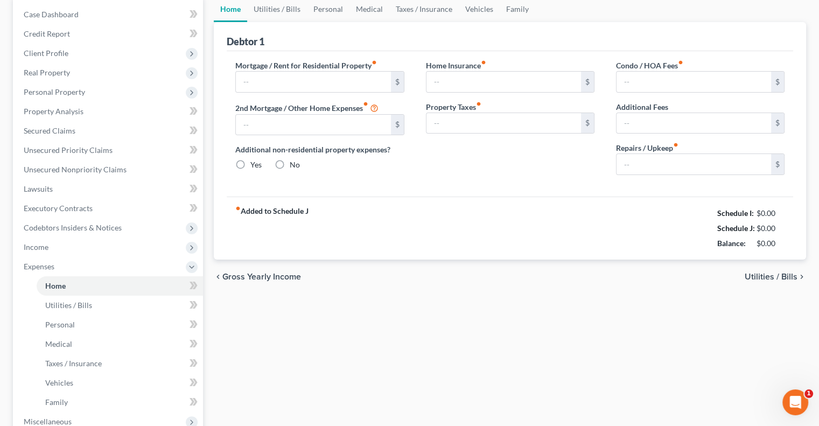
type input "0.00"
radio input "true"
type input "0.00"
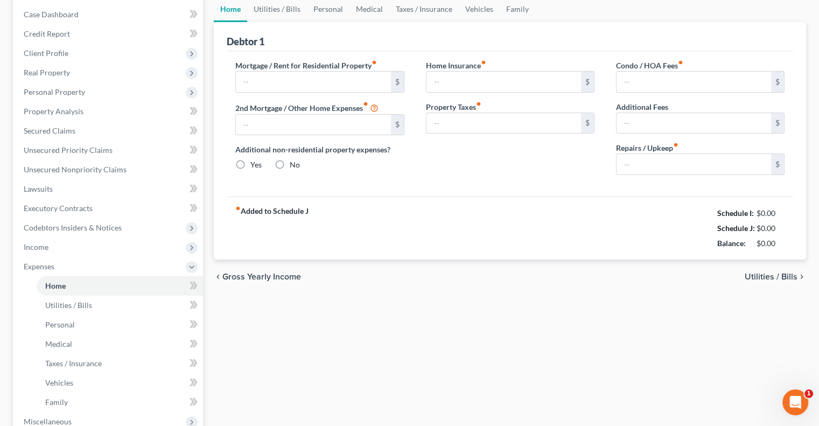
type input "0.00"
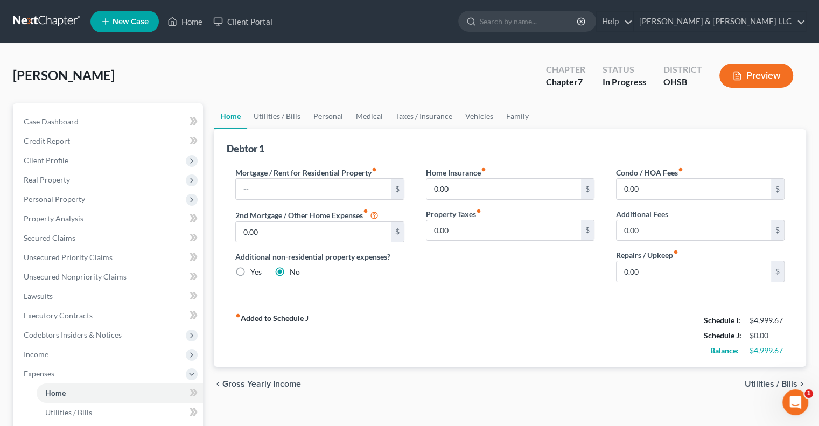
click at [368, 176] on label "Mortgage / Rent for Residential Property fiber_manual_record" at bounding box center [306, 172] width 142 height 11
click at [372, 187] on input "text" at bounding box center [313, 189] width 154 height 20
type input "800"
click at [658, 262] on input "0.00" at bounding box center [693, 271] width 154 height 20
type input "100"
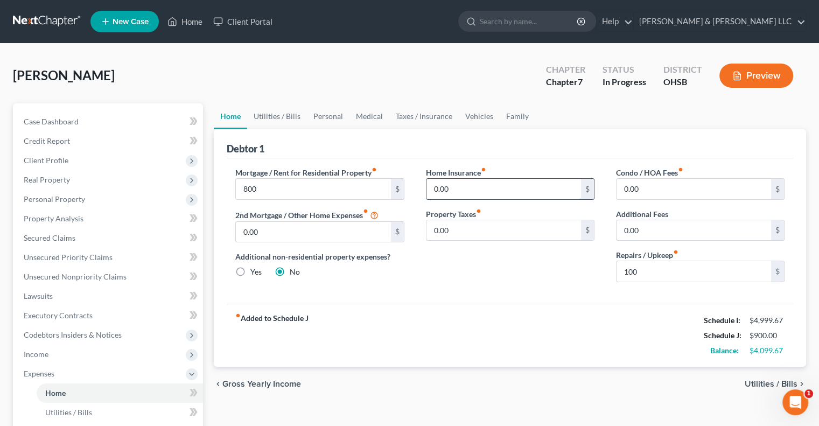
click at [505, 188] on input "0.00" at bounding box center [503, 189] width 154 height 20
type input "20"
click at [259, 117] on link "Utilities / Bills" at bounding box center [277, 116] width 60 height 26
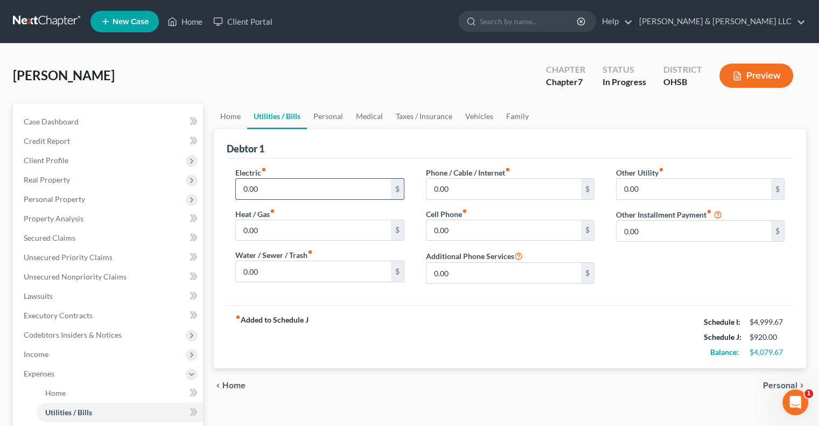
click at [278, 184] on input "0.00" at bounding box center [313, 189] width 154 height 20
type input "355"
click at [277, 264] on input "0.00" at bounding box center [313, 271] width 154 height 20
type input "100"
click at [666, 233] on input "0.00" at bounding box center [693, 231] width 154 height 20
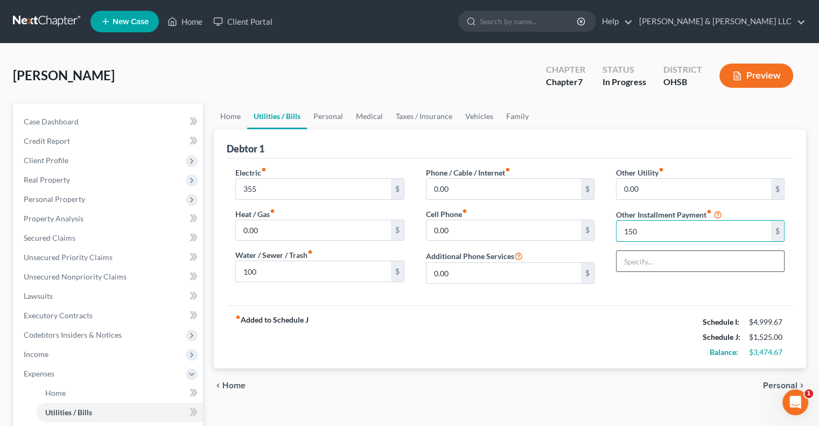
type input "150"
click at [665, 260] on input "text" at bounding box center [699, 261] width 167 height 20
type input "Storage Unit"
click at [484, 196] on input "0.00" at bounding box center [503, 189] width 154 height 20
type input "110"
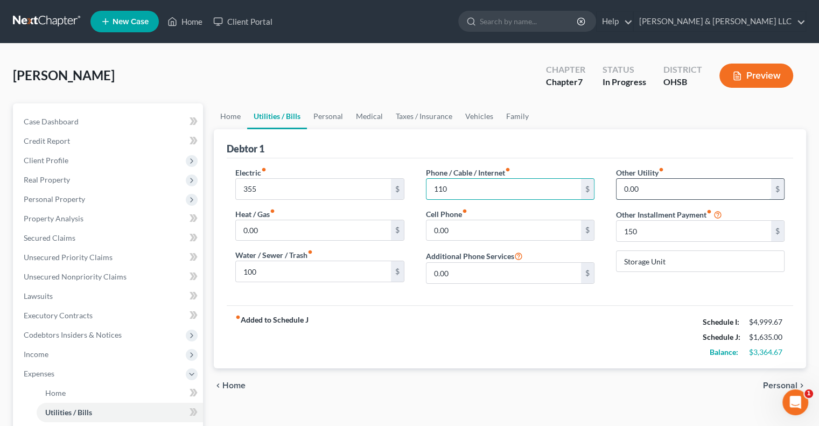
click at [656, 188] on input "0.00" at bounding box center [693, 189] width 154 height 20
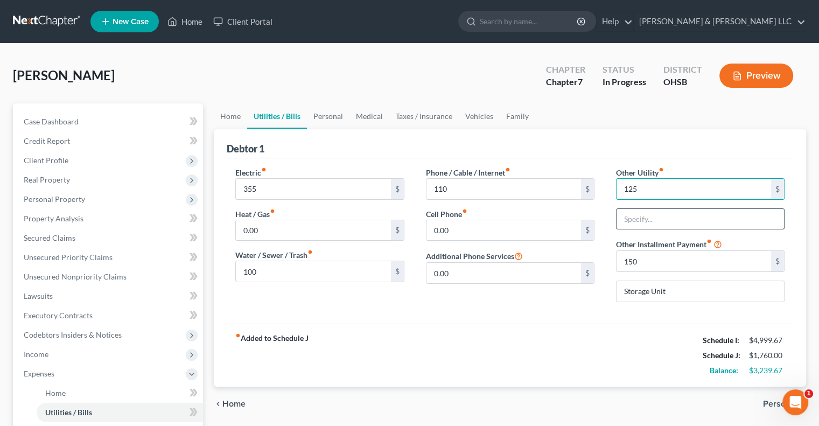
type input "125"
click at [656, 214] on input "text" at bounding box center [699, 219] width 167 height 20
type input "Cable/Internet/Streaming"
click at [333, 120] on link "Personal" at bounding box center [328, 116] width 43 height 26
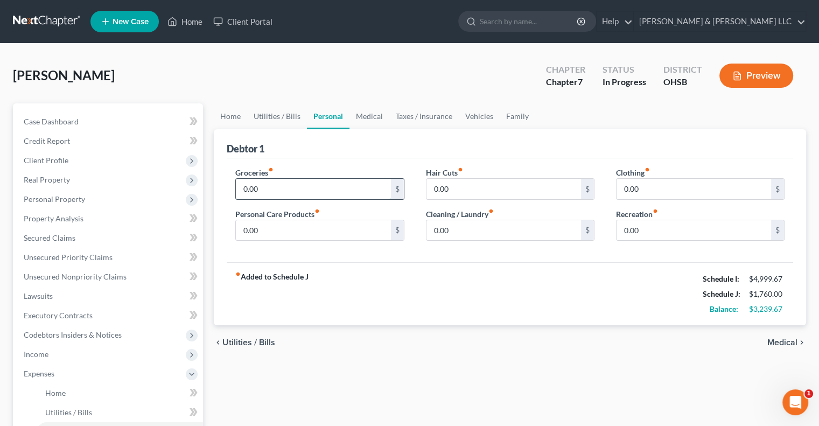
click at [300, 185] on input "0.00" at bounding box center [313, 189] width 154 height 20
type input "900"
click at [270, 230] on input "0.00" at bounding box center [313, 230] width 154 height 20
type input "100"
click at [652, 182] on input "0.00" at bounding box center [693, 189] width 154 height 20
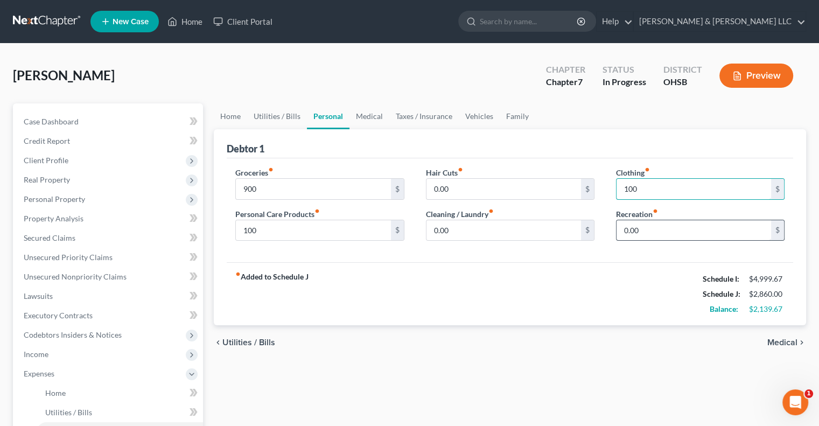
type input "100"
click at [650, 231] on input "0.00" at bounding box center [693, 230] width 154 height 20
type input "50"
drag, startPoint x: 366, startPoint y: 113, endPoint x: 355, endPoint y: 126, distance: 17.2
click at [366, 113] on link "Medical" at bounding box center [369, 116] width 40 height 26
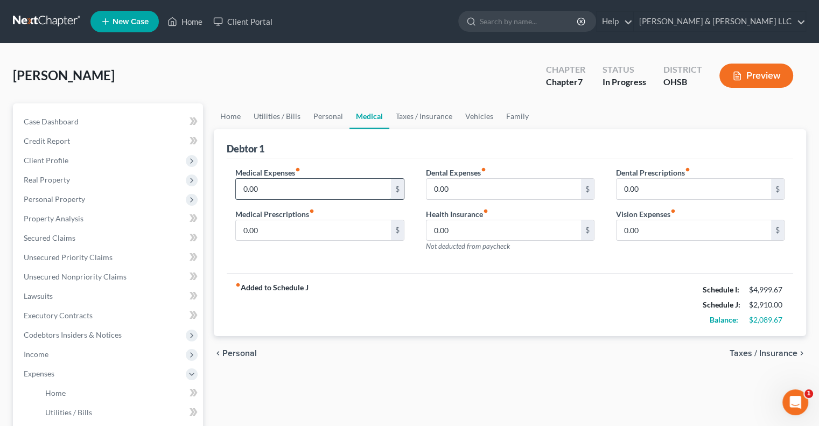
click at [278, 183] on input "0.00" at bounding box center [313, 189] width 154 height 20
type input "120"
click at [407, 117] on link "Taxes / Insurance" at bounding box center [423, 116] width 69 height 26
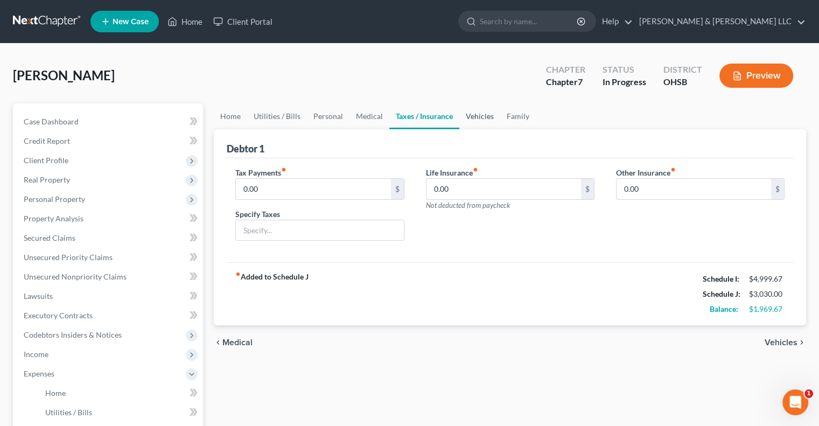
click at [480, 119] on link "Vehicles" at bounding box center [479, 116] width 41 height 26
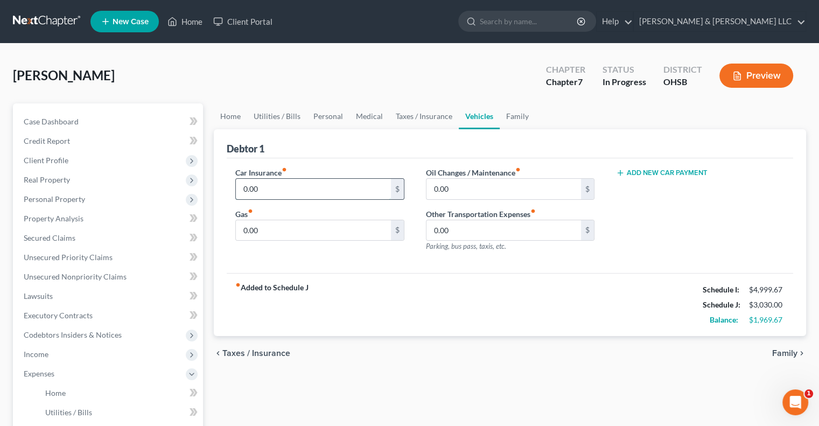
click at [288, 184] on input "0.00" at bounding box center [313, 189] width 154 height 20
type input "175"
click at [280, 231] on input "0.00" at bounding box center [313, 230] width 154 height 20
type input "350"
click at [523, 115] on link "Family" at bounding box center [517, 116] width 36 height 26
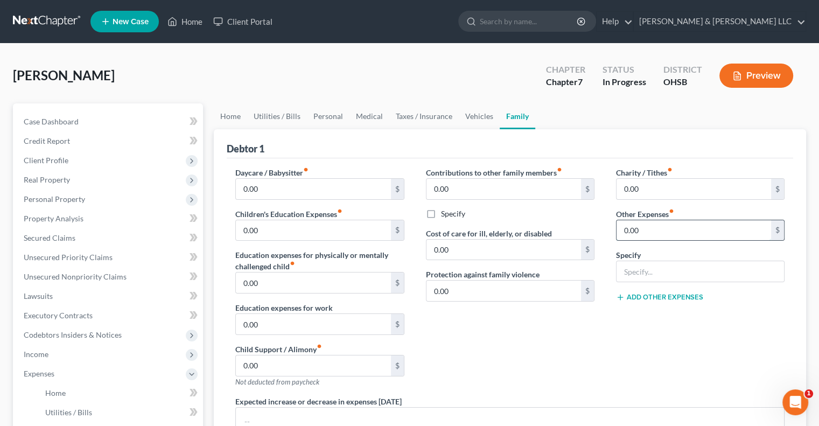
click at [667, 225] on input "0.00" at bounding box center [693, 230] width 154 height 20
type input "200"
click at [657, 269] on input "text" at bounding box center [699, 271] width 167 height 20
type input "Dependent Activities Expenses"
click at [478, 122] on link "Vehicles" at bounding box center [479, 116] width 41 height 26
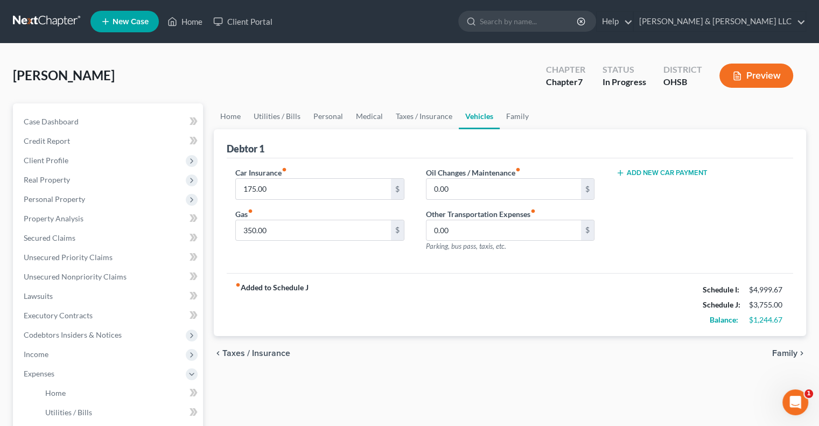
click at [661, 173] on button "Add New Car Payment" at bounding box center [661, 172] width 91 height 9
click at [660, 195] on input "text" at bounding box center [685, 189] width 139 height 20
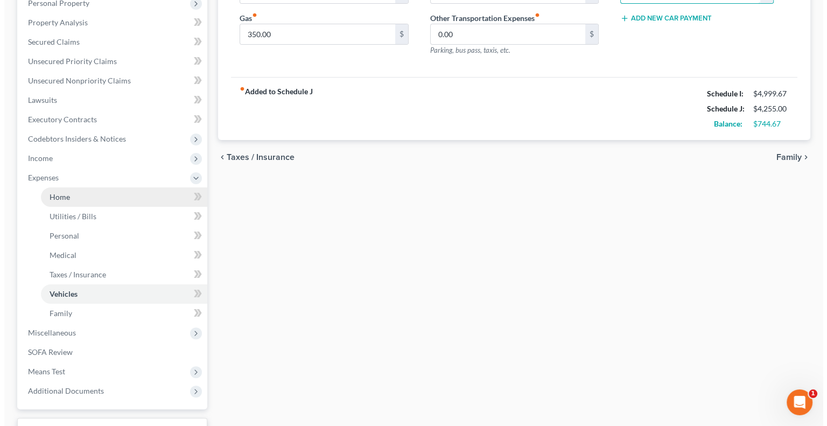
scroll to position [215, 0]
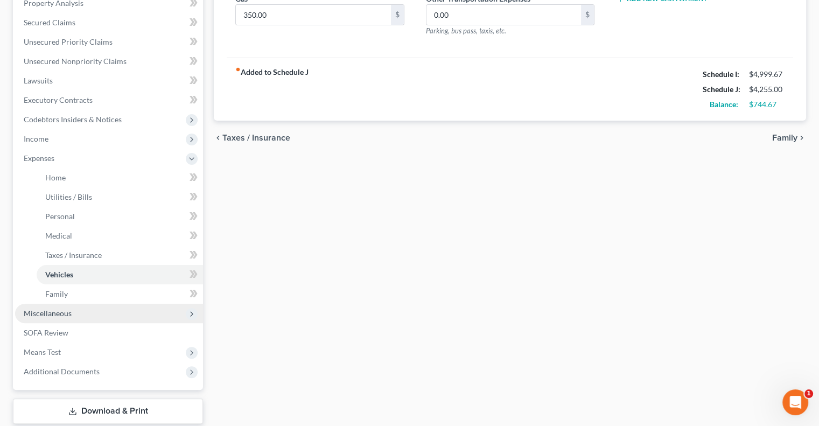
type input "500"
click at [62, 316] on span "Miscellaneous" at bounding box center [48, 312] width 48 height 9
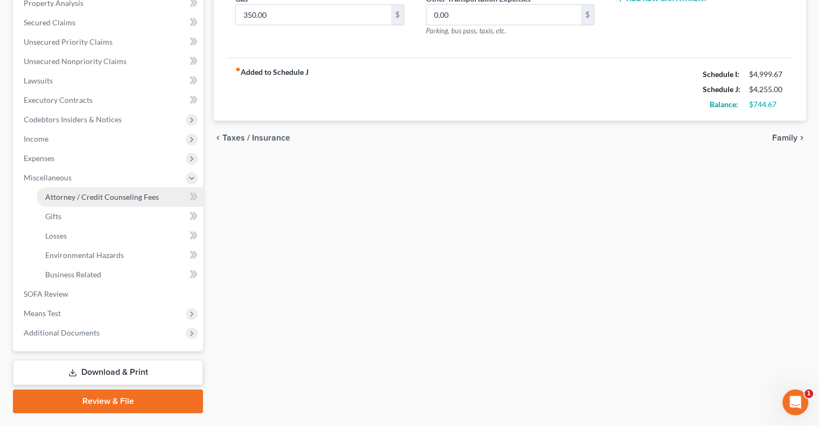
click at [86, 195] on span "Attorney / Credit Counseling Fees" at bounding box center [102, 196] width 114 height 9
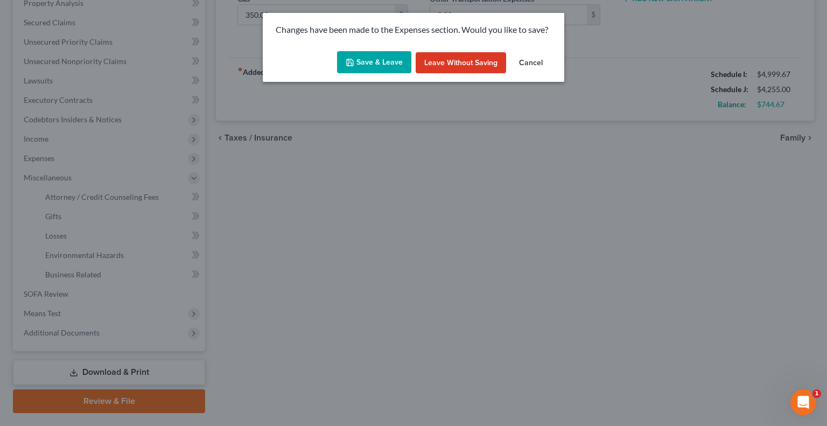
click at [379, 67] on button "Save & Leave" at bounding box center [374, 62] width 74 height 23
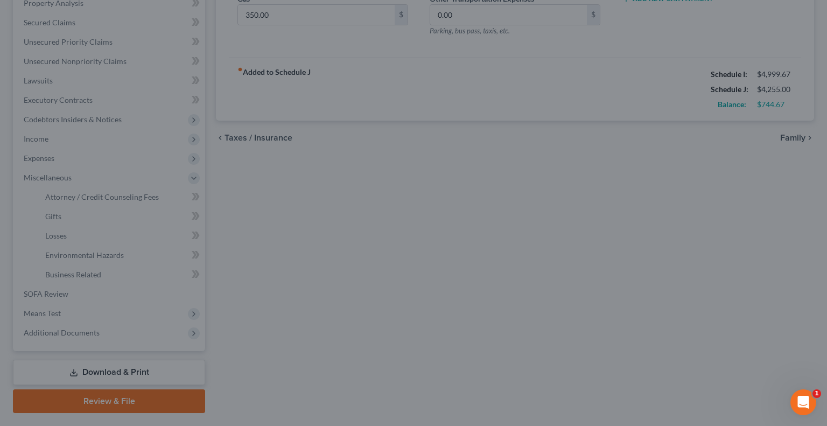
select select "0"
